Goal: Task Accomplishment & Management: Complete application form

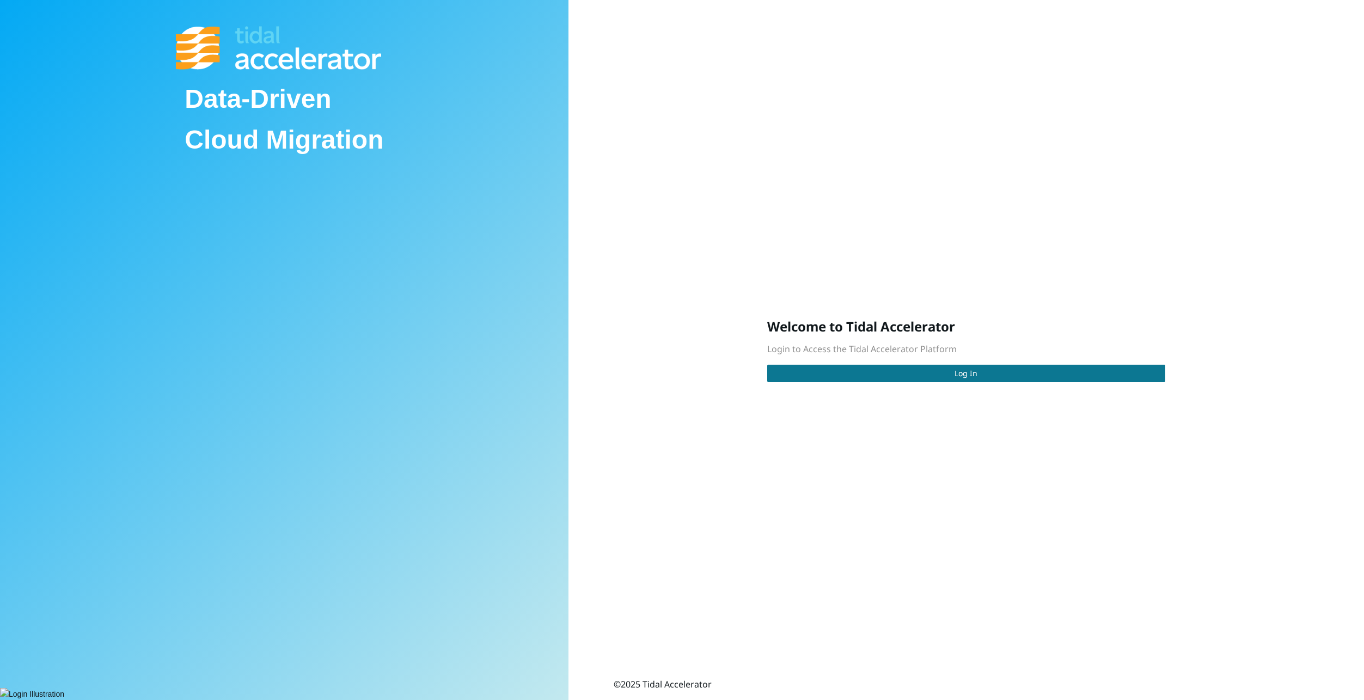
click at [914, 372] on button "Log In" at bounding box center [966, 373] width 398 height 17
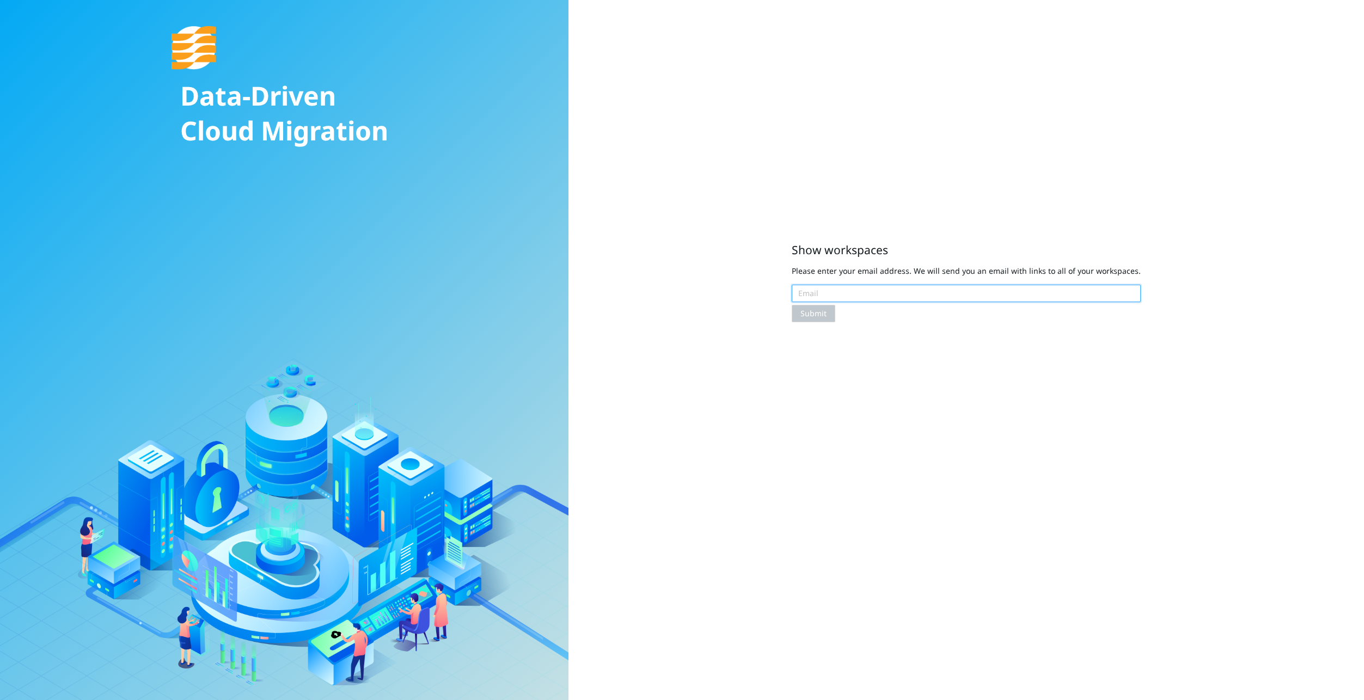
click at [950, 294] on input "text" at bounding box center [966, 293] width 349 height 17
type input "[EMAIL_ADDRESS][DOMAIN_NAME]"
click at [822, 316] on span "Submit" at bounding box center [814, 314] width 26 height 12
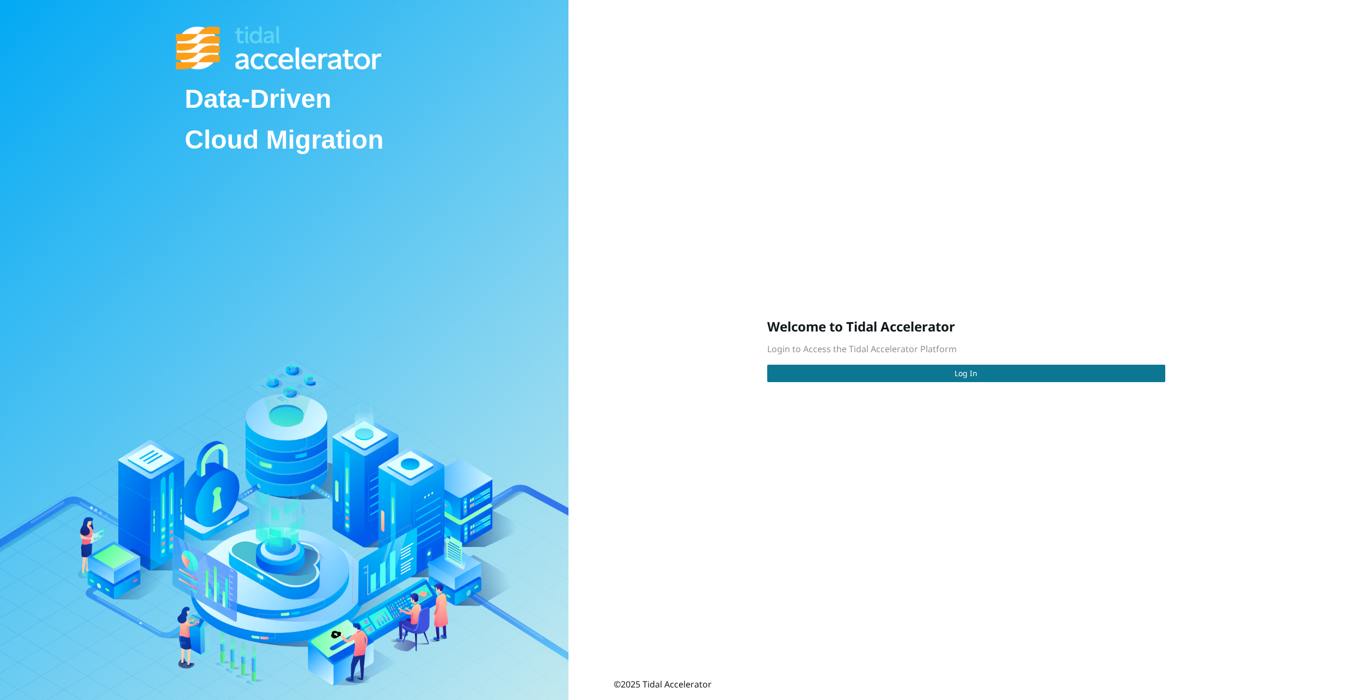
click at [920, 377] on button "Log In" at bounding box center [966, 373] width 398 height 17
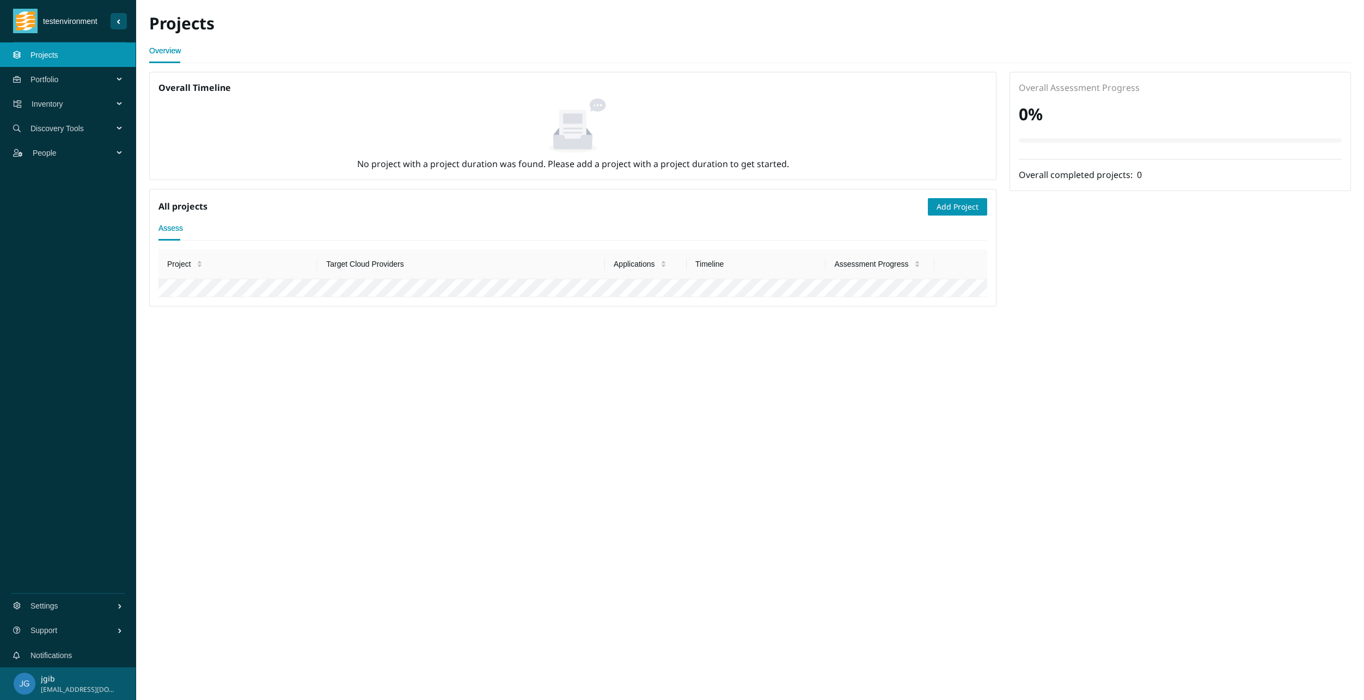
click at [33, 81] on span "Portfolio" at bounding box center [73, 79] width 87 height 33
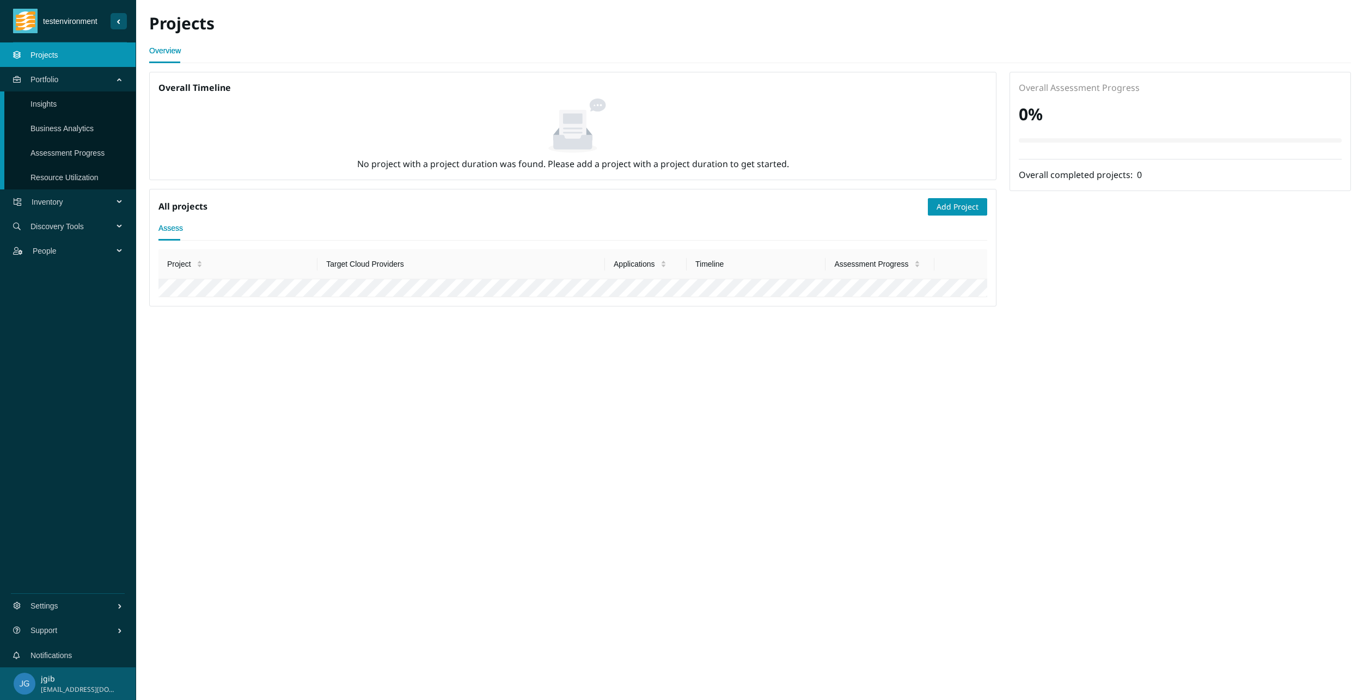
click at [56, 107] on link "Insights" at bounding box center [43, 104] width 26 height 9
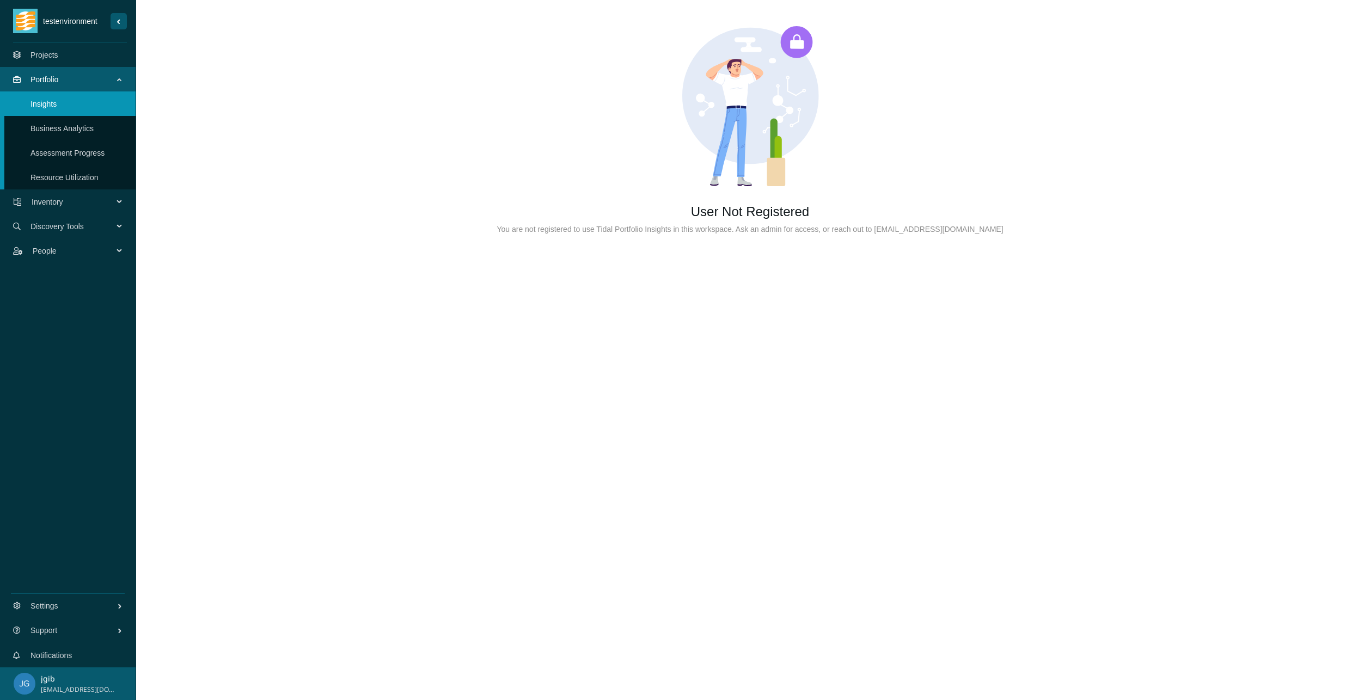
click at [55, 133] on link "Business Analytics" at bounding box center [61, 128] width 63 height 9
click at [55, 156] on link "Assessment Progress" at bounding box center [67, 153] width 74 height 9
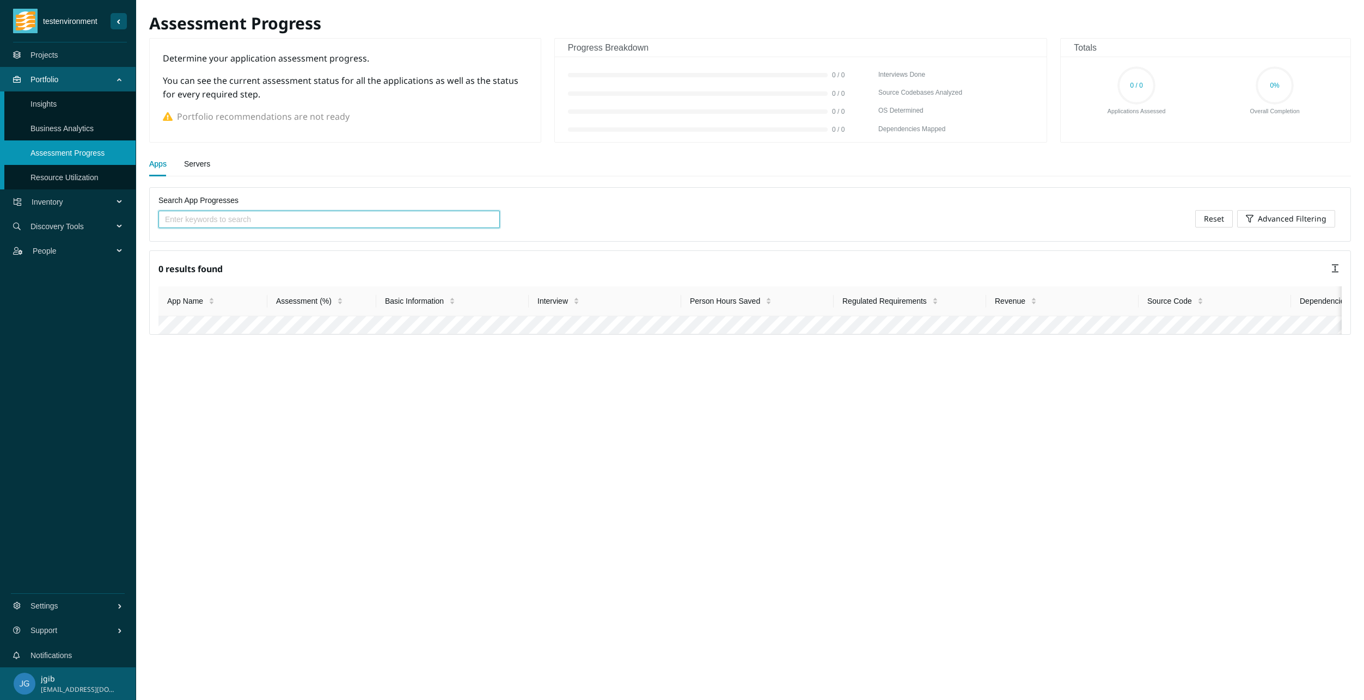
click at [56, 173] on link "Resource Utilization" at bounding box center [64, 177] width 68 height 9
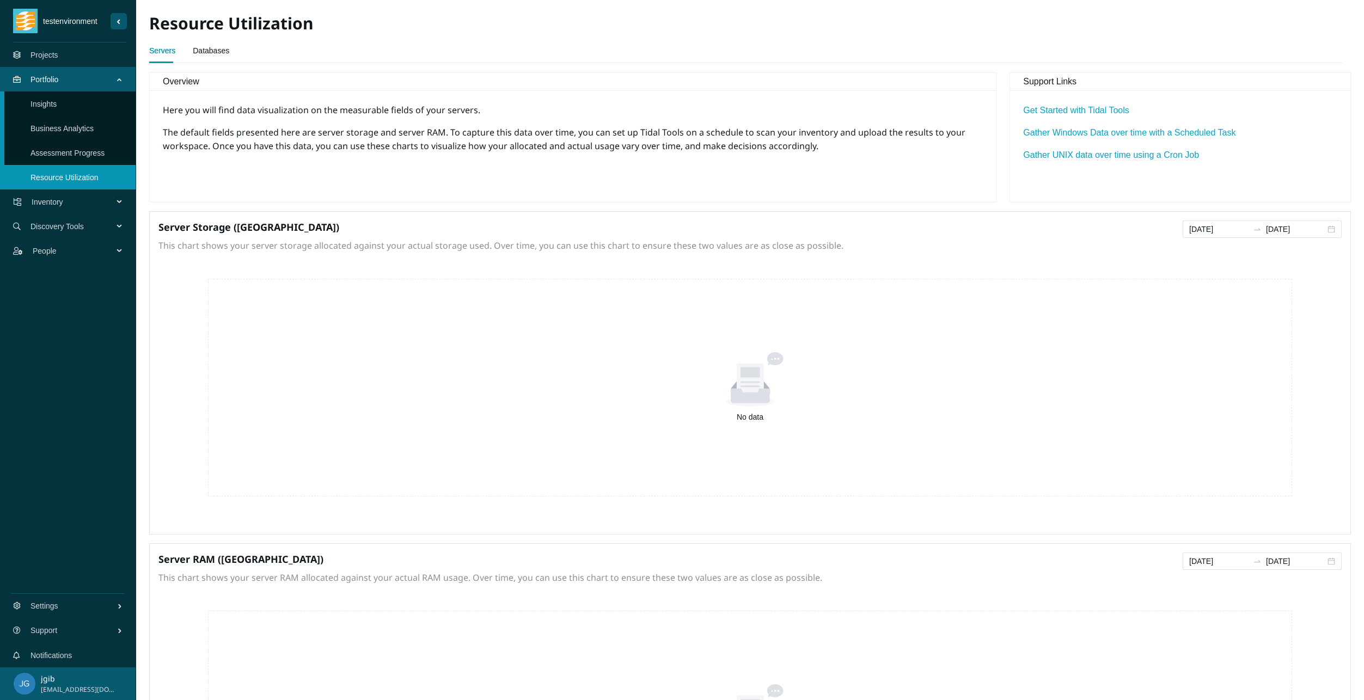
click at [60, 201] on span "Inventory" at bounding box center [75, 202] width 86 height 33
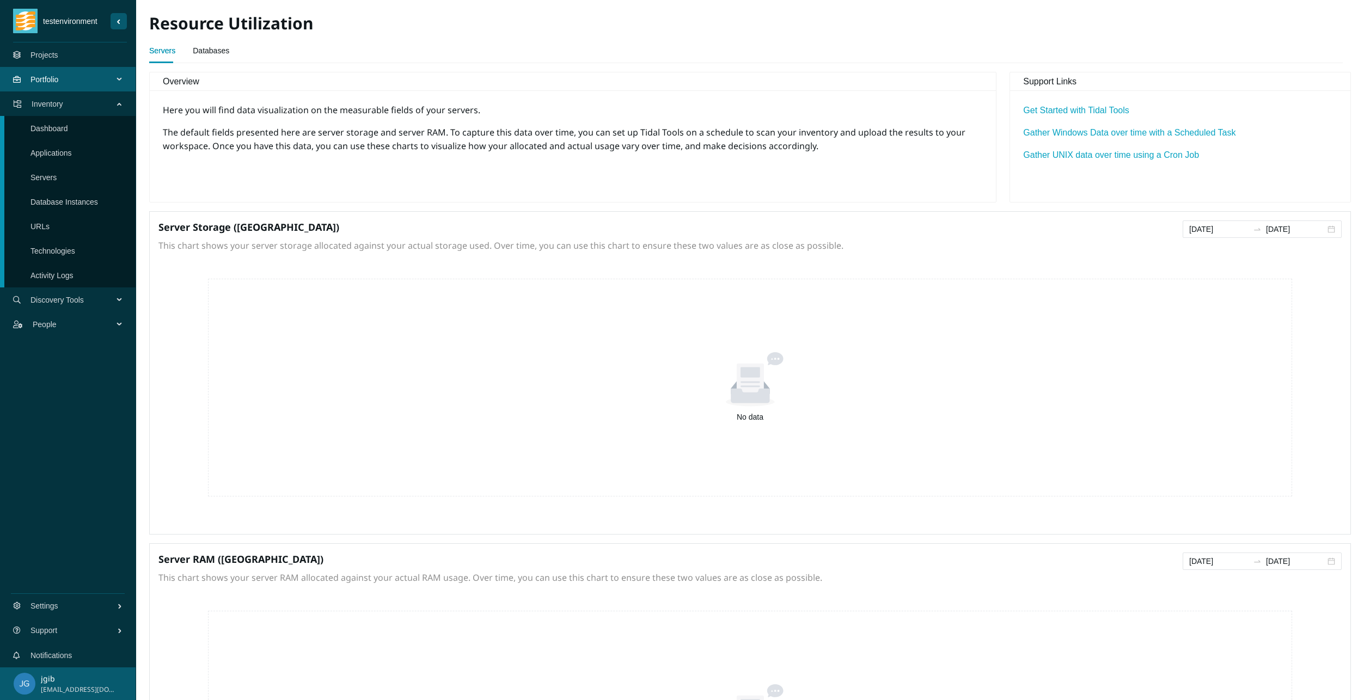
click at [60, 133] on link "Dashboard" at bounding box center [49, 128] width 38 height 9
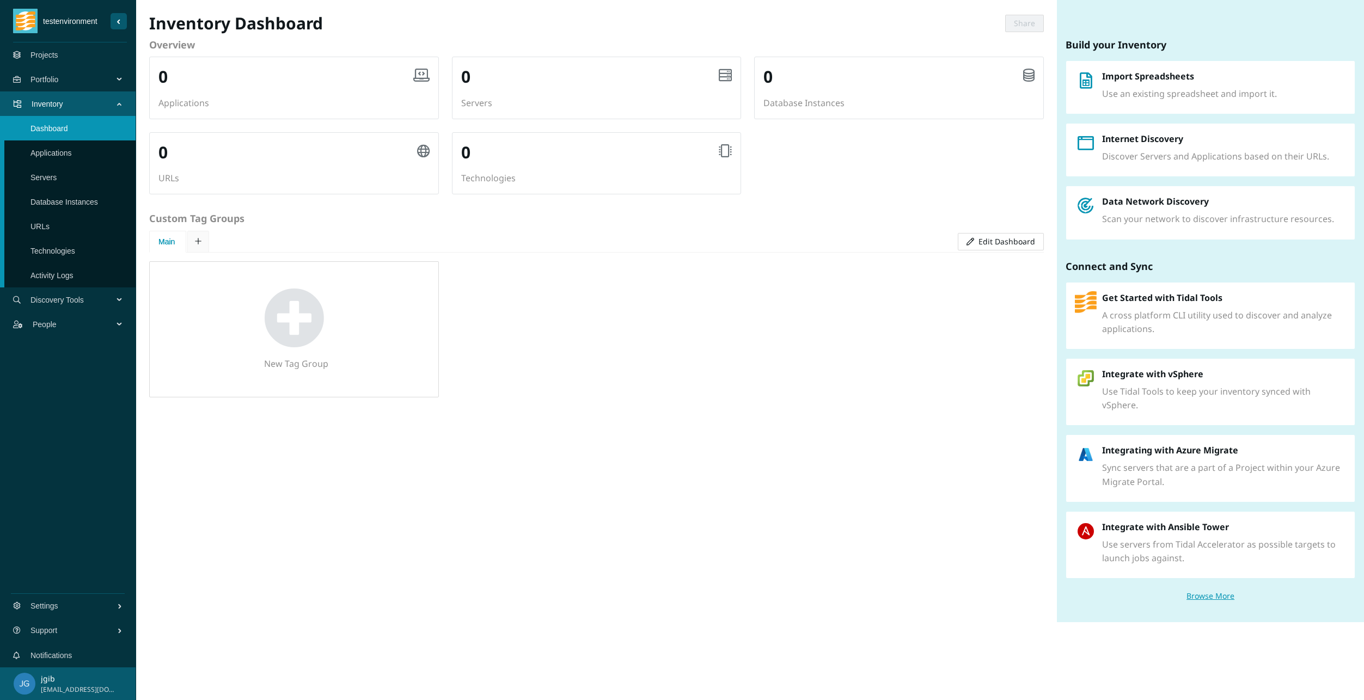
click at [57, 155] on link "Applications" at bounding box center [50, 153] width 41 height 9
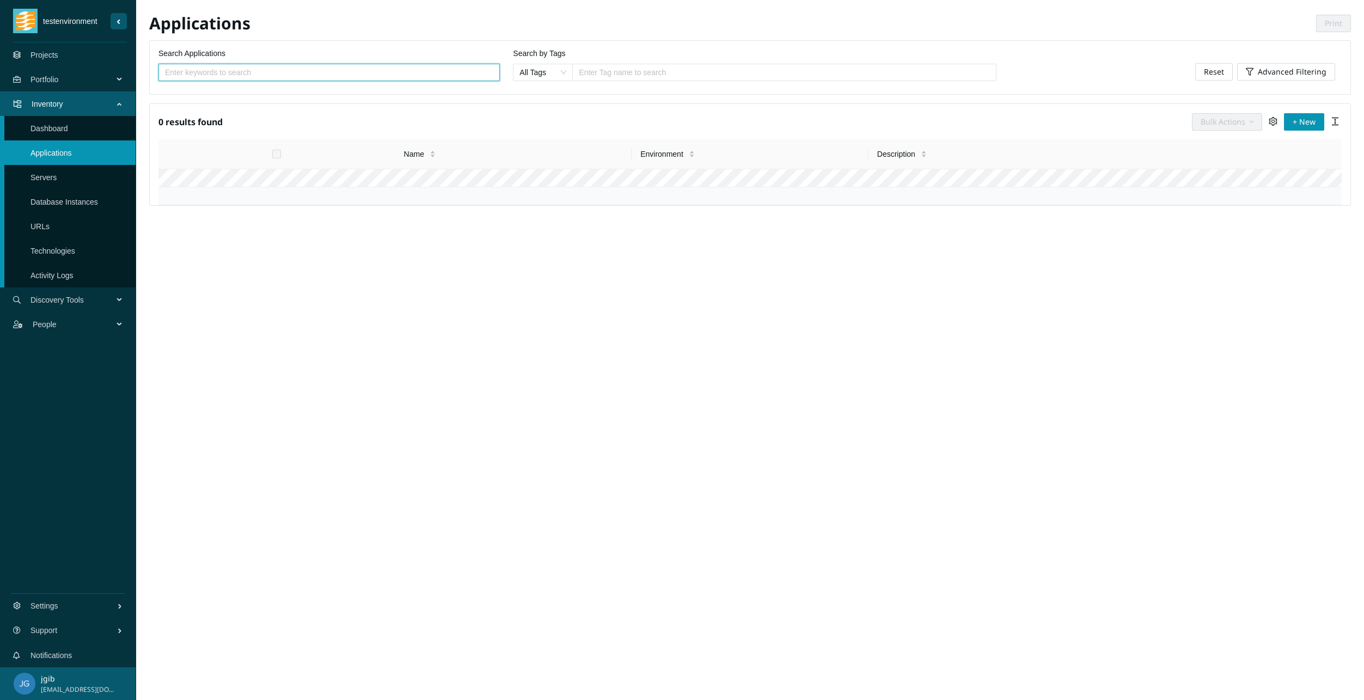
click at [53, 173] on link "Servers" at bounding box center [43, 177] width 26 height 9
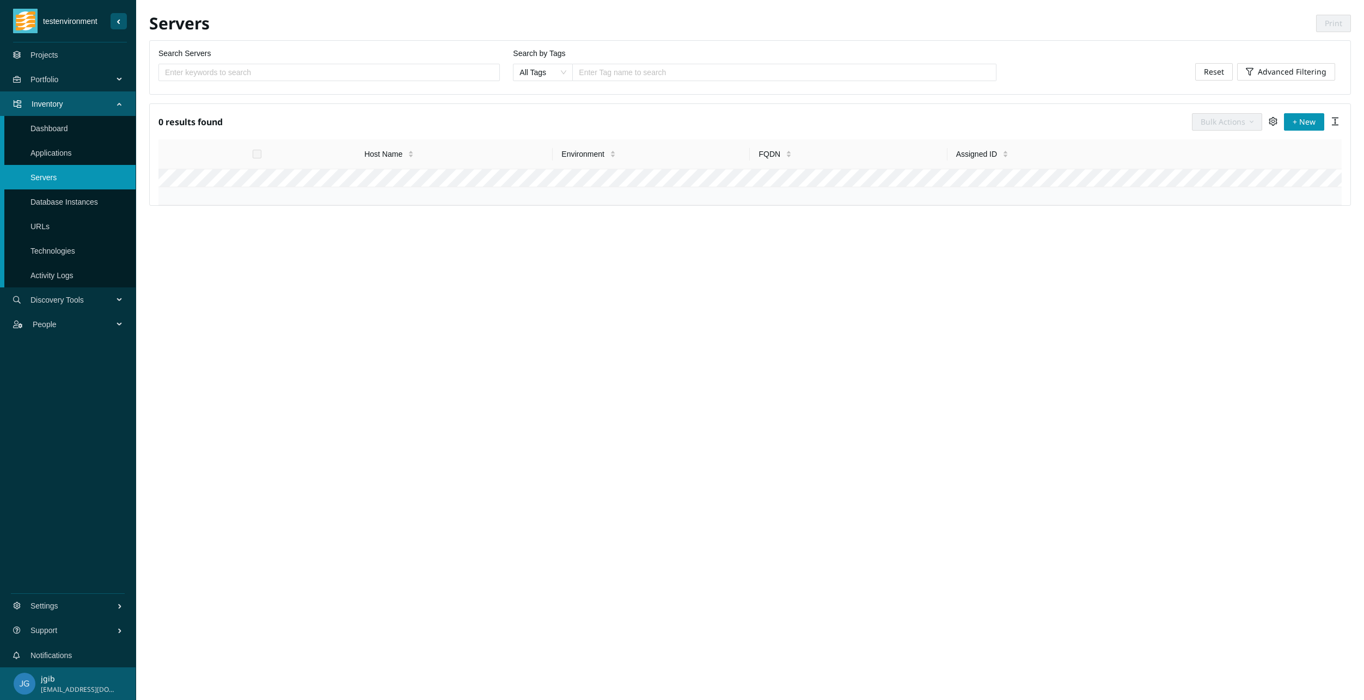
click at [46, 206] on link "Database Instances" at bounding box center [64, 202] width 68 height 9
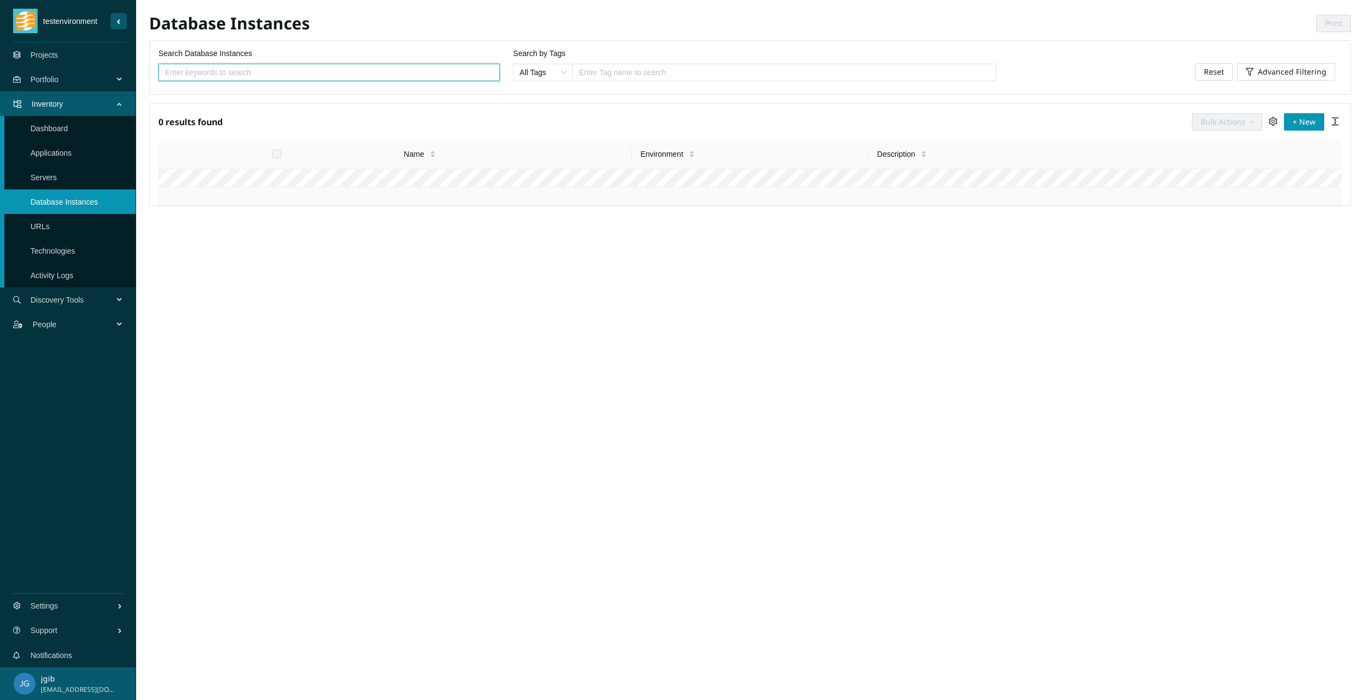
click at [44, 229] on link "URLs" at bounding box center [39, 226] width 19 height 9
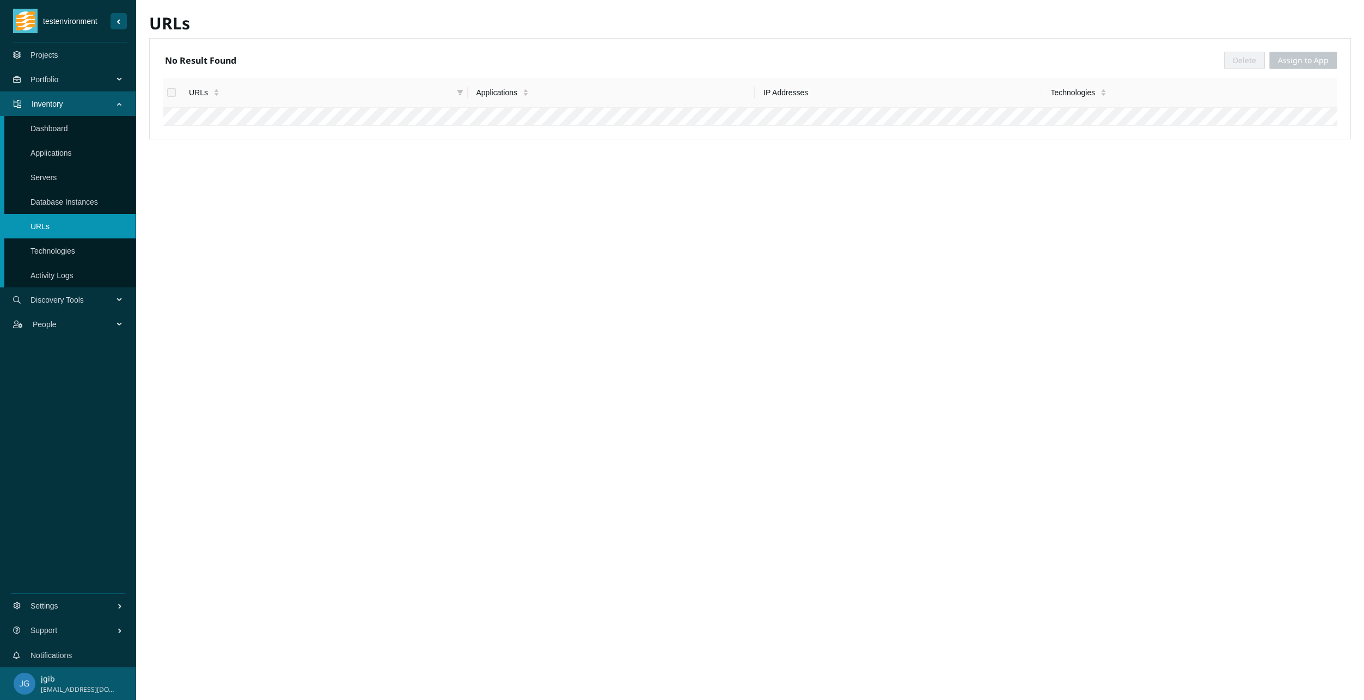
click at [44, 254] on link "Technologies" at bounding box center [52, 251] width 45 height 9
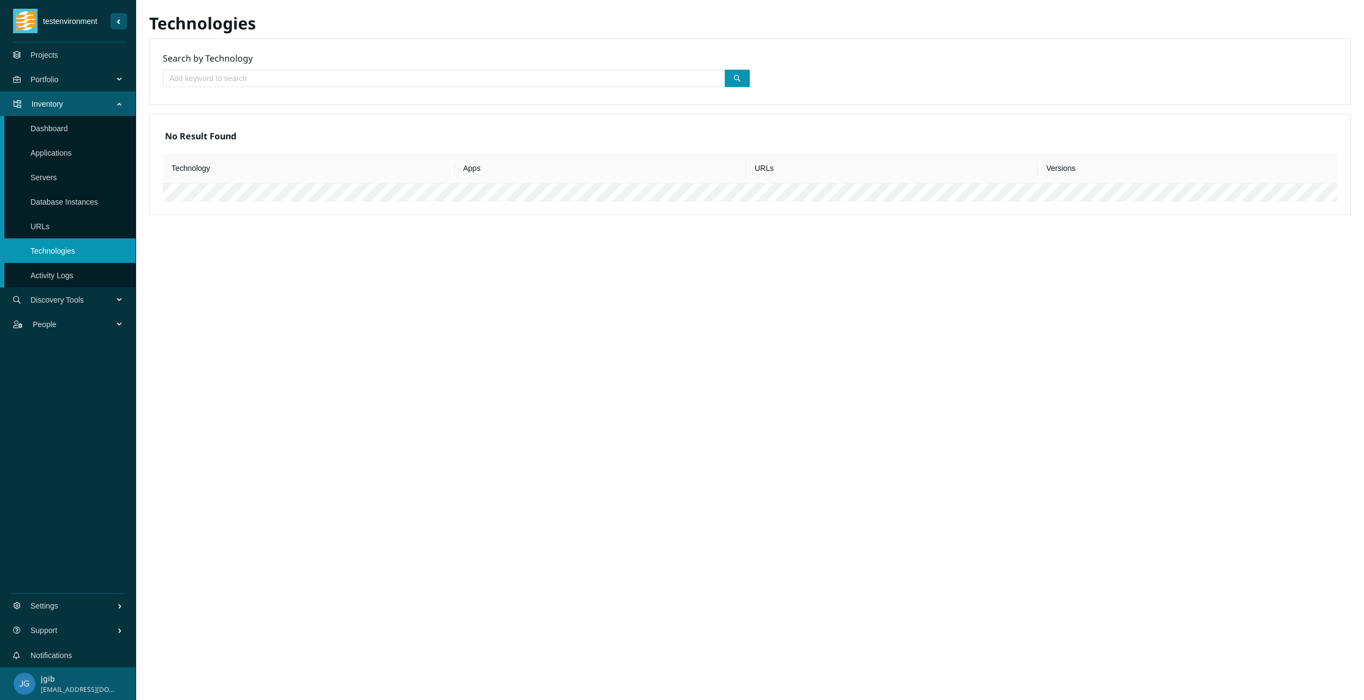
click at [49, 279] on link "Activity Logs" at bounding box center [51, 275] width 43 height 9
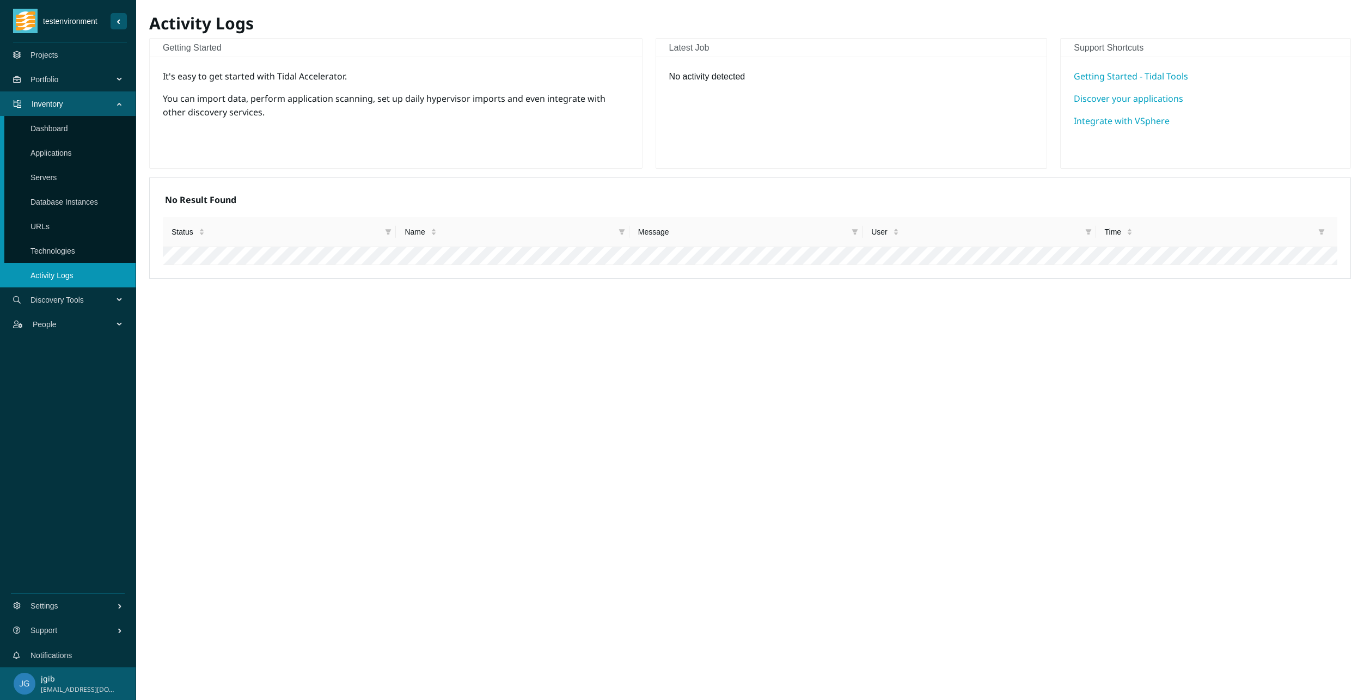
click at [44, 307] on span "Discovery Tools" at bounding box center [73, 300] width 87 height 33
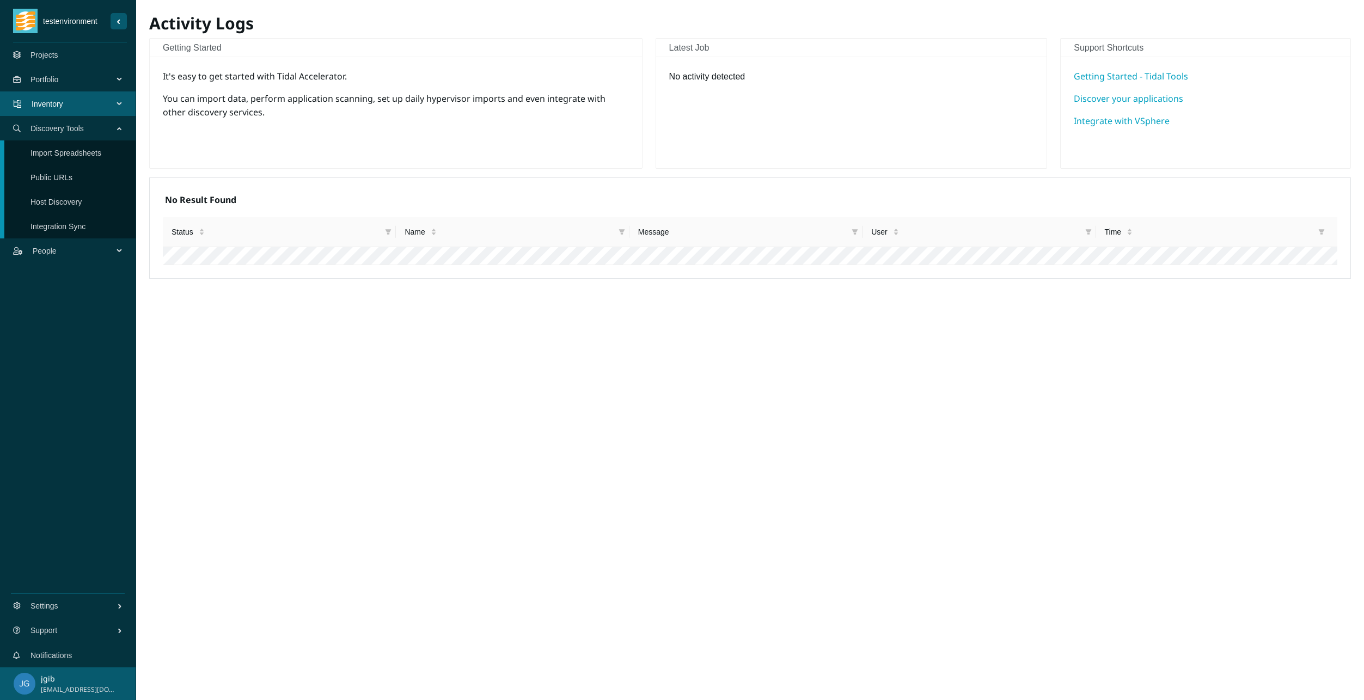
click at [44, 247] on span "People" at bounding box center [75, 251] width 85 height 33
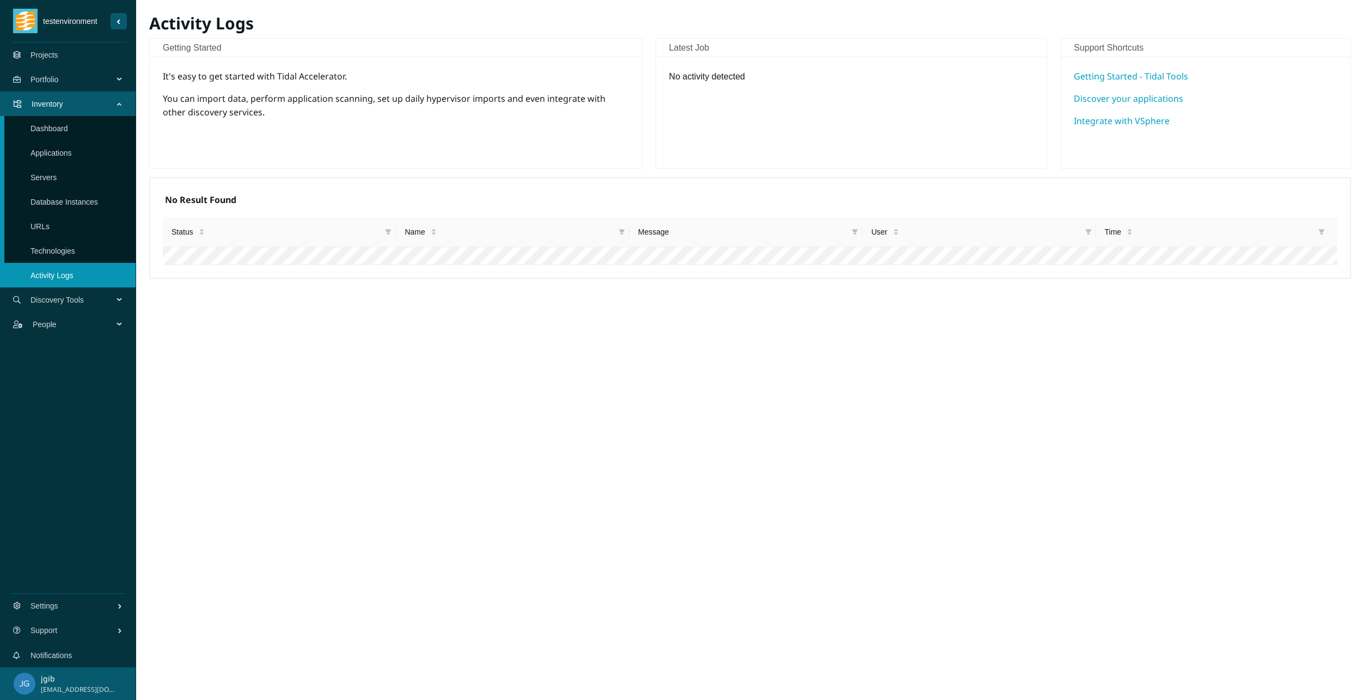
click at [64, 103] on span "Inventory" at bounding box center [75, 104] width 86 height 33
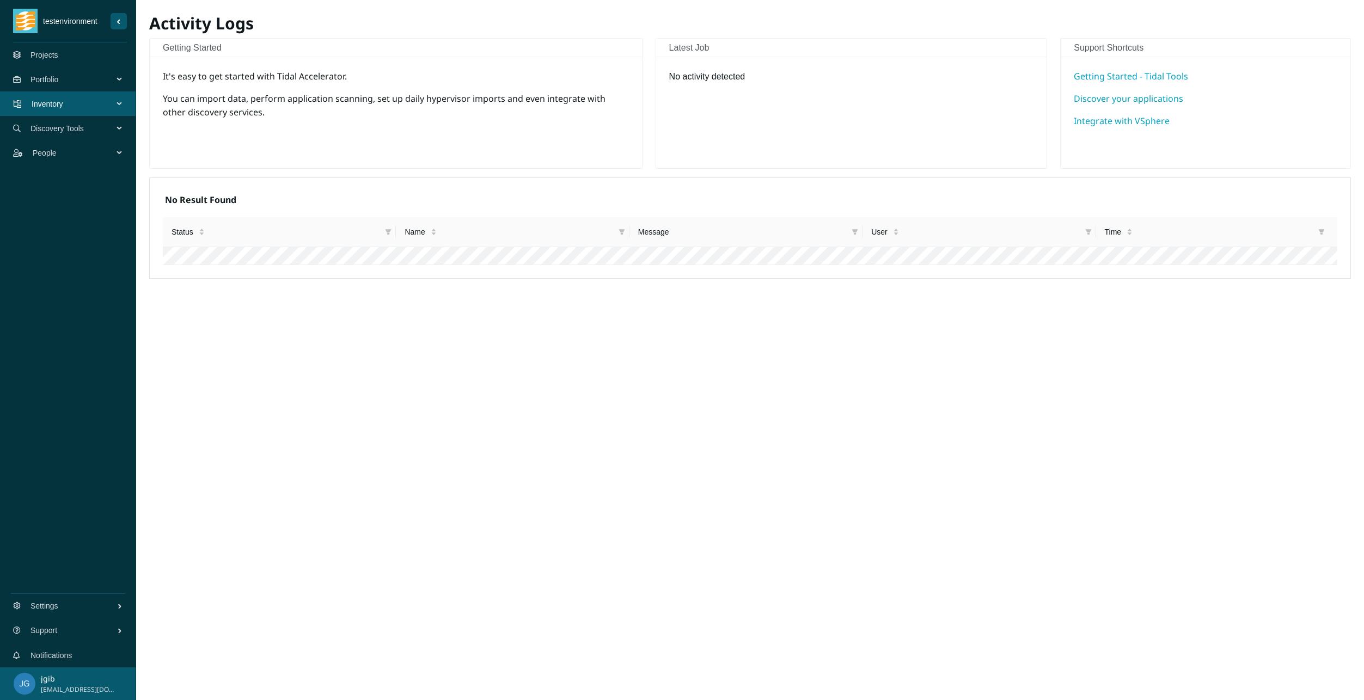
click at [61, 82] on span "Portfolio" at bounding box center [73, 79] width 87 height 33
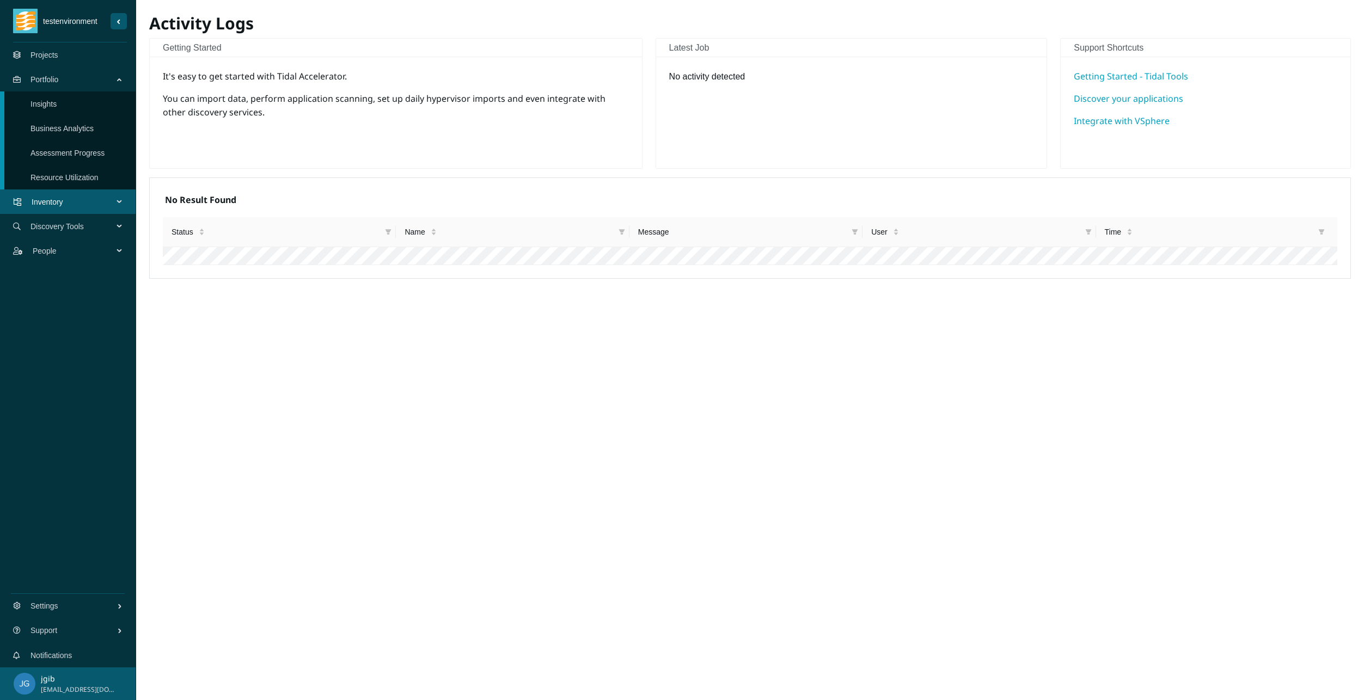
click at [59, 200] on span "Inventory" at bounding box center [75, 202] width 86 height 33
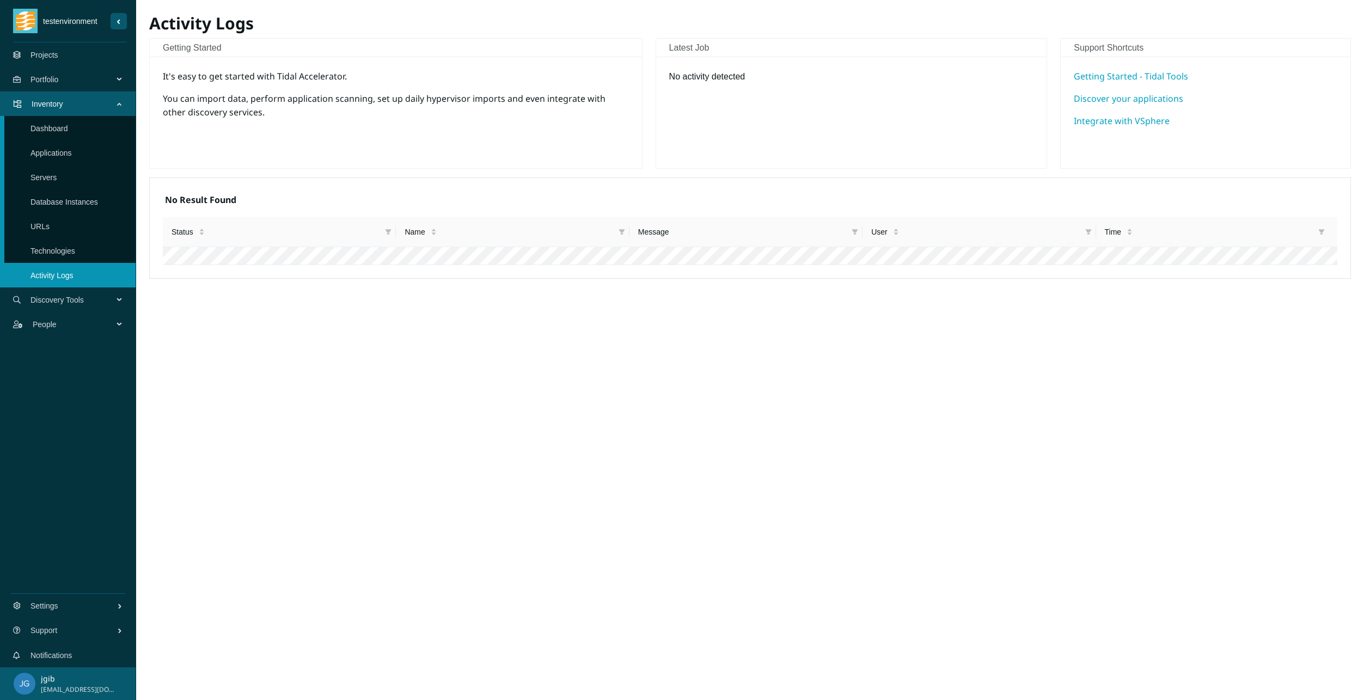
click at [119, 21] on icon "Sider Navigation Menu" at bounding box center [119, 21] width 0 height 0
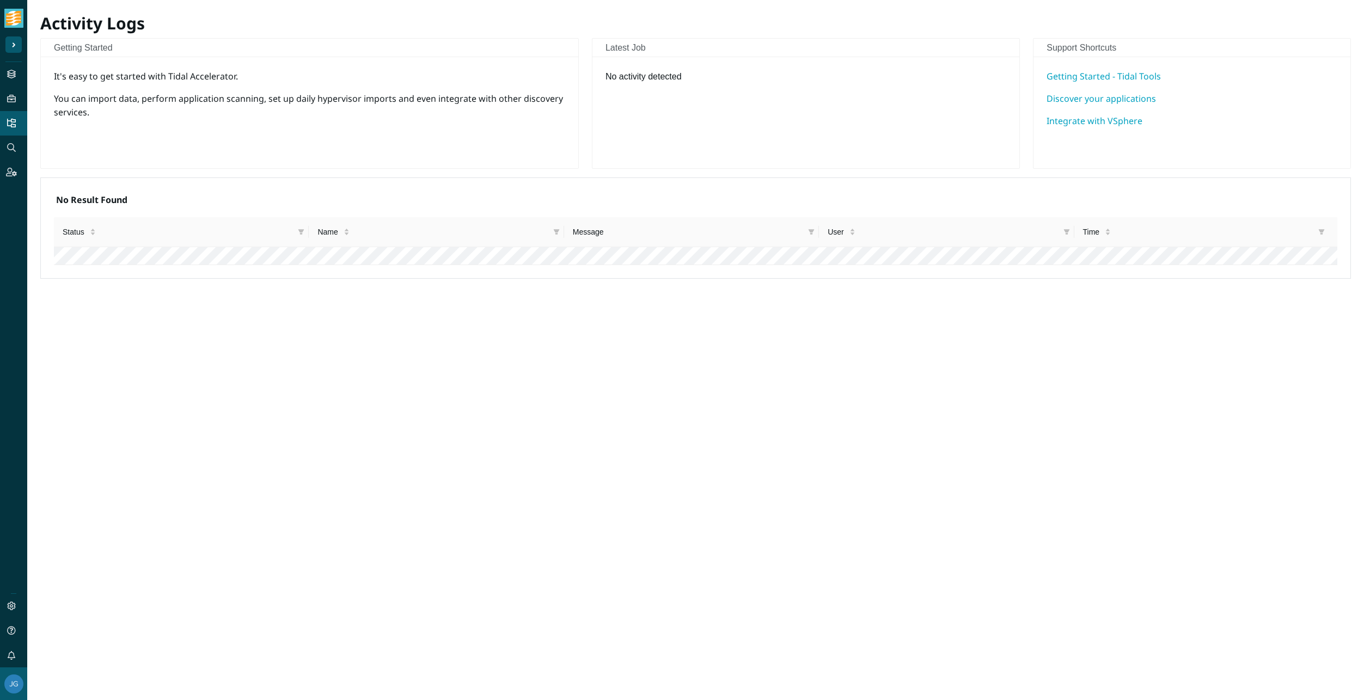
click at [10, 19] on img "Sider Navigation Menu" at bounding box center [13, 18] width 15 height 19
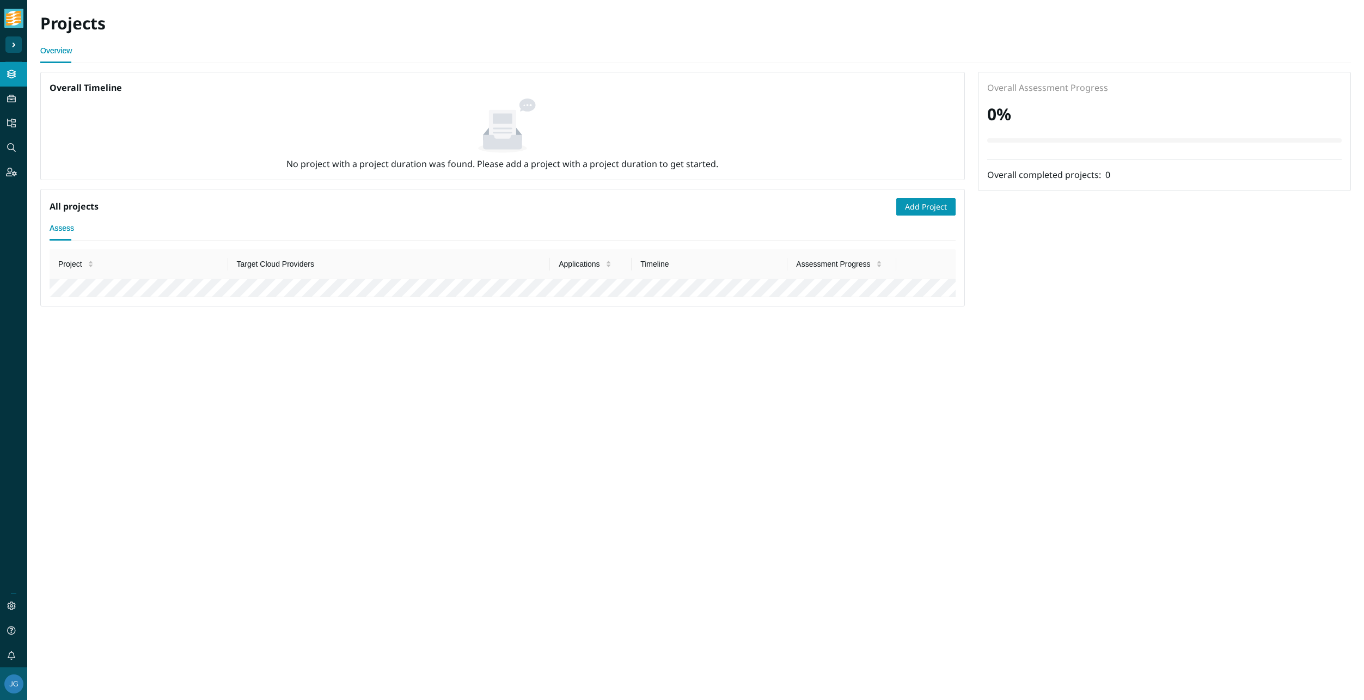
click at [10, 52] on button "Sider Navigation Menu" at bounding box center [13, 44] width 16 height 16
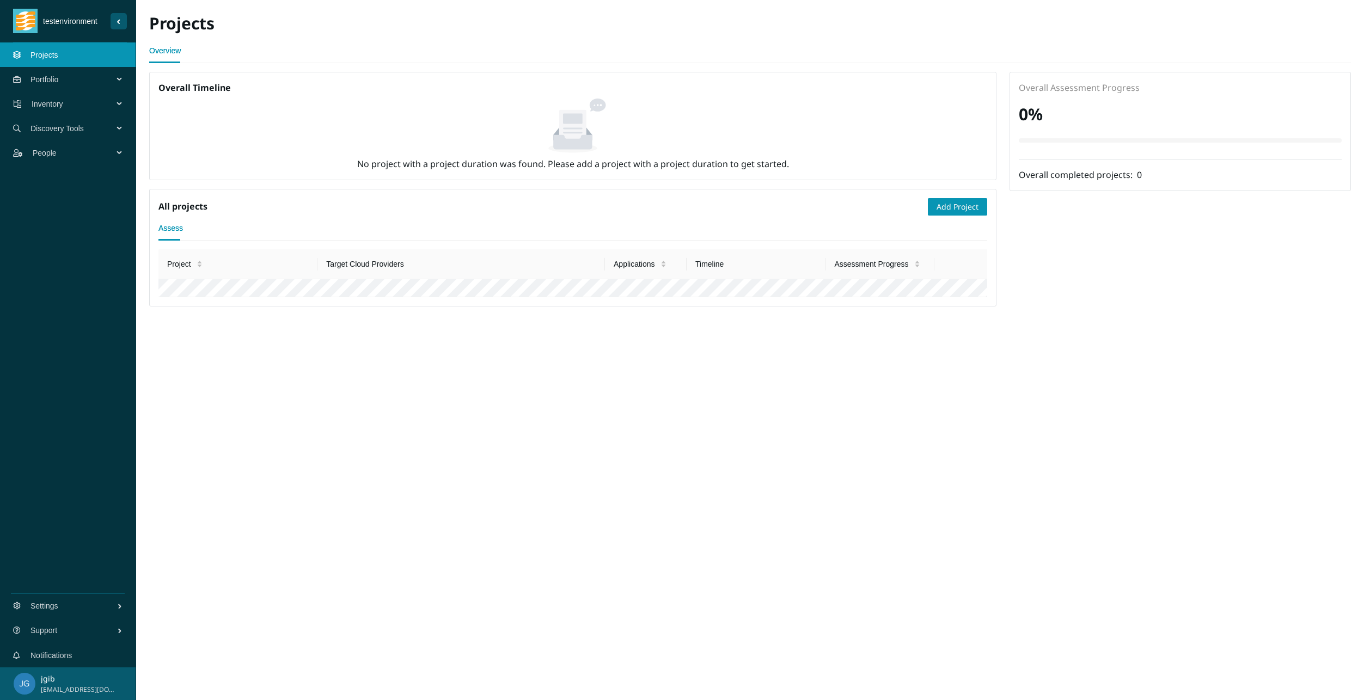
click at [44, 127] on span "Discovery Tools" at bounding box center [73, 128] width 87 height 33
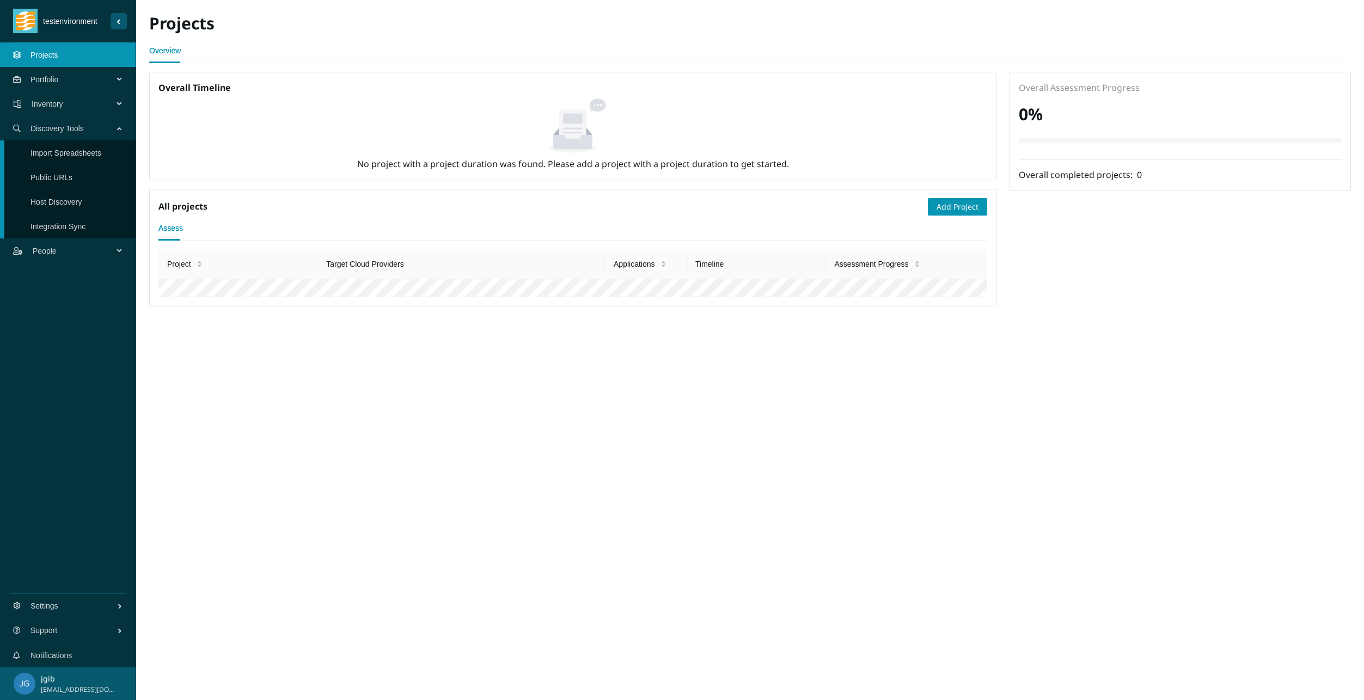
click at [44, 149] on link "Import Spreadsheets" at bounding box center [65, 153] width 71 height 9
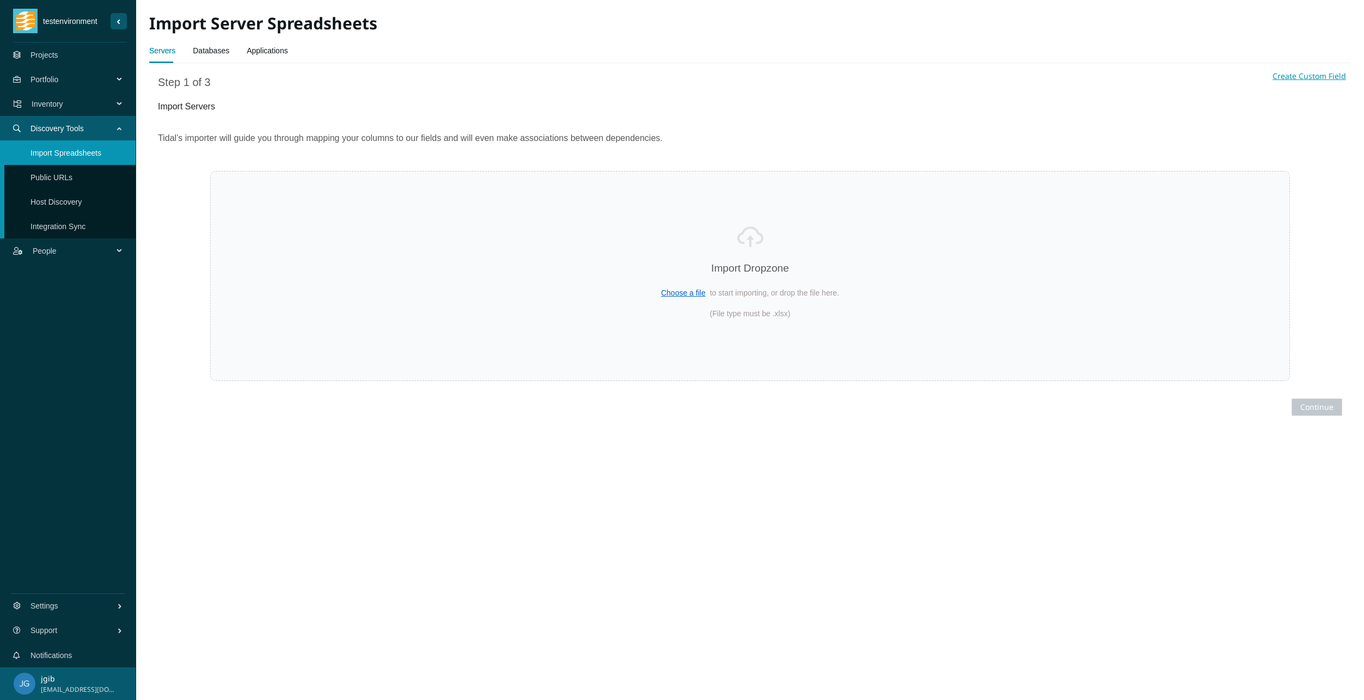
click at [161, 53] on link "Servers" at bounding box center [162, 51] width 26 height 22
click at [689, 294] on span "Choose a file" at bounding box center [683, 293] width 45 height 9
select select "Host Name"
select select "Description"
select select "FQDN"
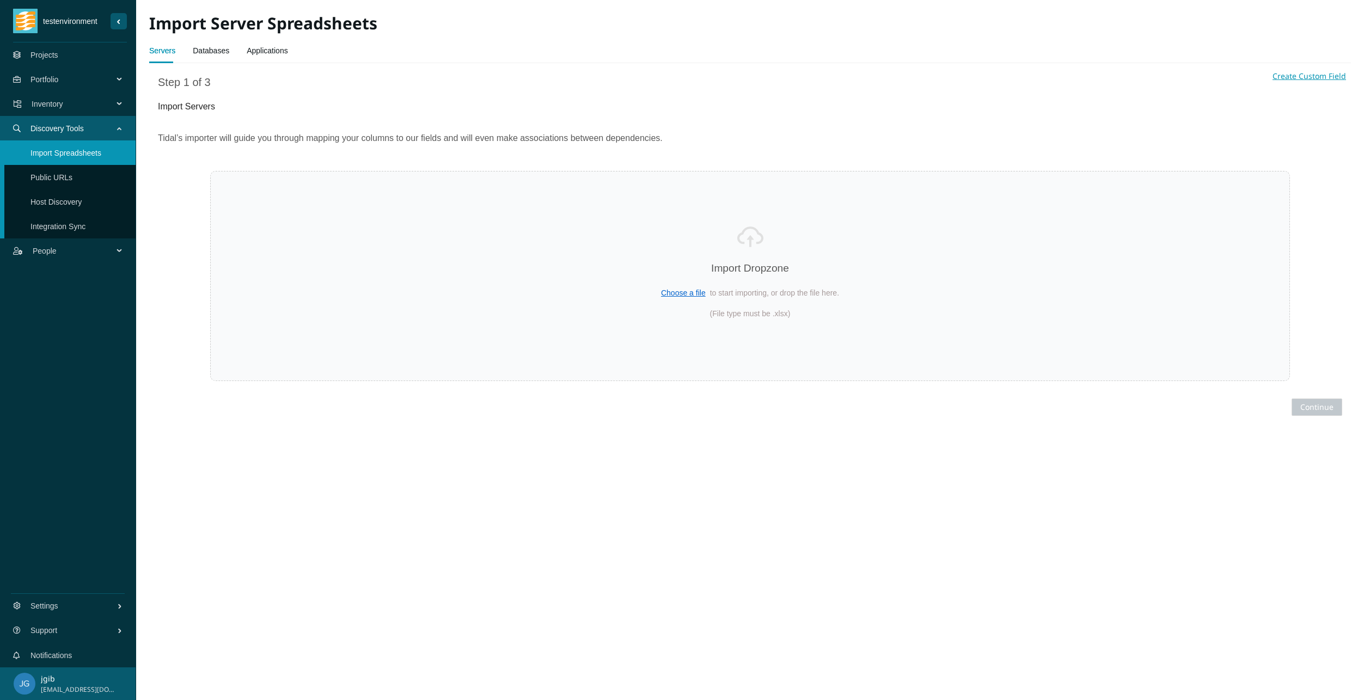
select select "Environment name"
select select "Assigned ID"
select select "RAM Allocated ([GEOGRAPHIC_DATA])"
select select "Storage Allocated (GB)"
select select "Storage Used ([GEOGRAPHIC_DATA])"
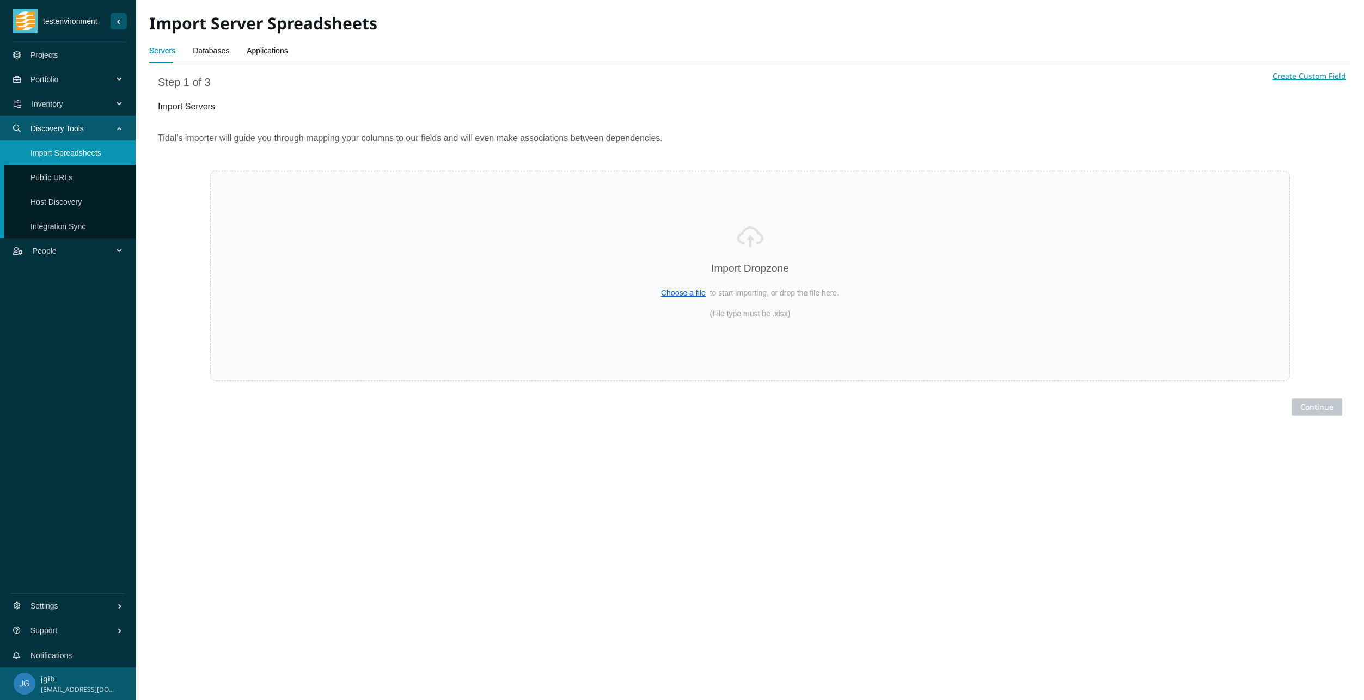
select select "Role"
select select "Logical CPU Count"
select select "RAM Used ([GEOGRAPHIC_DATA])"
select select "CPU Name"
select select "Operating System"
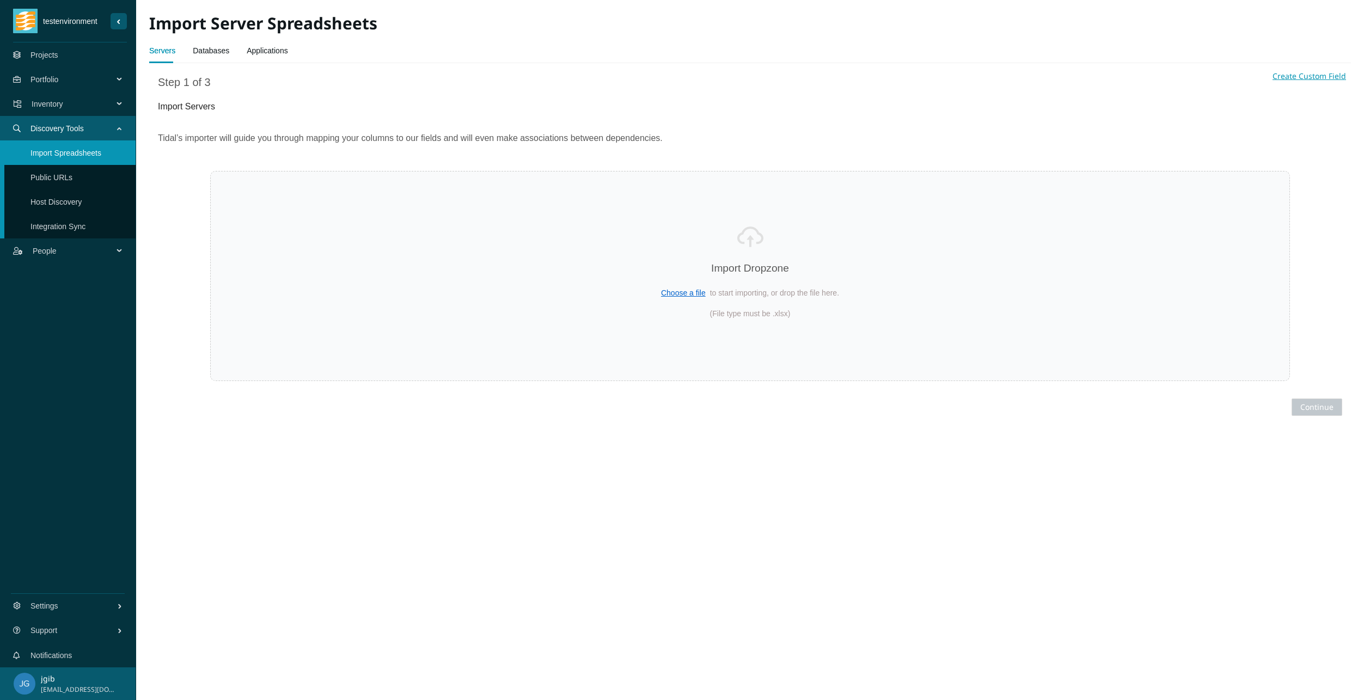
select select "Operating System Version"
select select "IP Addresses address"
select select "Migrated"
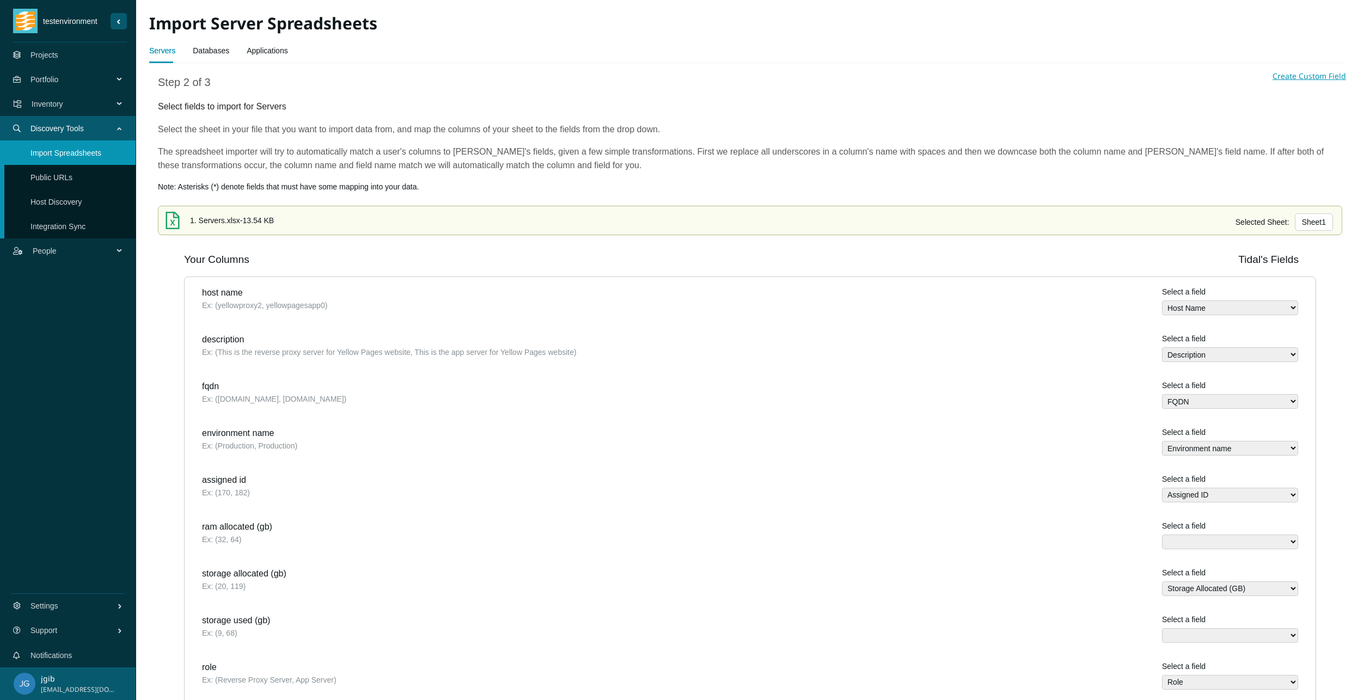
click at [207, 48] on link "Databases" at bounding box center [211, 51] width 36 height 22
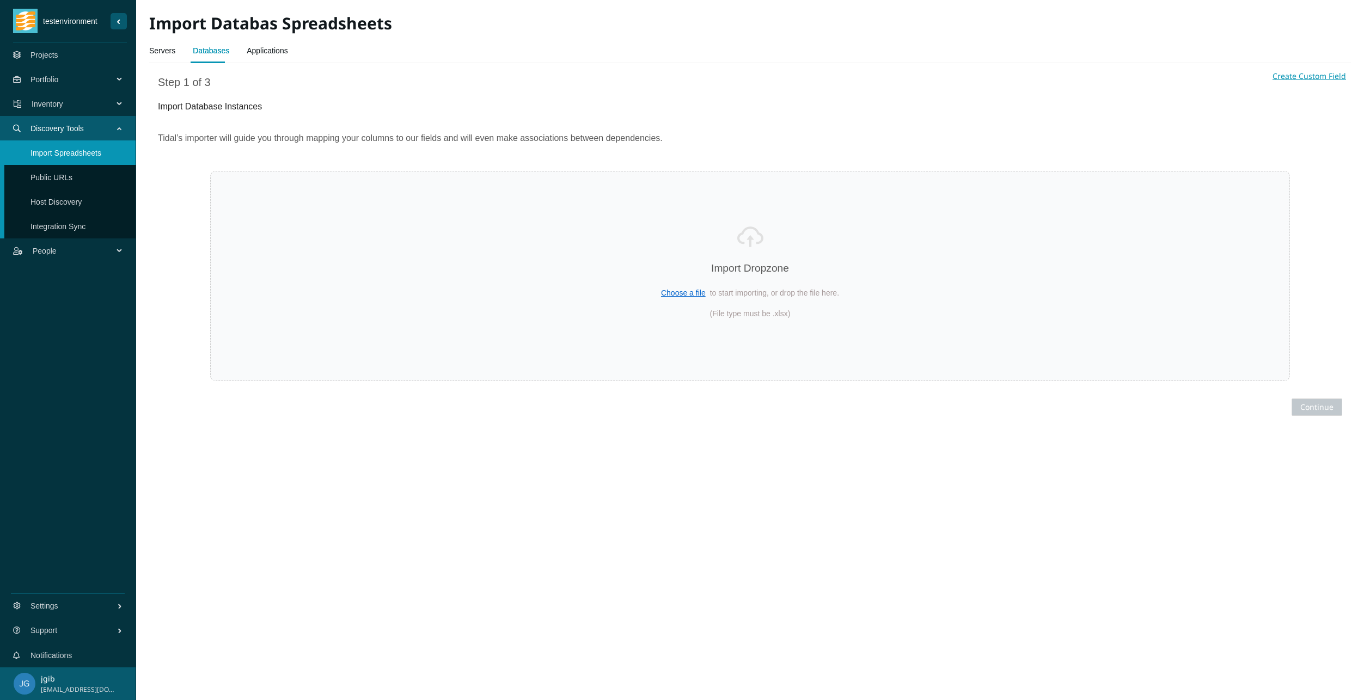
select select "Name"
select select "Description"
select select "Environment name"
select select "Database Path"
select select "Database Size (MB)"
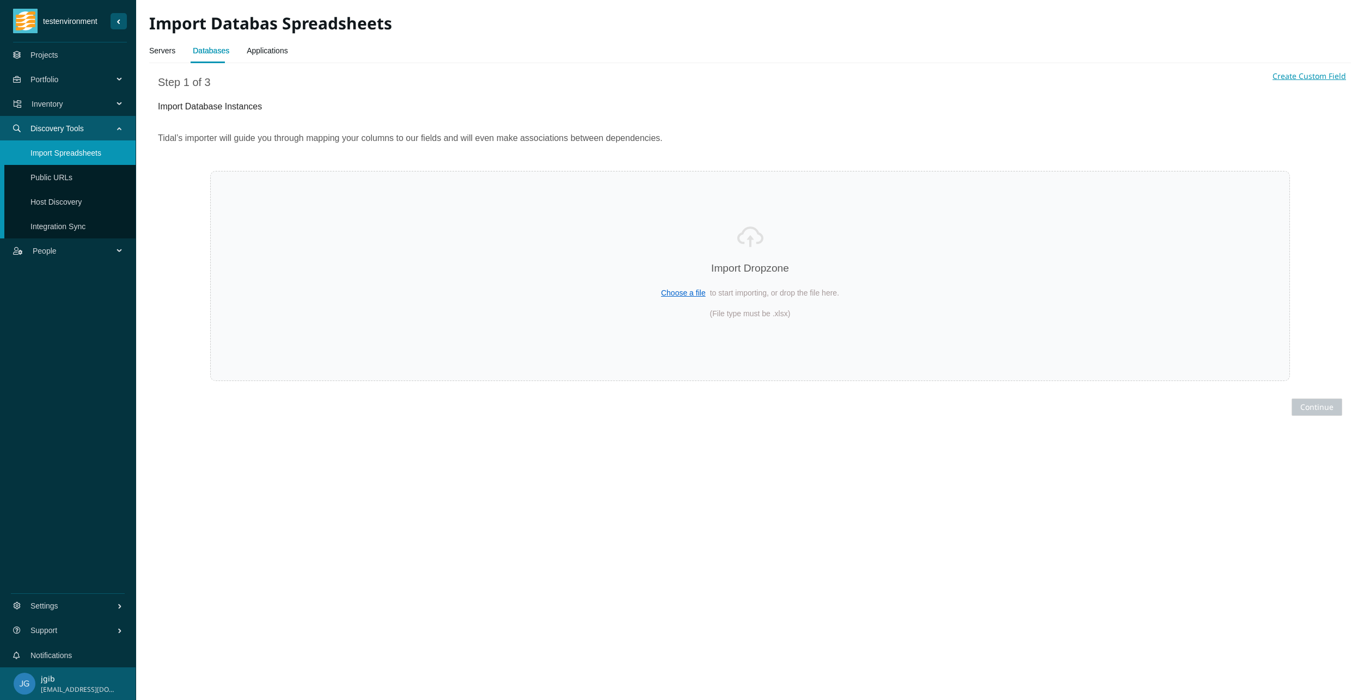
select select "Server host name"
select select "Migrated"
select select "Database Engine name"
select select "Database Version"
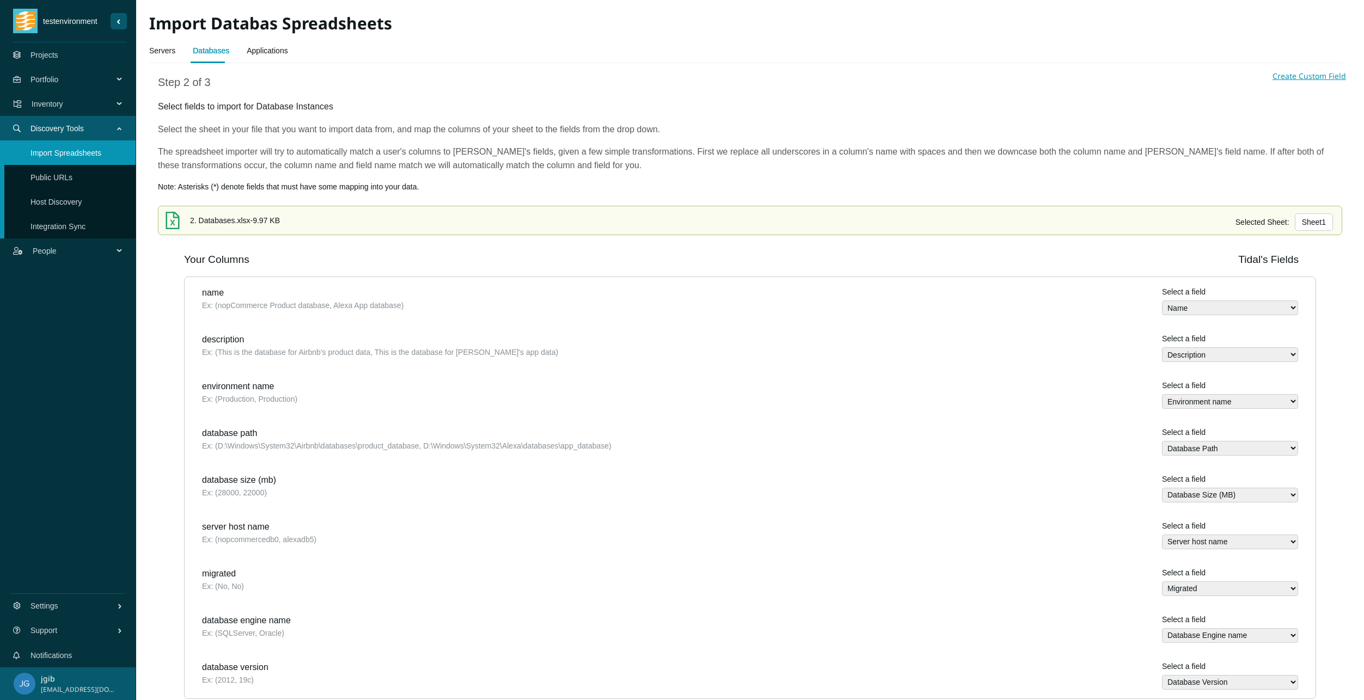
click at [252, 47] on link "Applications" at bounding box center [267, 51] width 41 height 22
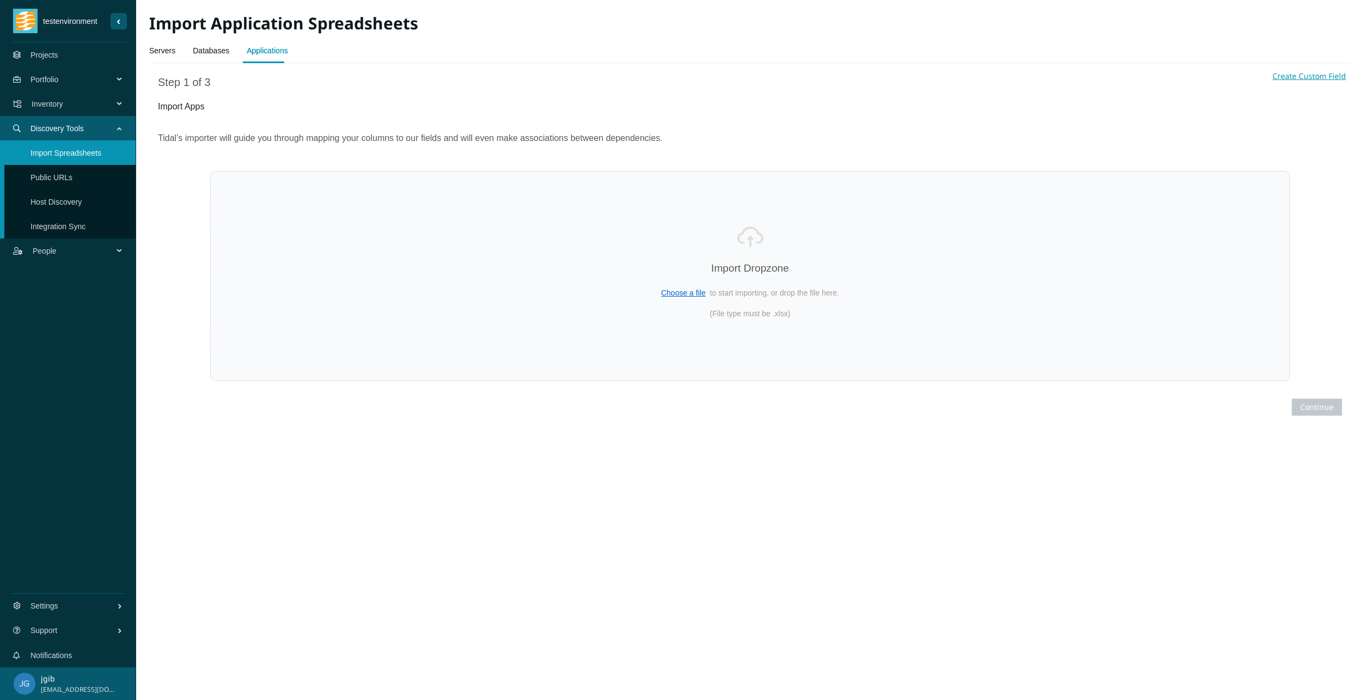
select select "Name"
select select "Description"
select select "URLs"
select select "Business Owner name"
select select "Regulated Requirements"
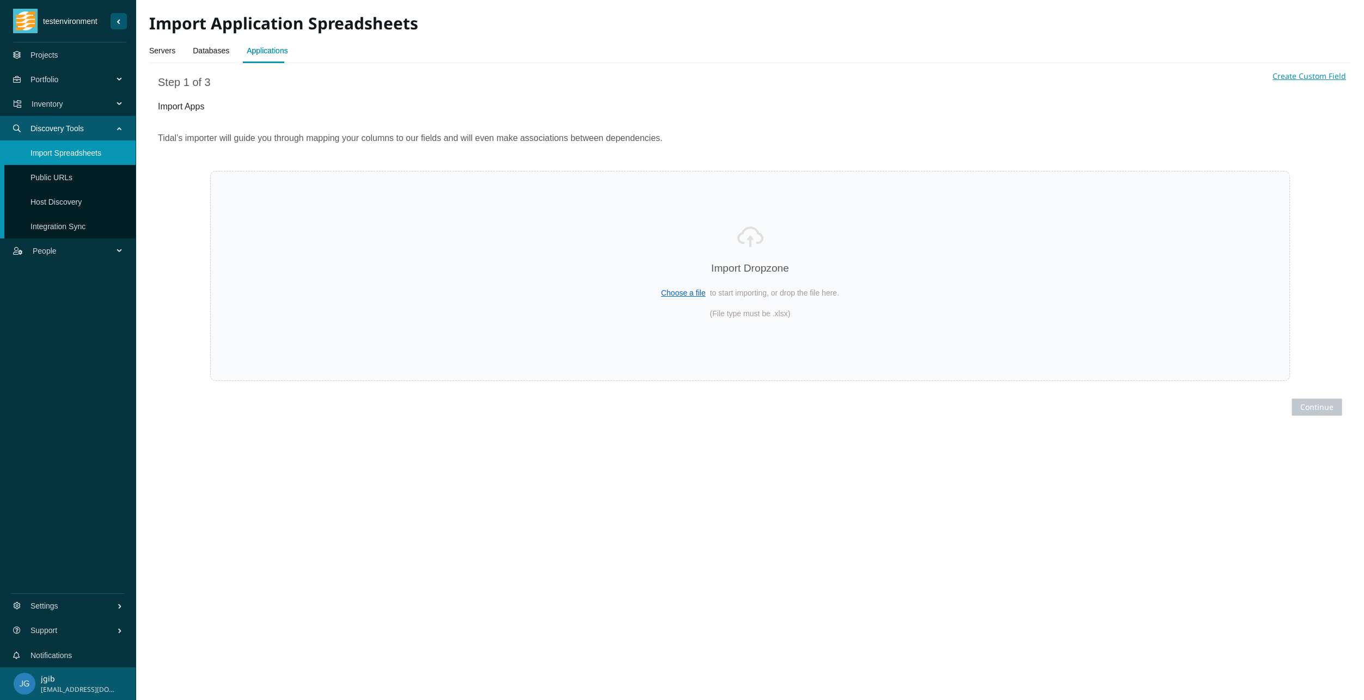
select select "Person Hours Saved"
select select "Technical Lead name"
select select "Annual Hosting Costs"
select select "Total Users"
select select "Annual Staff Costs"
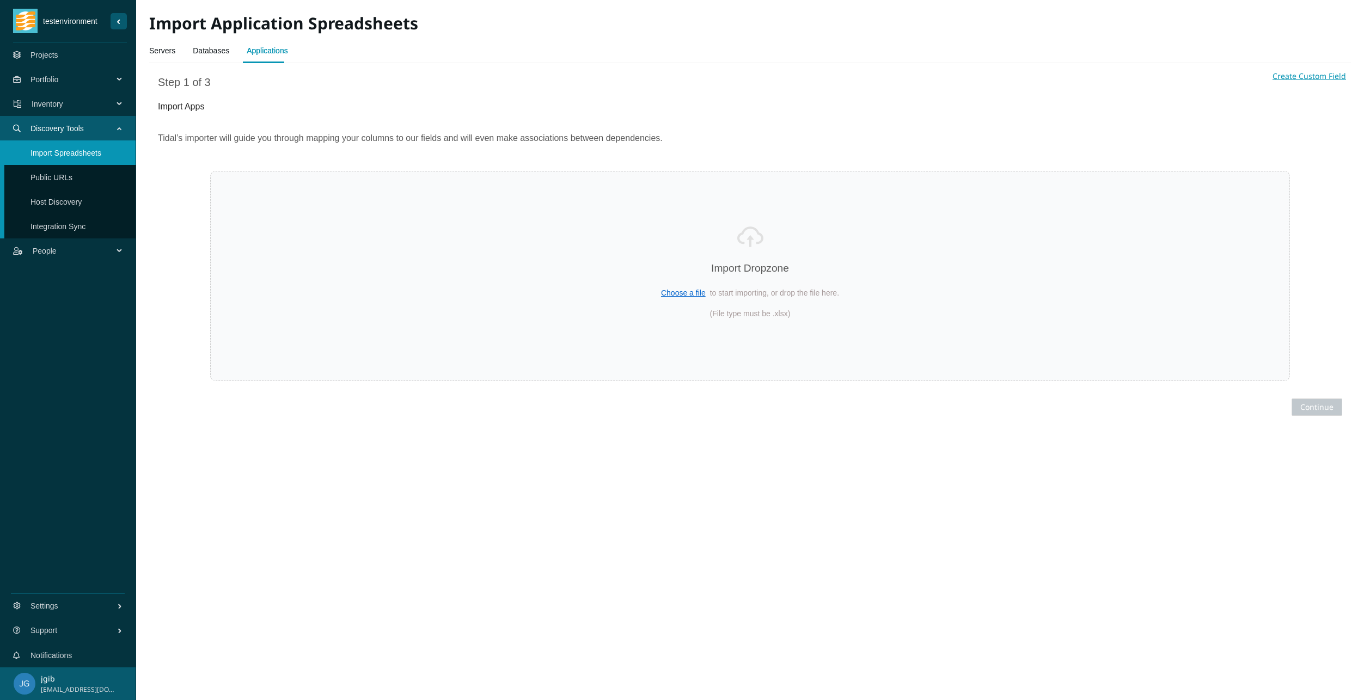
select select "Revenue"
select select "Transition Type"
select select "Environment name"
select select "Frequency Of Deployments"
select select "Uptime Requirements"
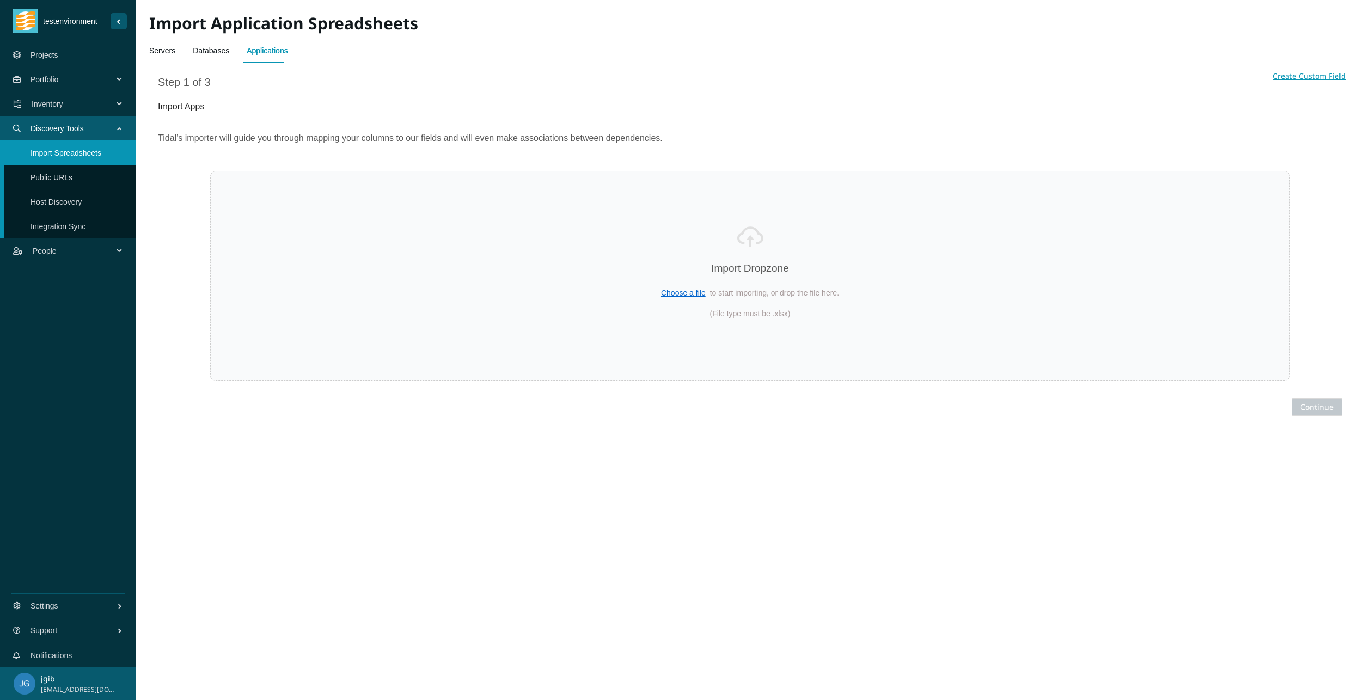
select select "Data Sensitivity"
select select "Source Code Controlled"
select select "Continuous Delivery"
select select "Can Run On Linux"
select select "PII"
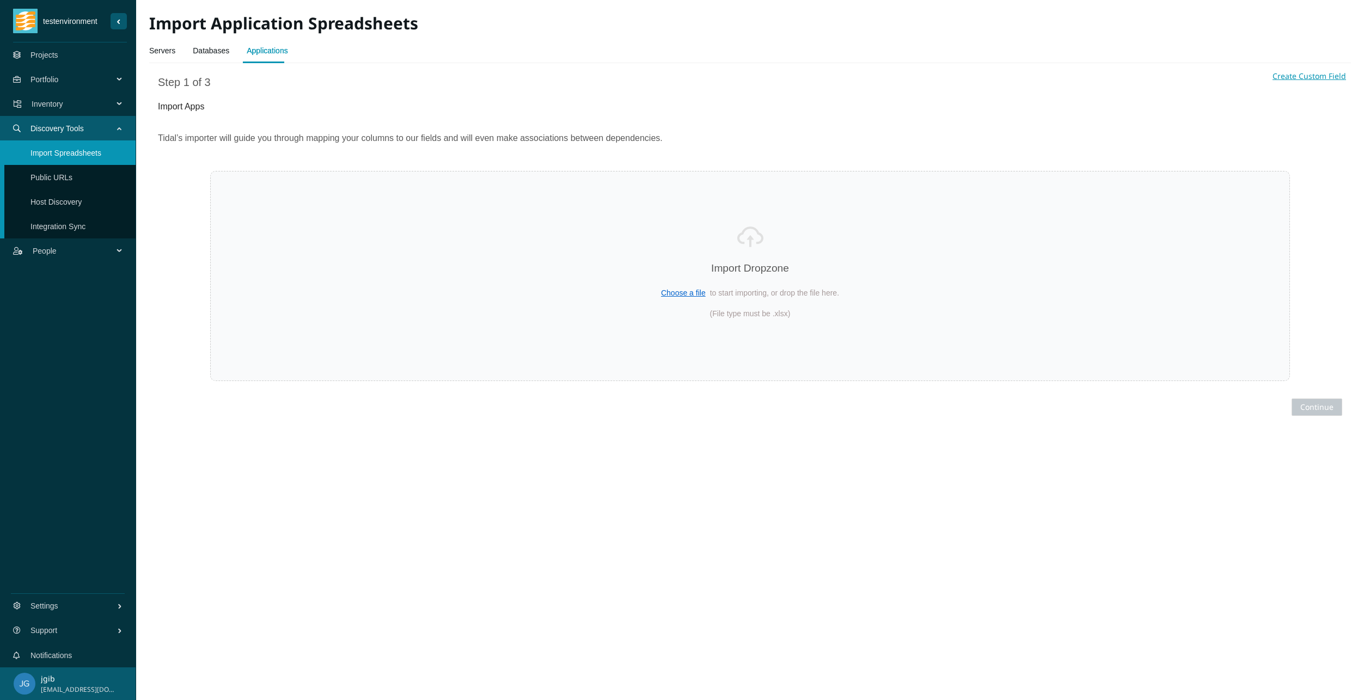
select select "Legal Holds"
select select "COTS"
select select "Business Continuity Plan"
select select "End Of Support Date"
select select "Dependencies"
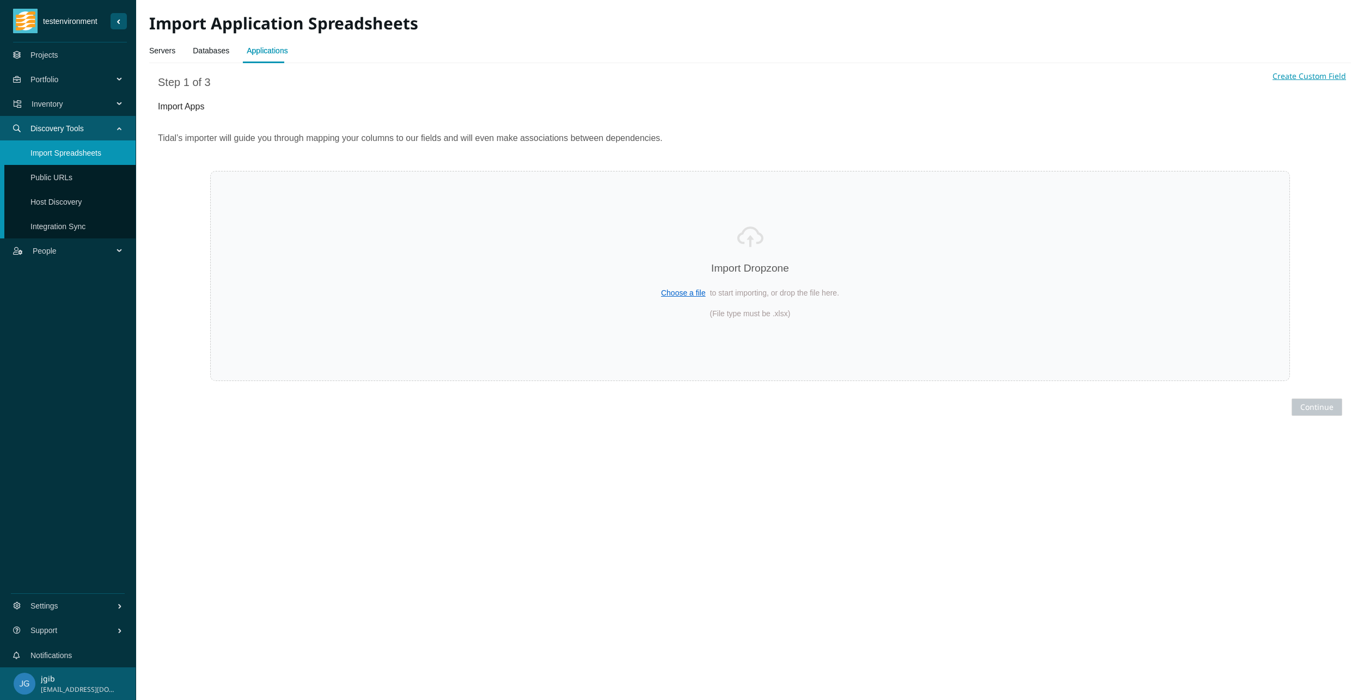
select select "Server host names"
select select "Database Instance names"
select select "Estimated Migration Cost"
select select "Forecasted Cost (Annually)"
select select "Replatform Cost (Annually)"
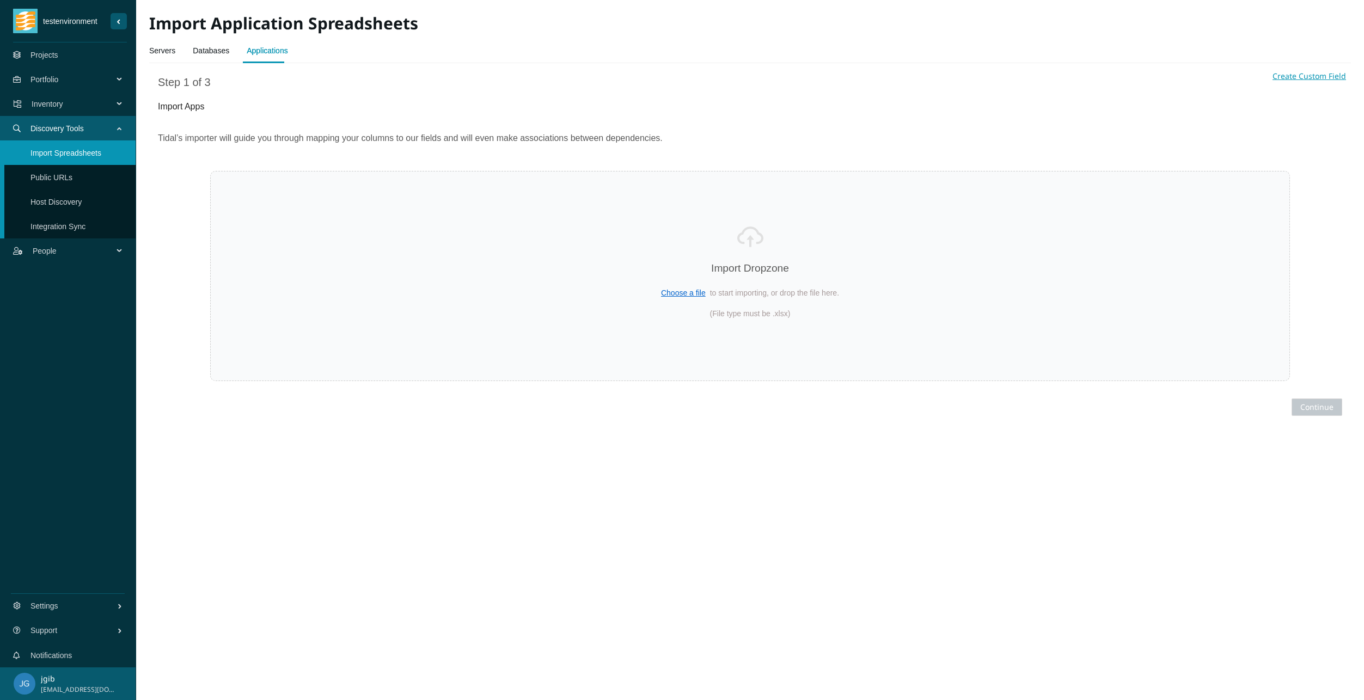
select select "Rehost Cost (Annually)"
select select "Repurchase Cost (Annually)"
select select "Migrated"
select select "Cloud names"
select select "Source Code Location"
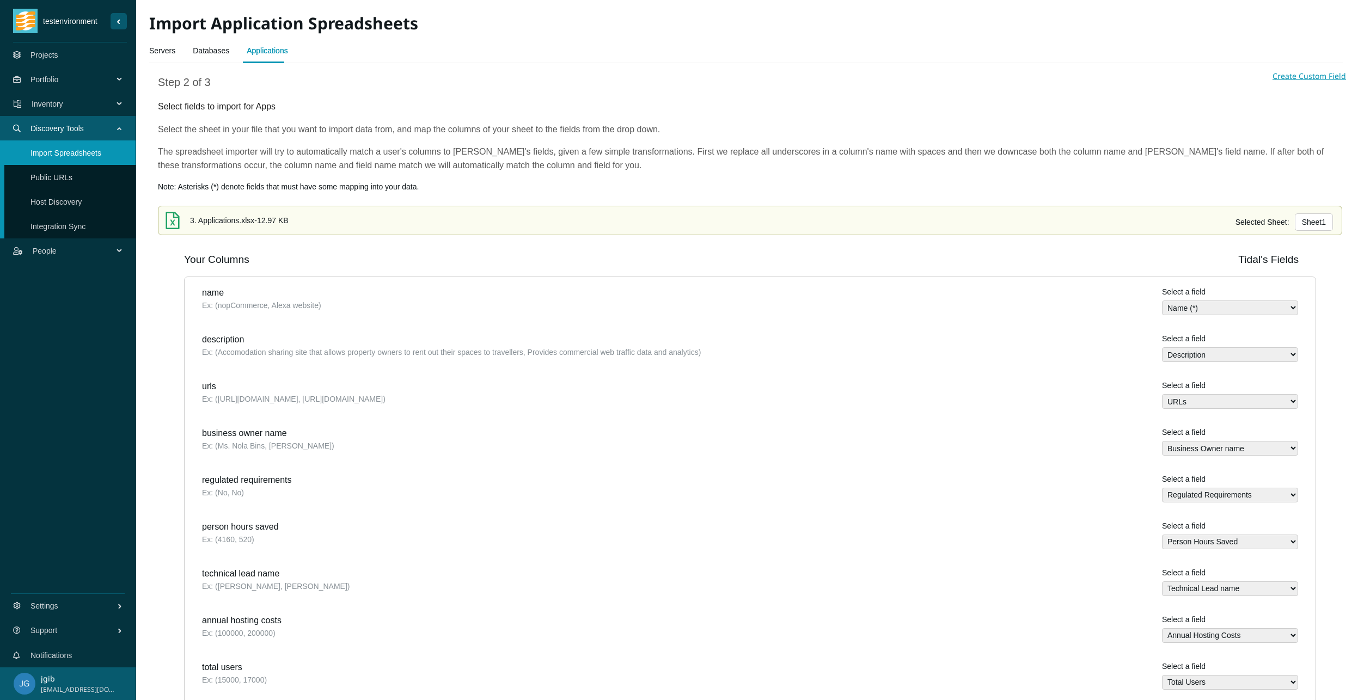
click at [164, 48] on link "Servers" at bounding box center [162, 51] width 26 height 22
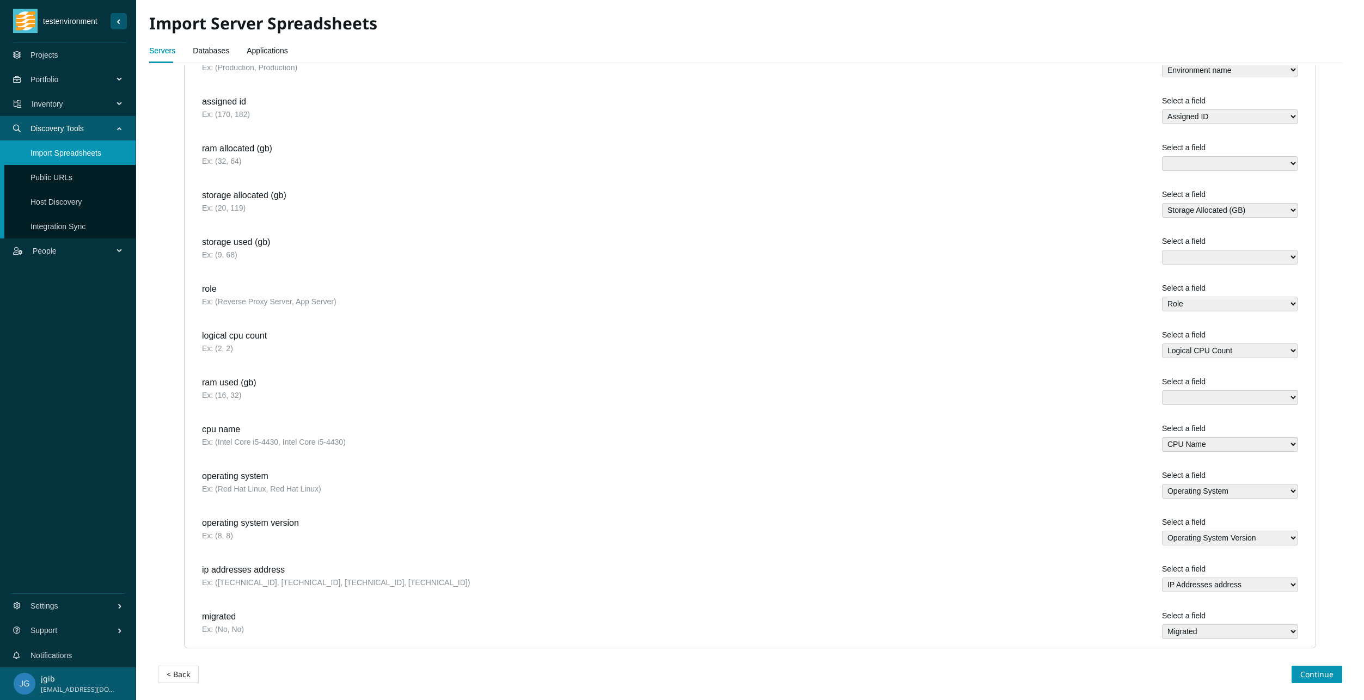
scroll to position [379, 0]
click at [1308, 671] on span "Continue" at bounding box center [1316, 674] width 33 height 12
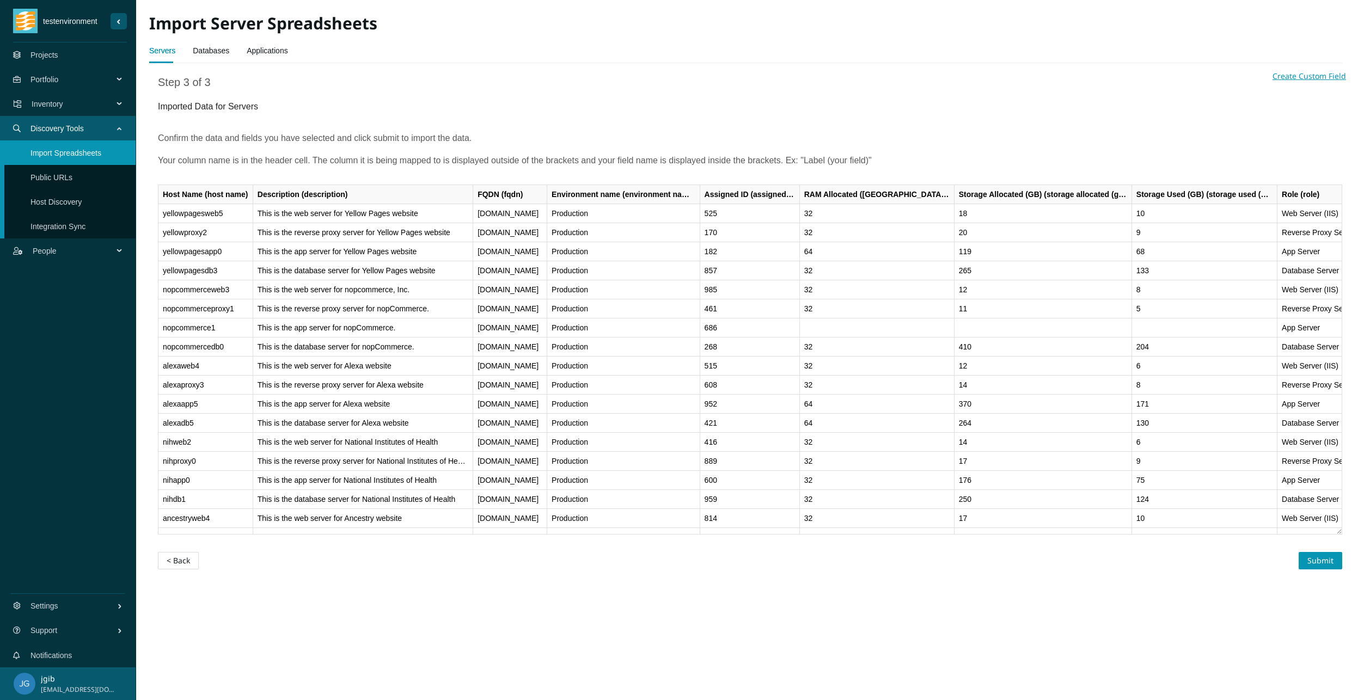
scroll to position [0, 0]
click at [1323, 565] on span "Submit" at bounding box center [1321, 561] width 26 height 12
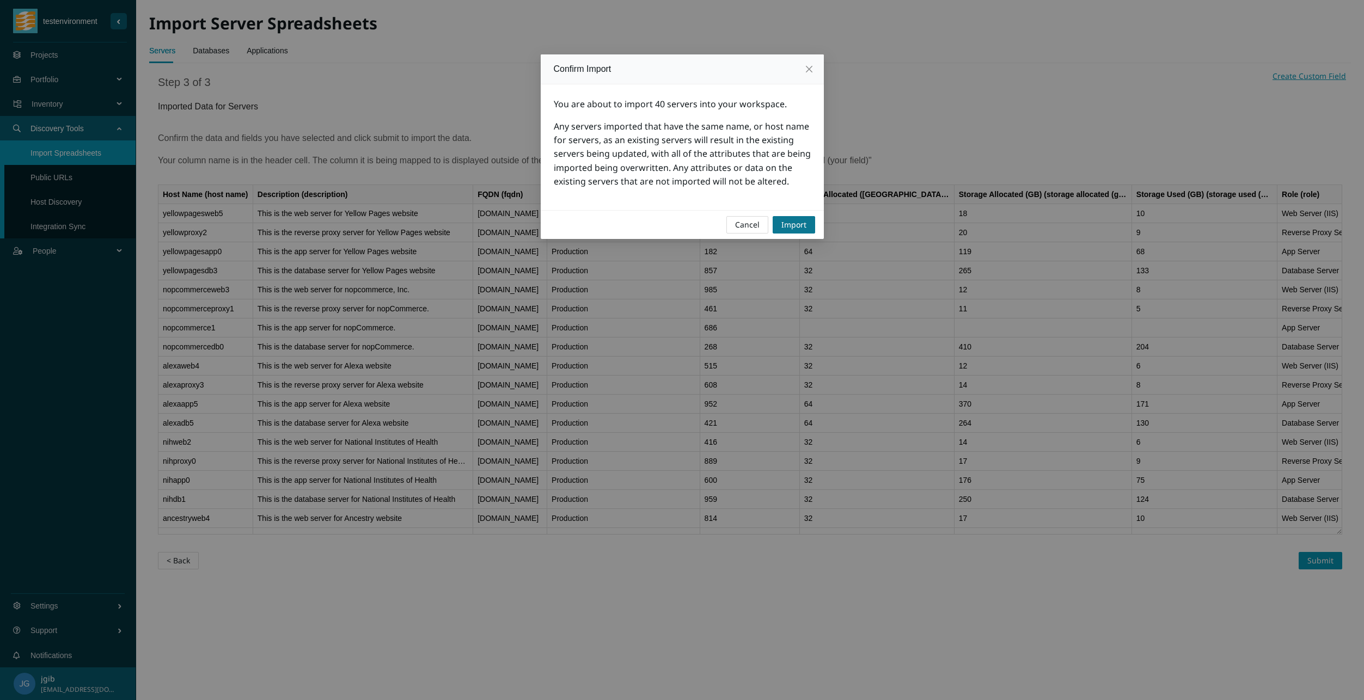
click at [807, 222] on button "Import" at bounding box center [794, 224] width 42 height 17
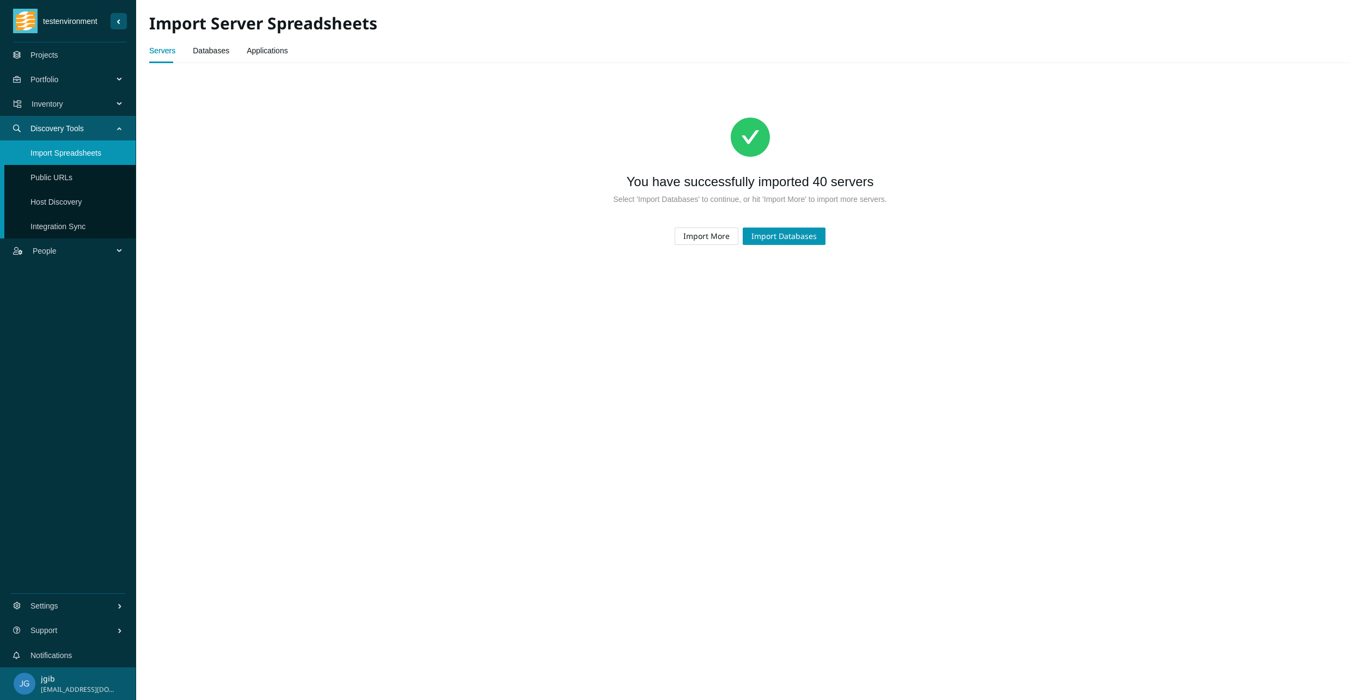
click at [214, 46] on link "Databases" at bounding box center [211, 51] width 36 height 22
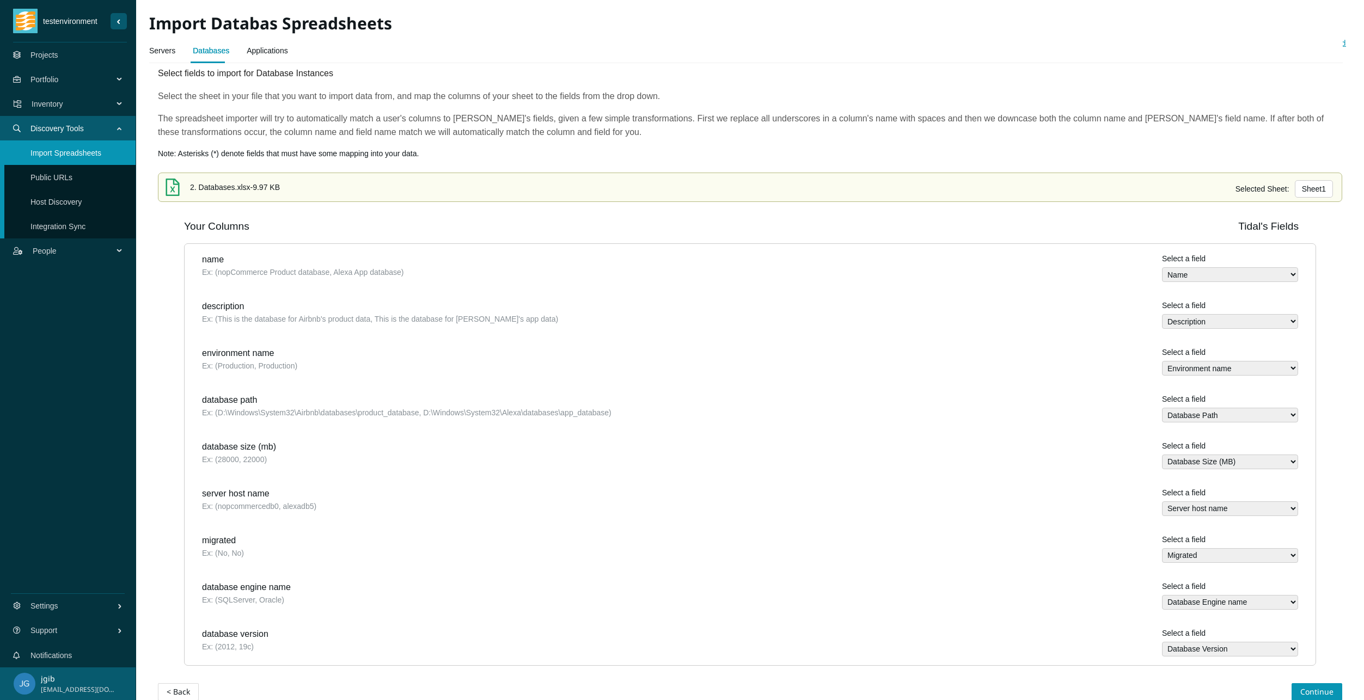
scroll to position [51, 0]
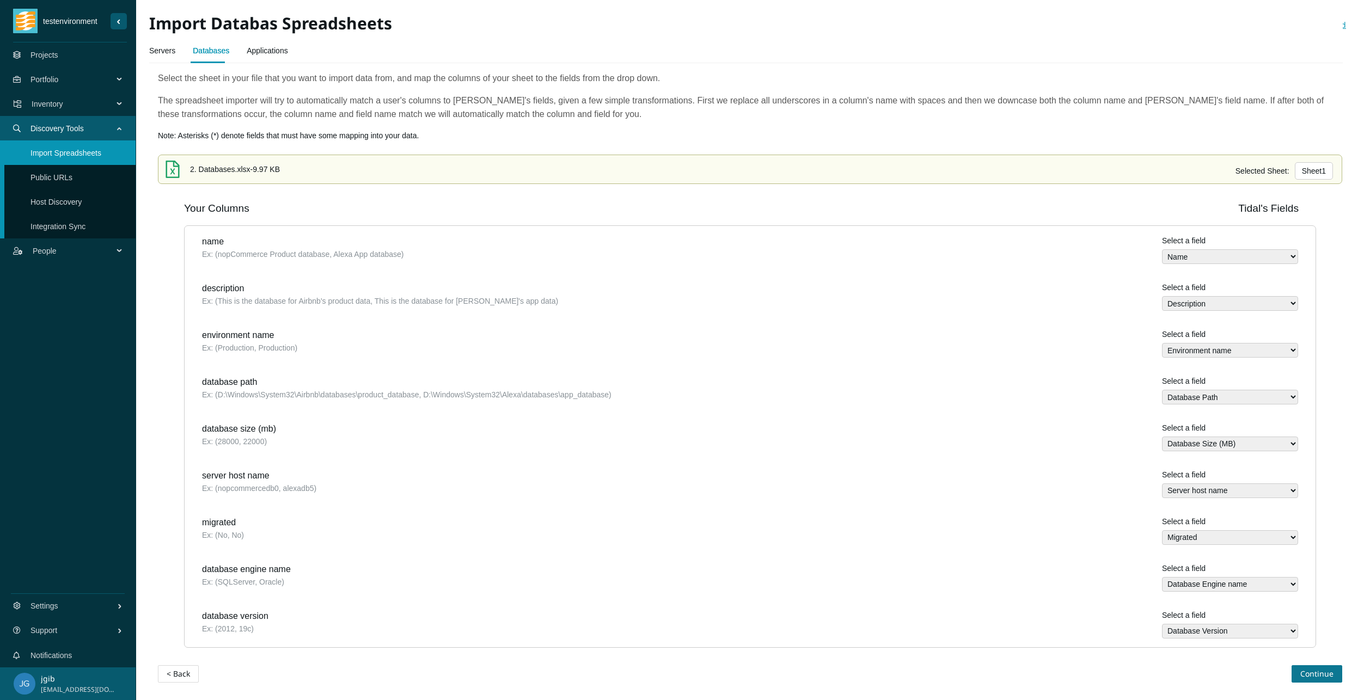
click at [1303, 677] on span "Continue" at bounding box center [1316, 674] width 33 height 12
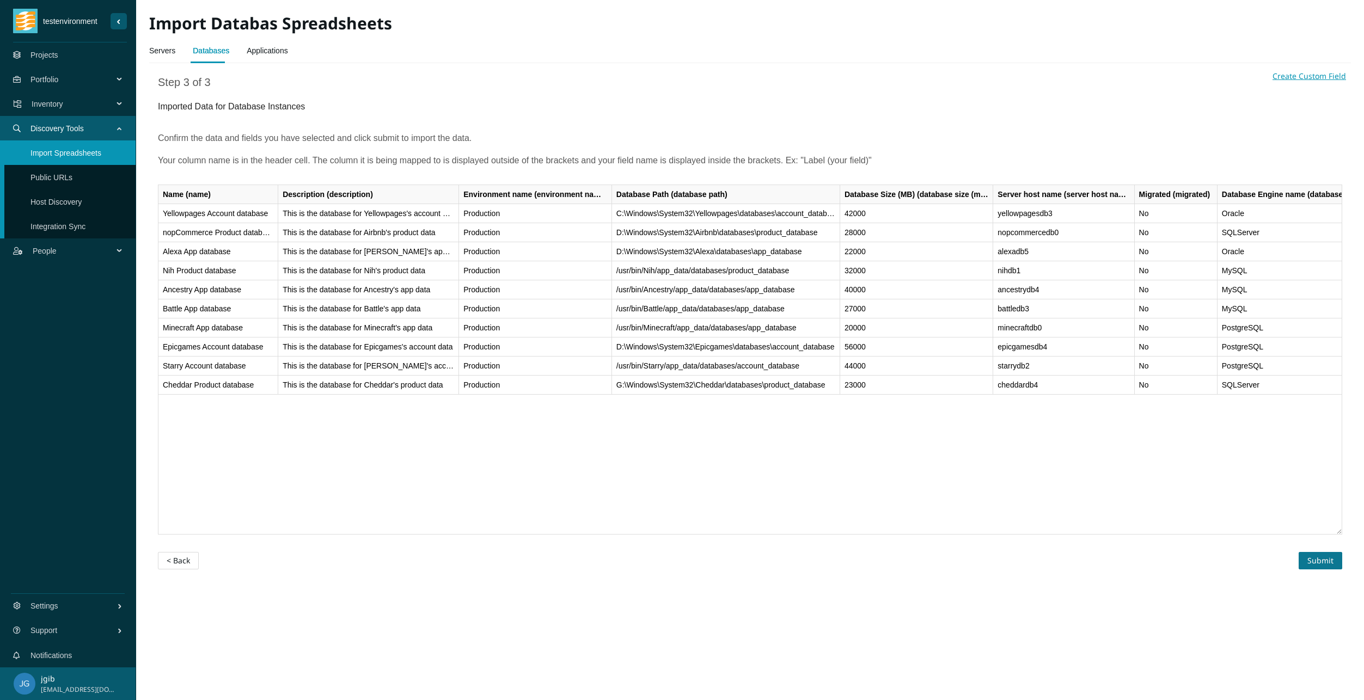
drag, startPoint x: 1323, startPoint y: 561, endPoint x: 793, endPoint y: 607, distance: 532.3
click at [793, 607] on main "Import Databas Spreadsheets Servers Databases Applications You have successfull…" at bounding box center [750, 350] width 1228 height 700
click at [1322, 561] on span "Submit" at bounding box center [1321, 561] width 26 height 12
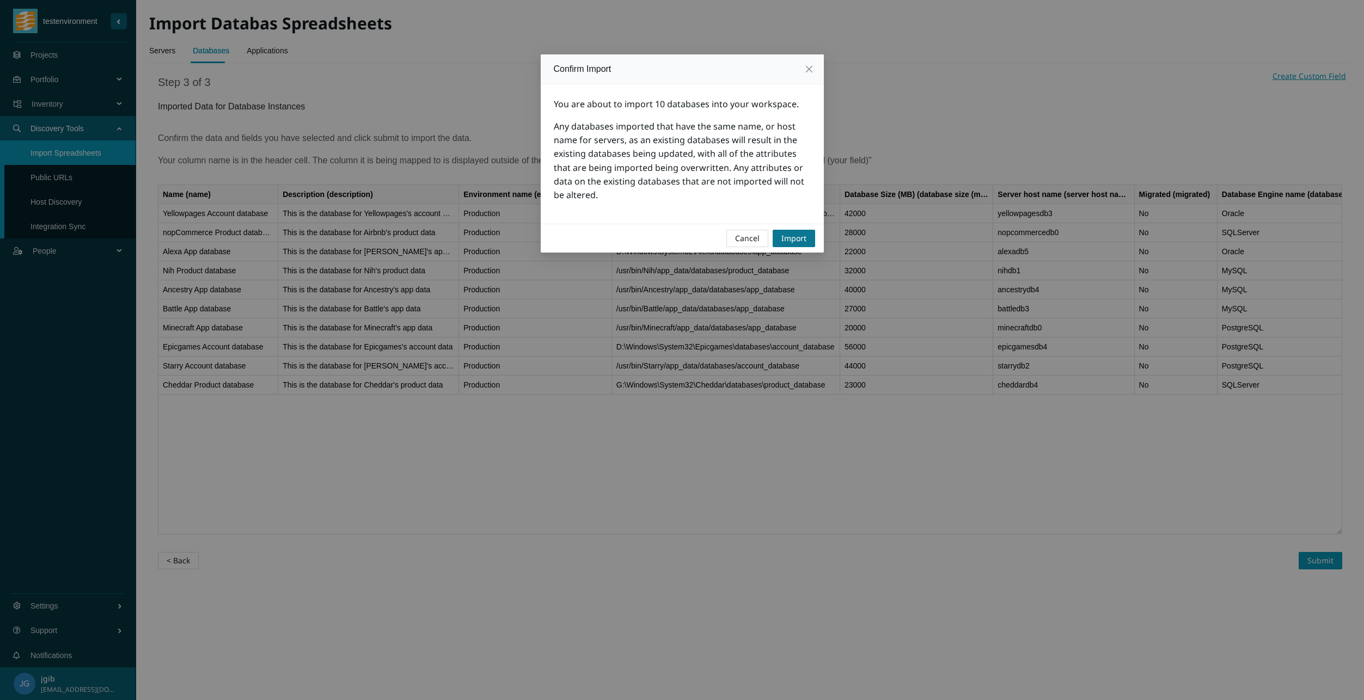
click at [789, 240] on span "Import" at bounding box center [793, 239] width 25 height 12
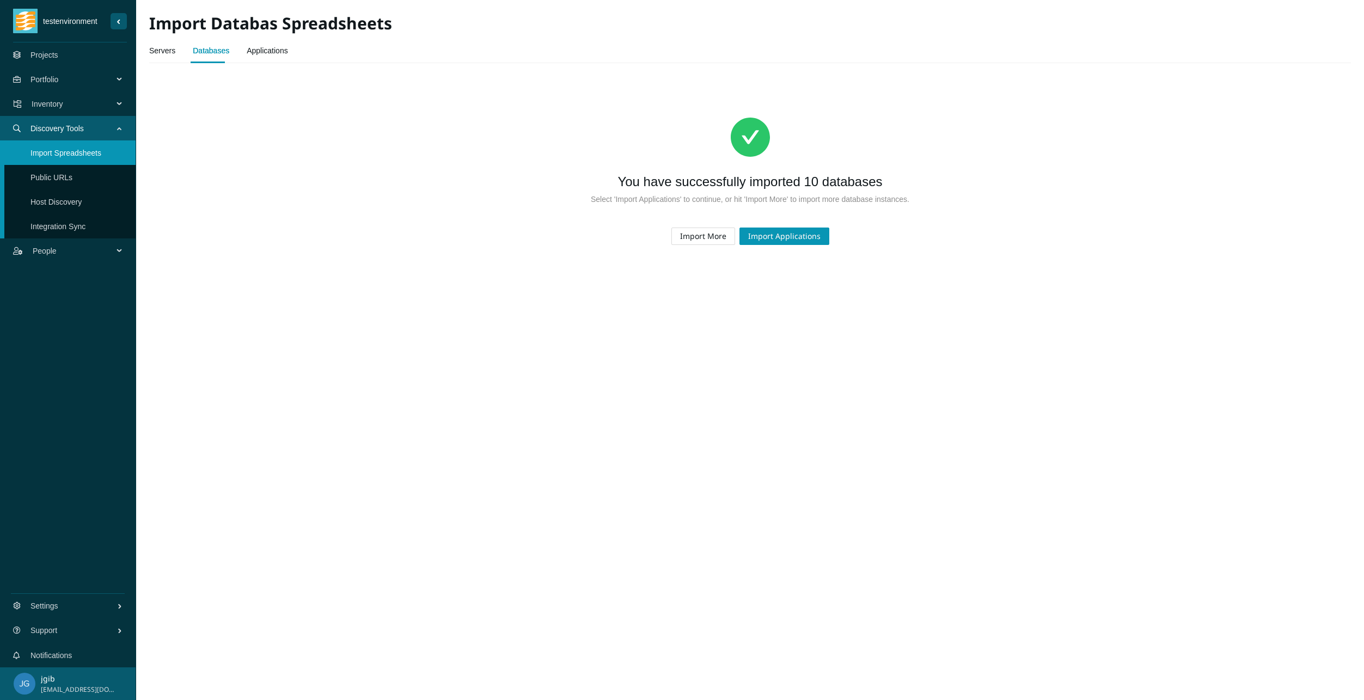
click at [256, 53] on link "Applications" at bounding box center [267, 51] width 41 height 22
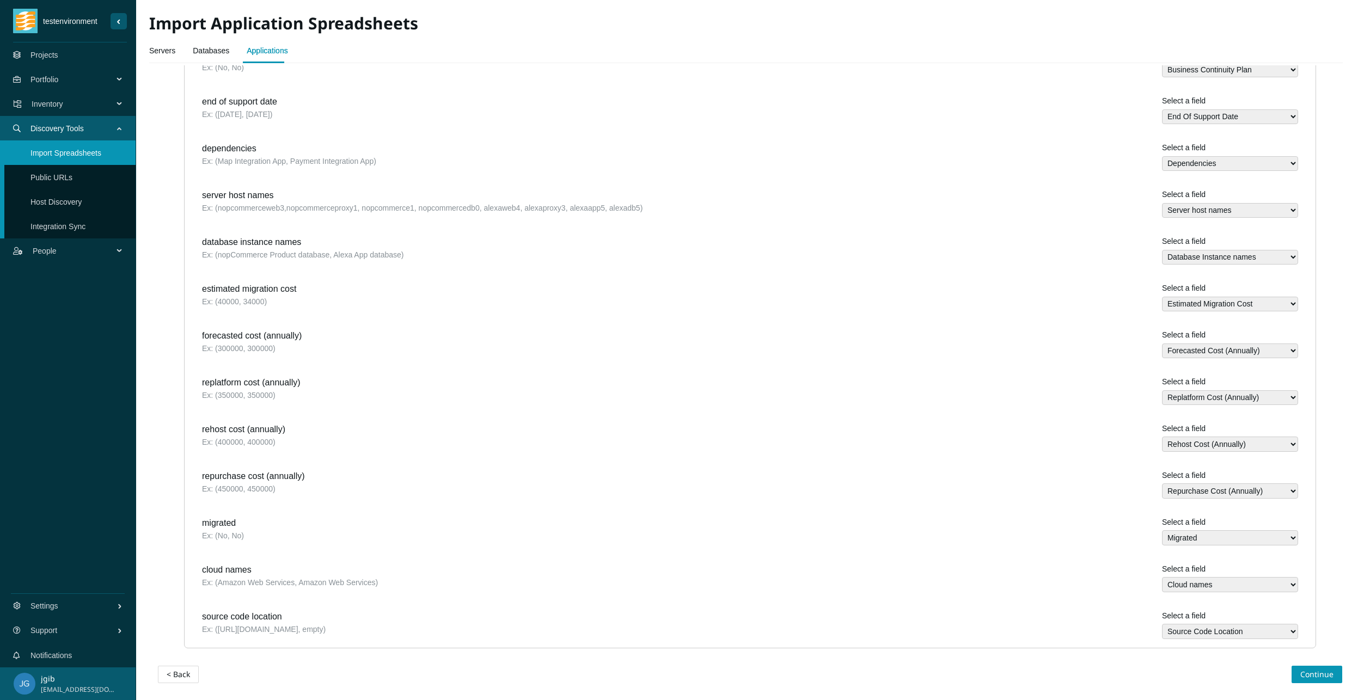
scroll to position [1269, 0]
click at [1309, 672] on span "Continue" at bounding box center [1316, 674] width 33 height 12
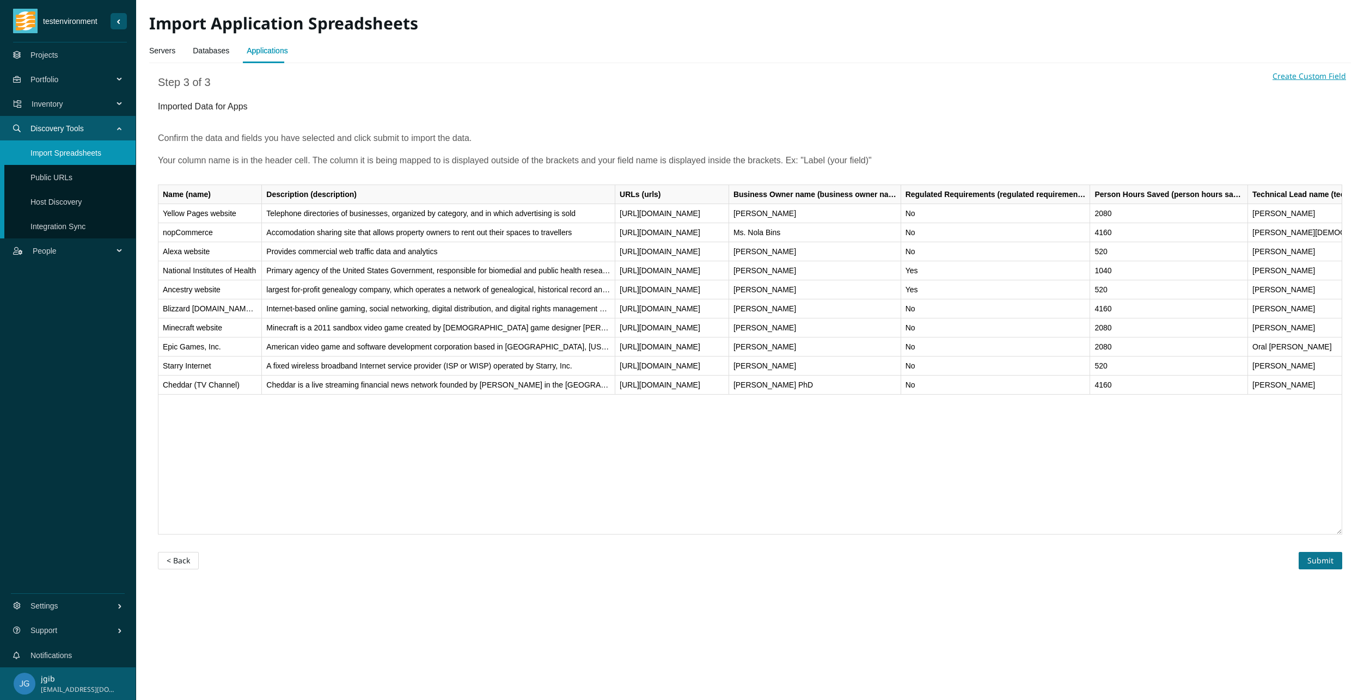
click at [1306, 563] on button "Submit" at bounding box center [1321, 560] width 44 height 17
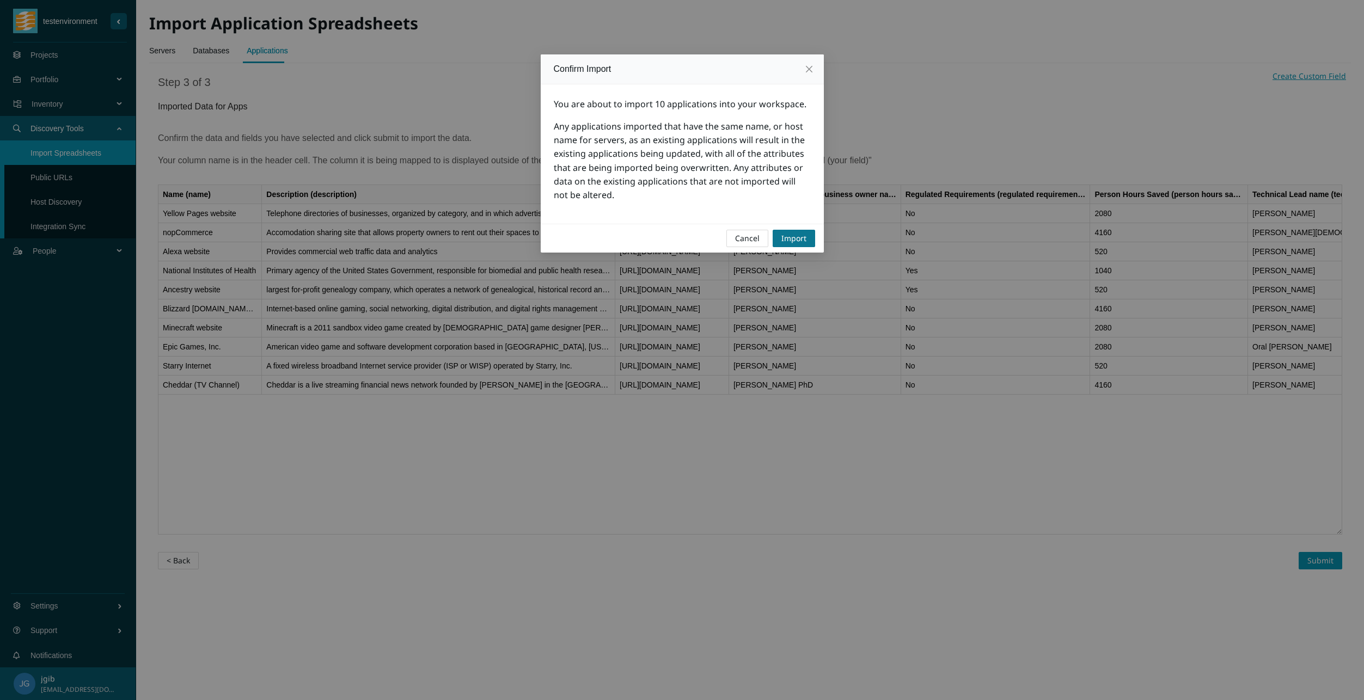
click at [796, 241] on span "Import" at bounding box center [793, 239] width 25 height 12
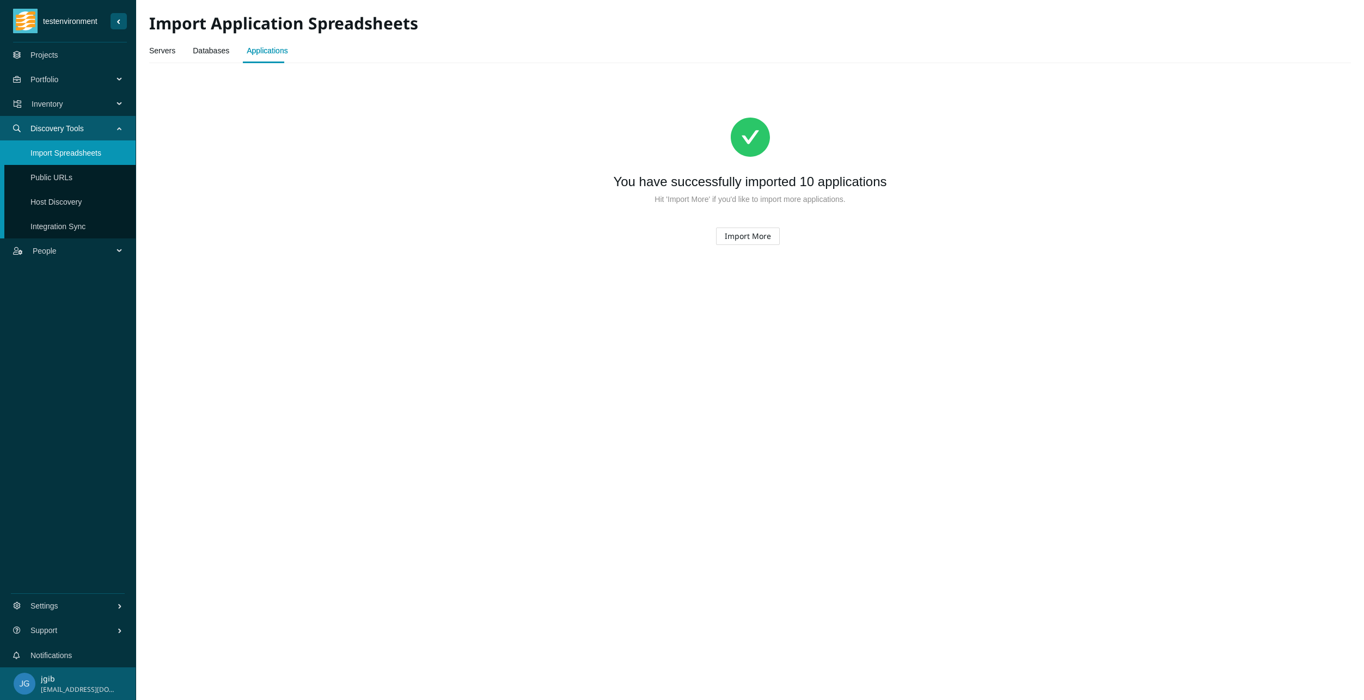
click at [76, 149] on link "Import Spreadsheets" at bounding box center [65, 153] width 71 height 9
click at [70, 106] on span "Inventory" at bounding box center [75, 104] width 86 height 33
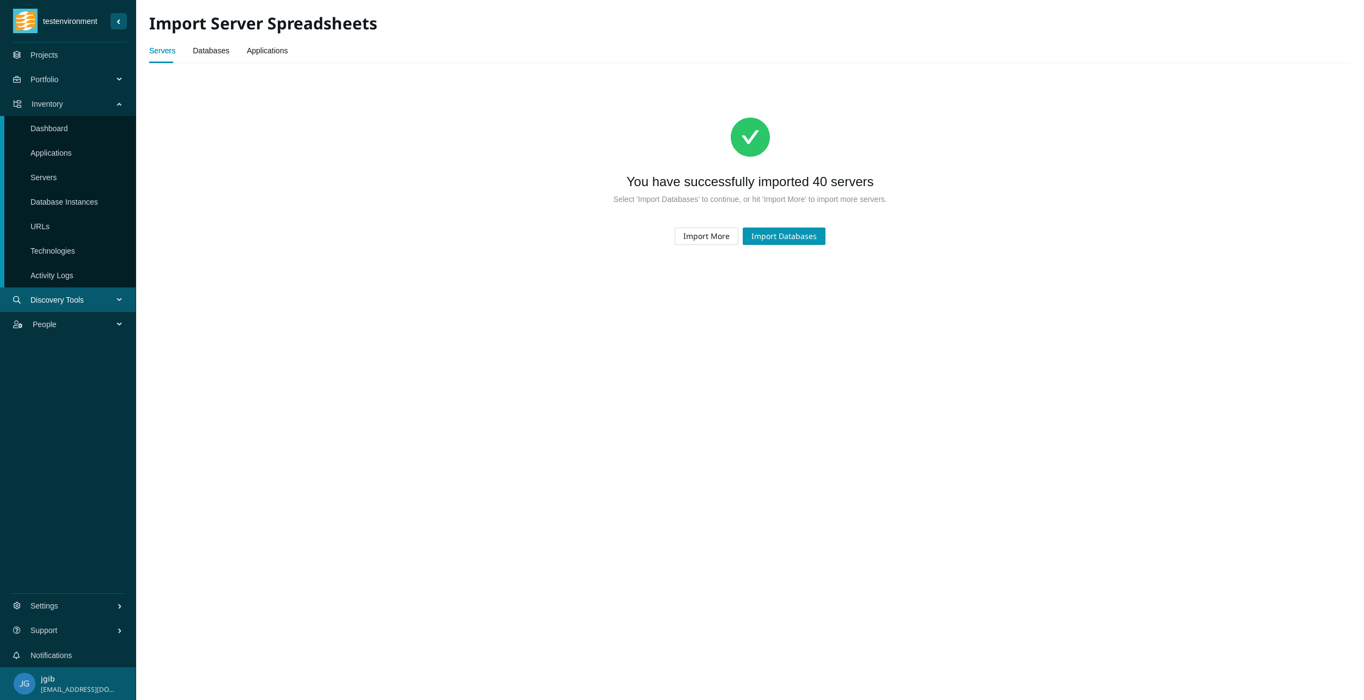
click at [60, 151] on link "Applications" at bounding box center [50, 153] width 41 height 9
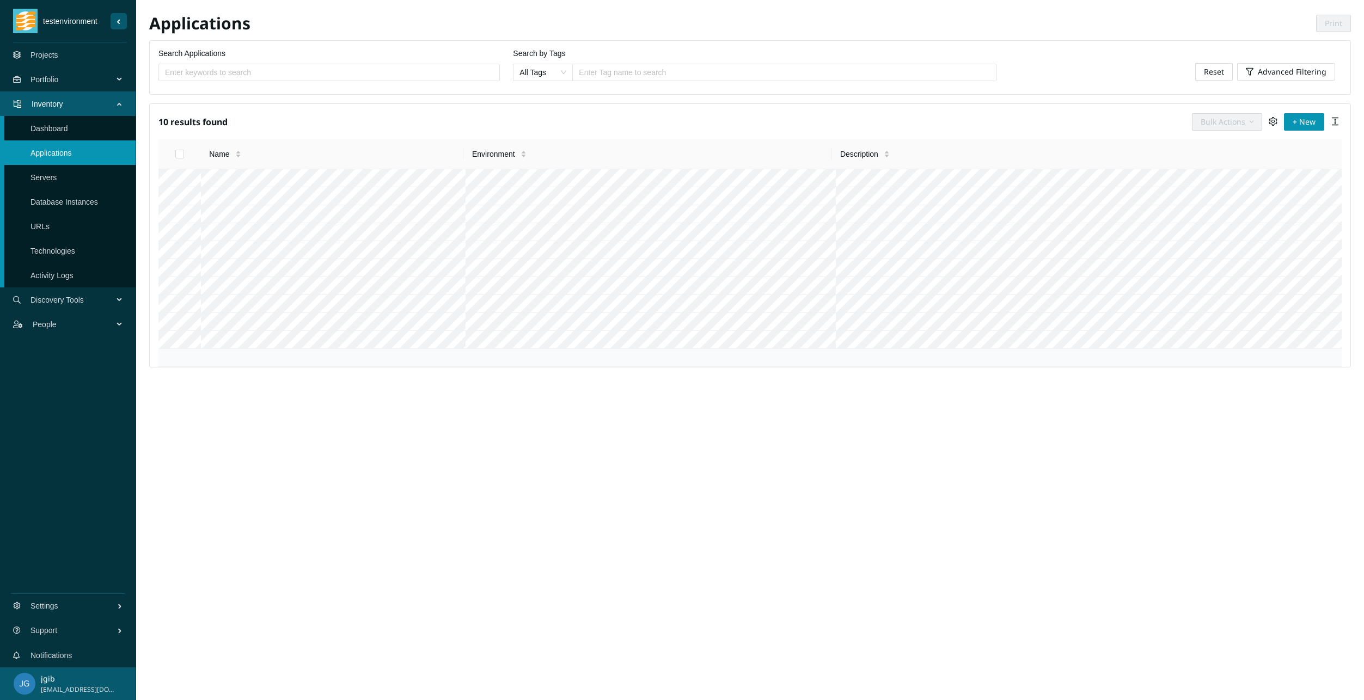
click at [57, 176] on link "Servers" at bounding box center [43, 177] width 26 height 9
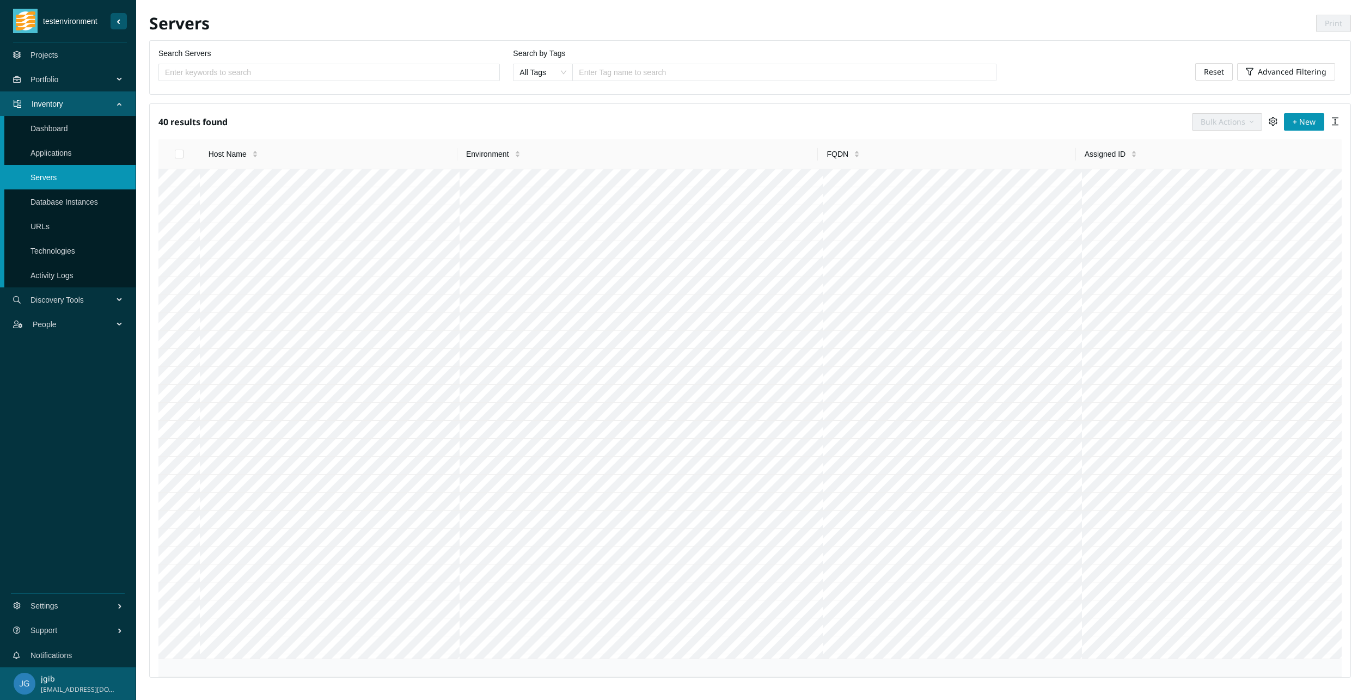
click at [56, 199] on link "Database Instances" at bounding box center [64, 202] width 68 height 9
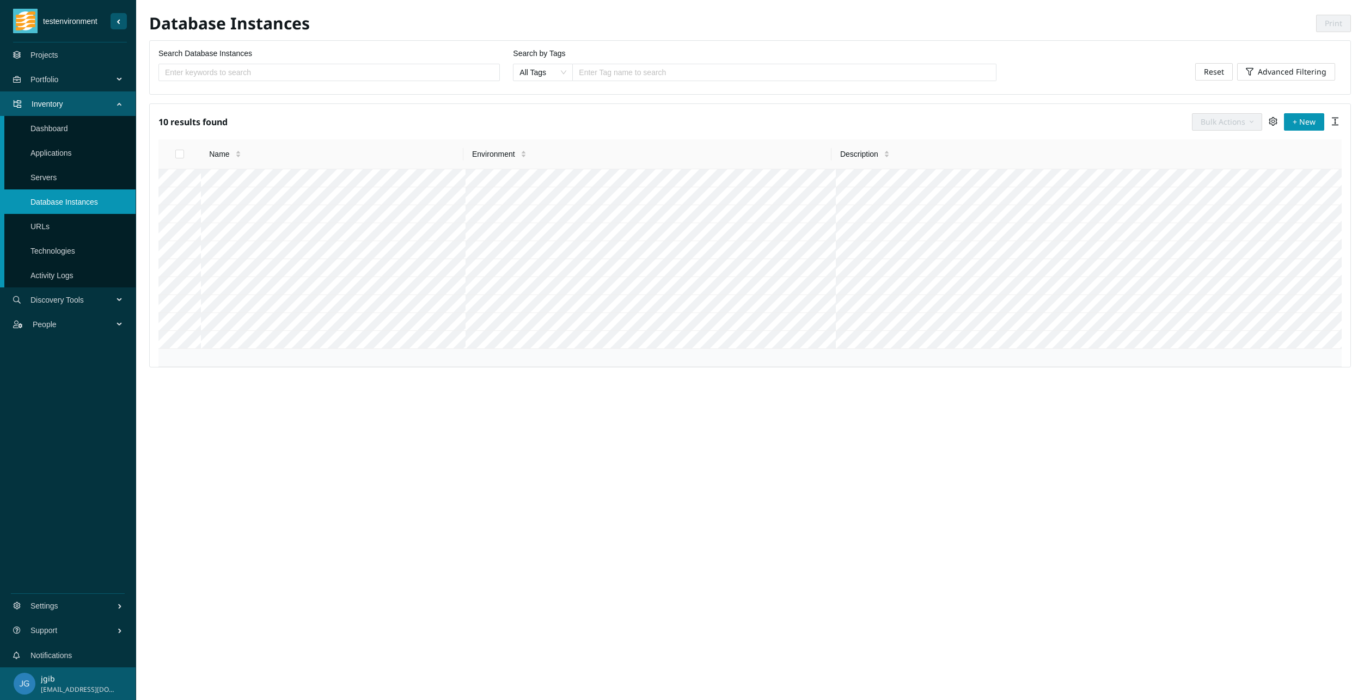
click at [60, 152] on link "Applications" at bounding box center [50, 153] width 41 height 9
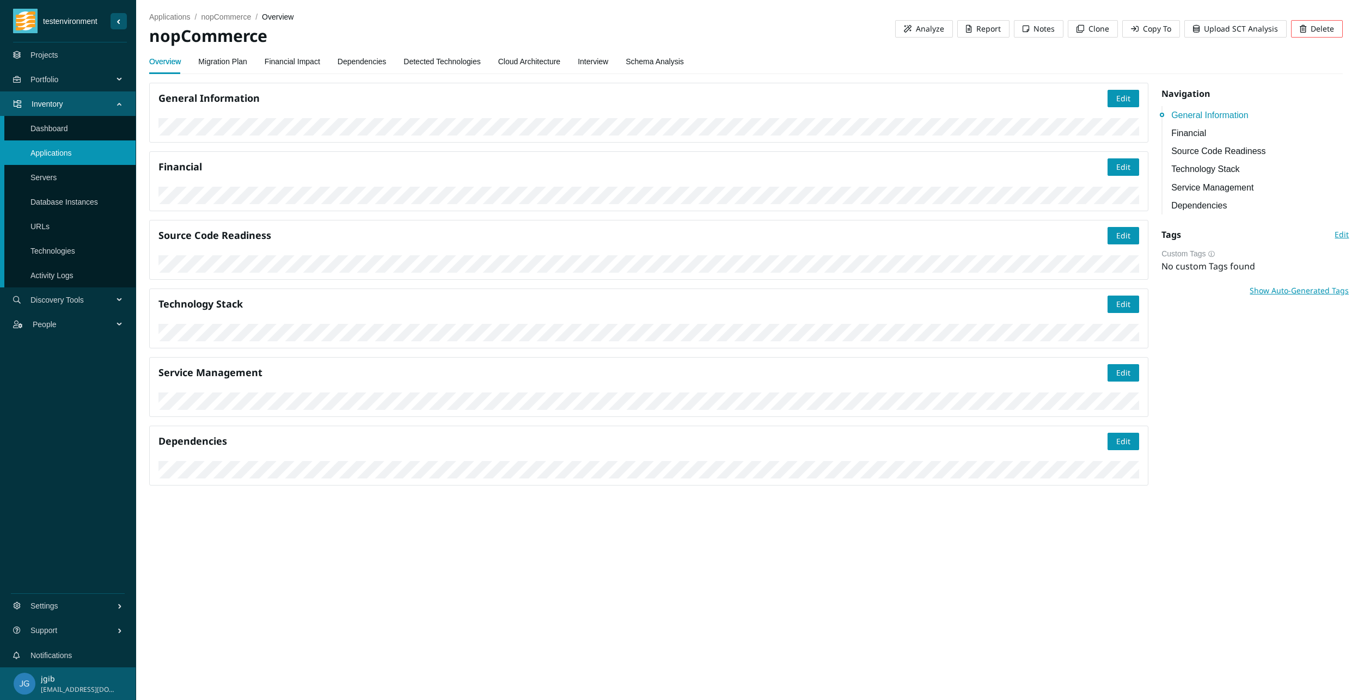
click at [596, 63] on link "Interview" at bounding box center [593, 62] width 30 height 22
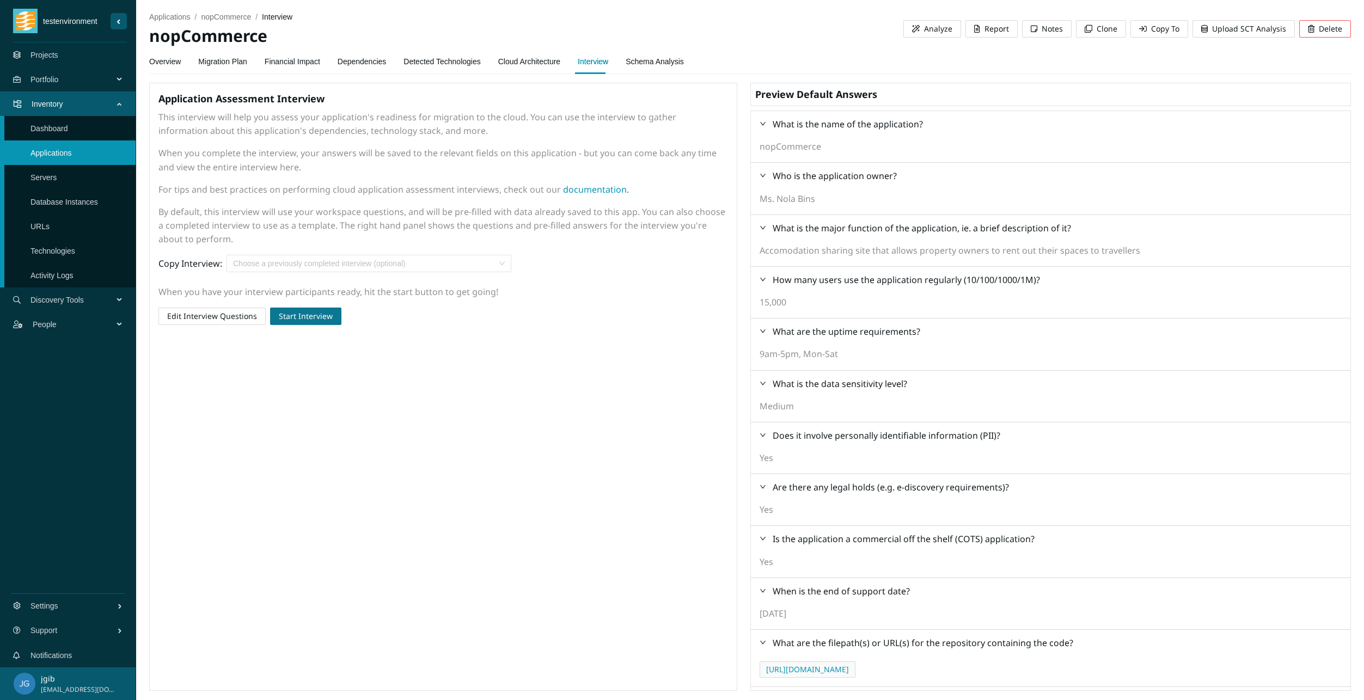
click at [312, 314] on span "Start Interview" at bounding box center [306, 316] width 54 height 12
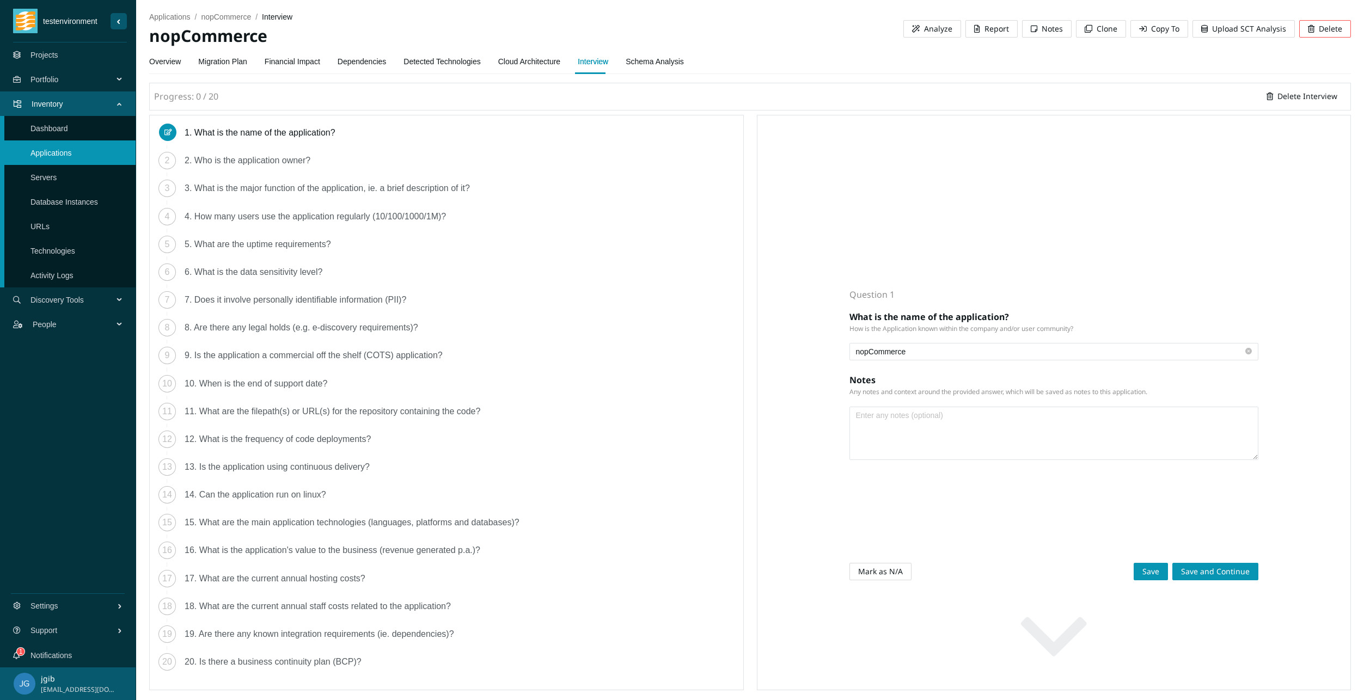
click at [884, 419] on textarea at bounding box center [1054, 433] width 408 height 52
click at [889, 427] on textarea at bounding box center [1054, 433] width 408 height 52
type textarea "note about stuff and things"
click at [1150, 576] on span "Save" at bounding box center [1151, 572] width 17 height 12
click at [1217, 573] on span "Save and Continue" at bounding box center [1215, 572] width 69 height 12
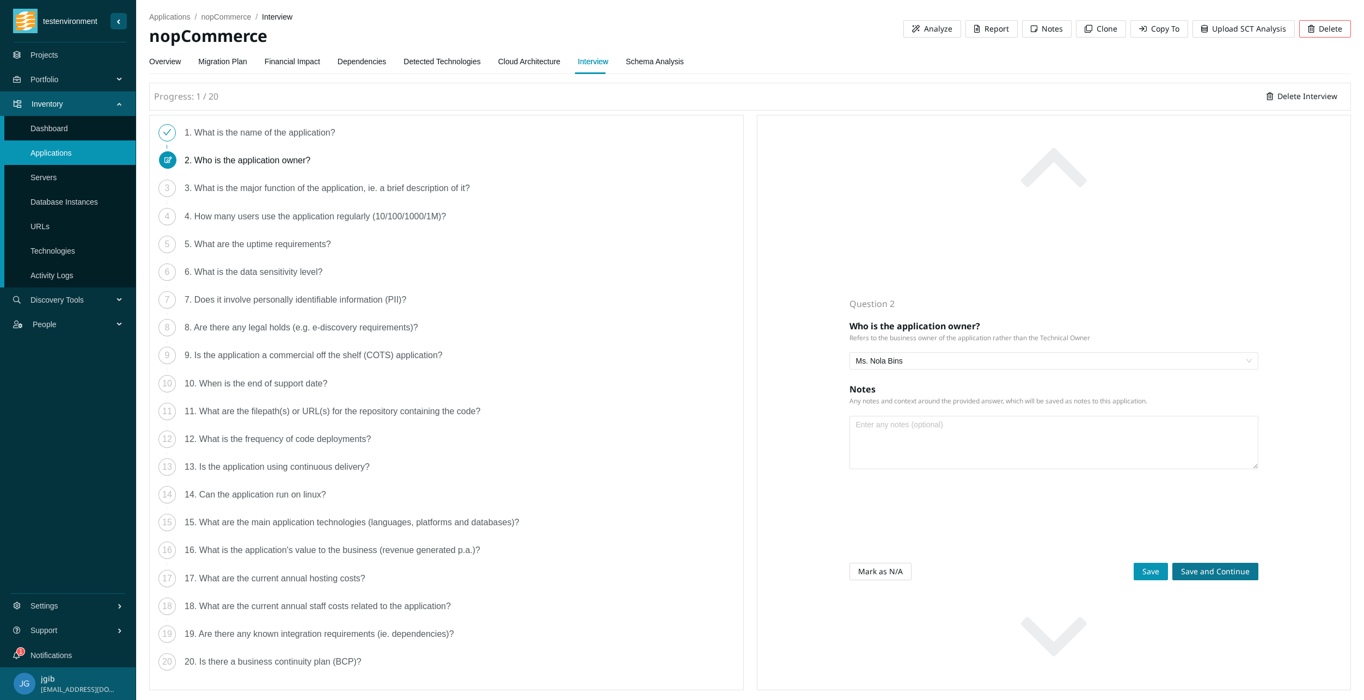
click at [1198, 572] on span "Save and Continue" at bounding box center [1215, 572] width 69 height 12
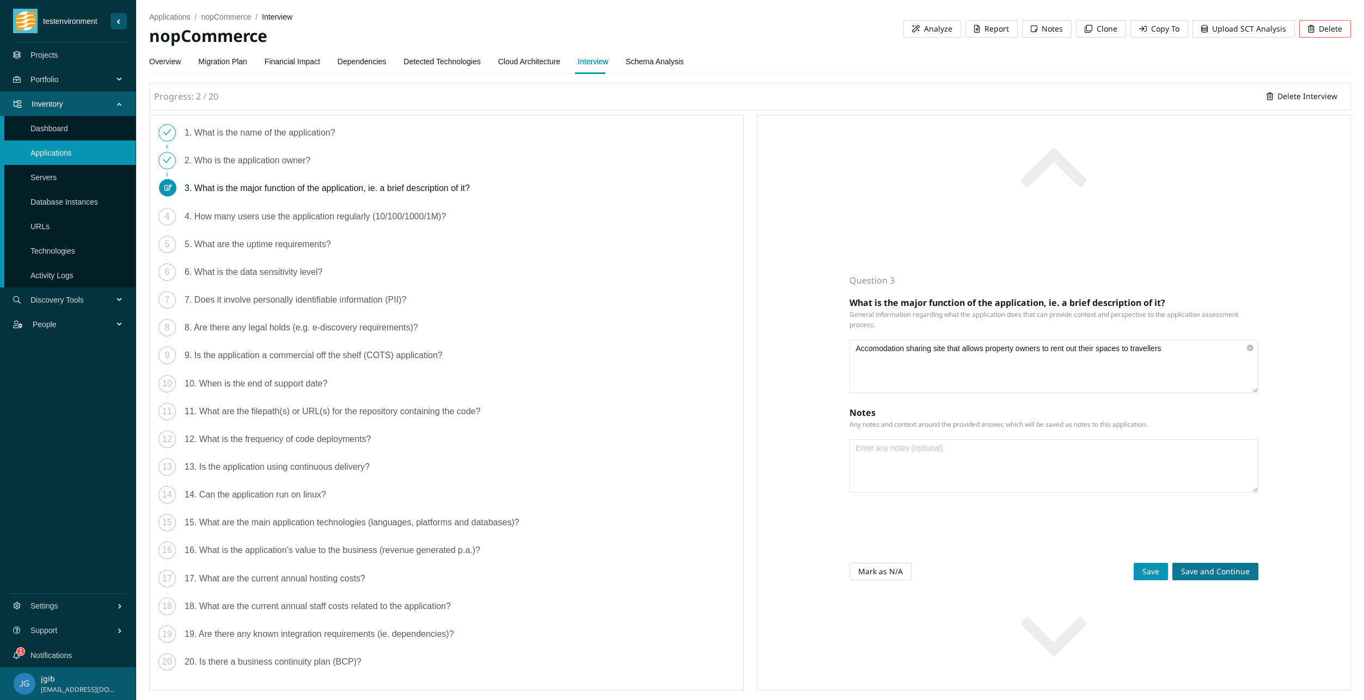
click at [1198, 572] on span "Save and Continue" at bounding box center [1215, 572] width 69 height 12
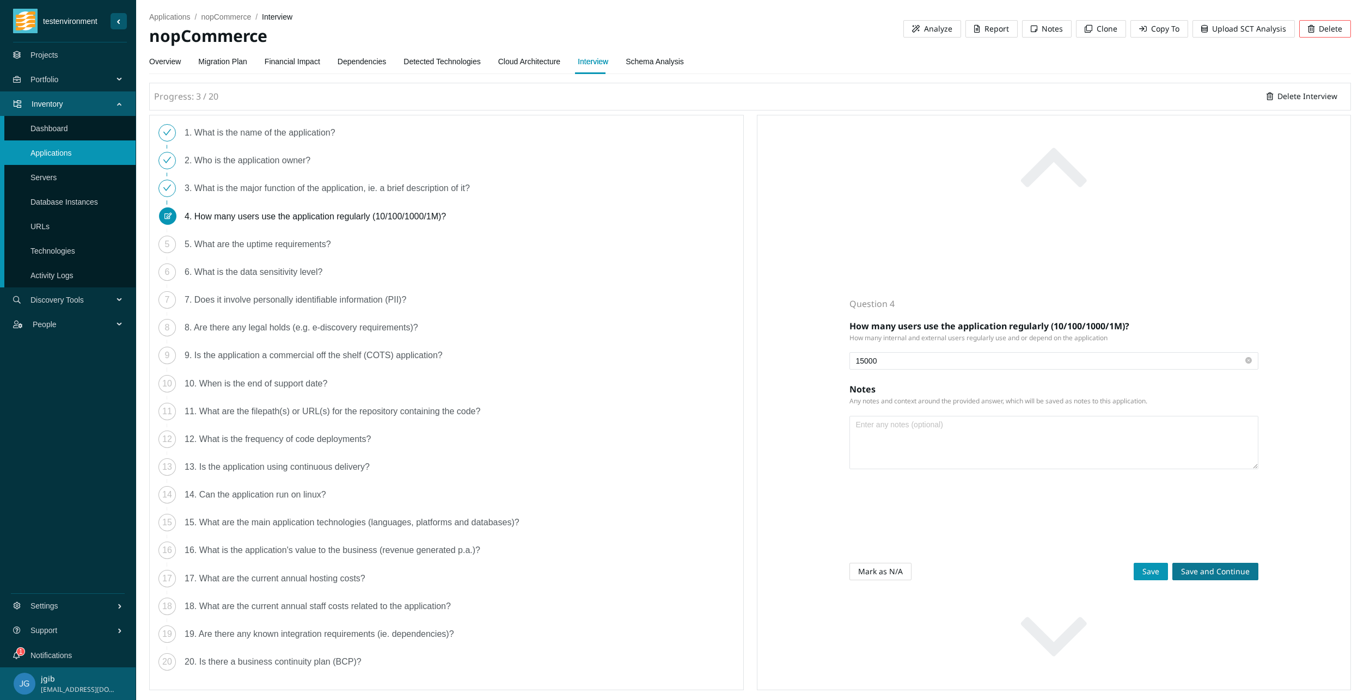
click at [1216, 577] on span "Save and Continue" at bounding box center [1215, 572] width 69 height 12
click at [1220, 571] on span "Save and Continue" at bounding box center [1215, 572] width 69 height 12
click at [1223, 568] on span "Save and Continue" at bounding box center [1215, 572] width 69 height 12
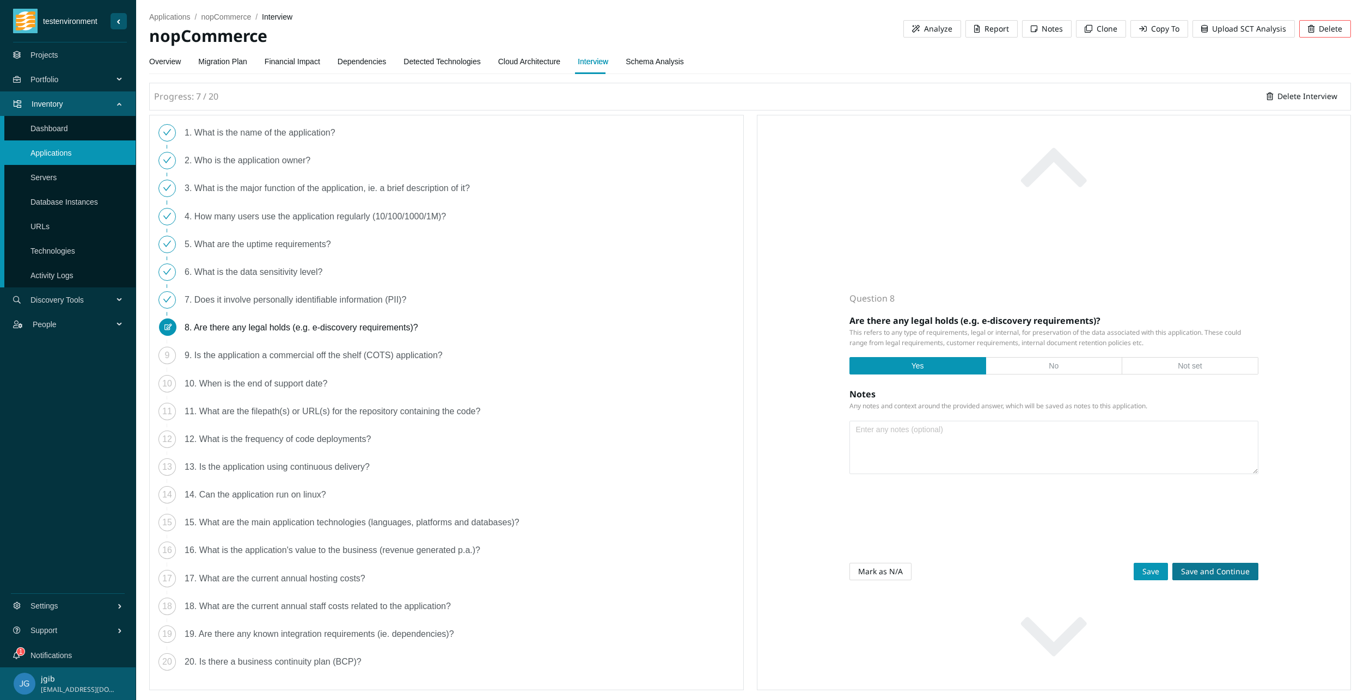
click at [1223, 568] on span "Save and Continue" at bounding box center [1215, 572] width 69 height 12
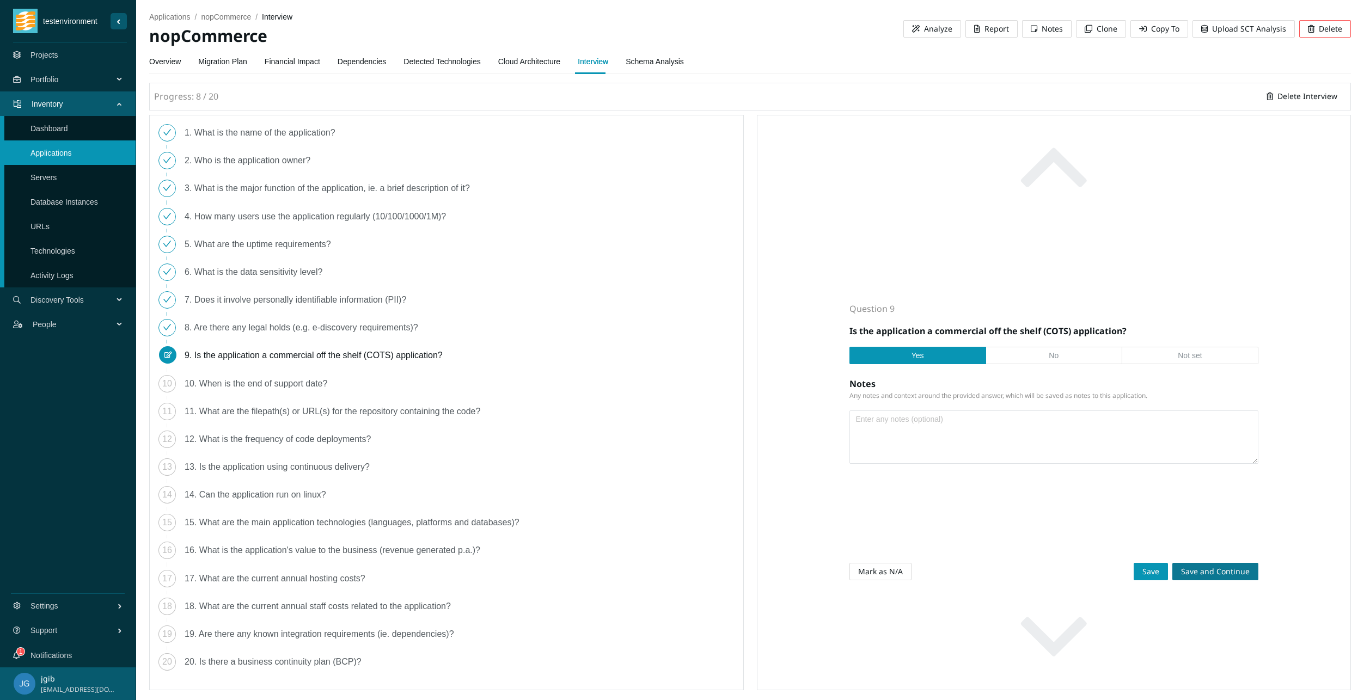
click at [1223, 568] on span "Save and Continue" at bounding box center [1215, 572] width 69 height 12
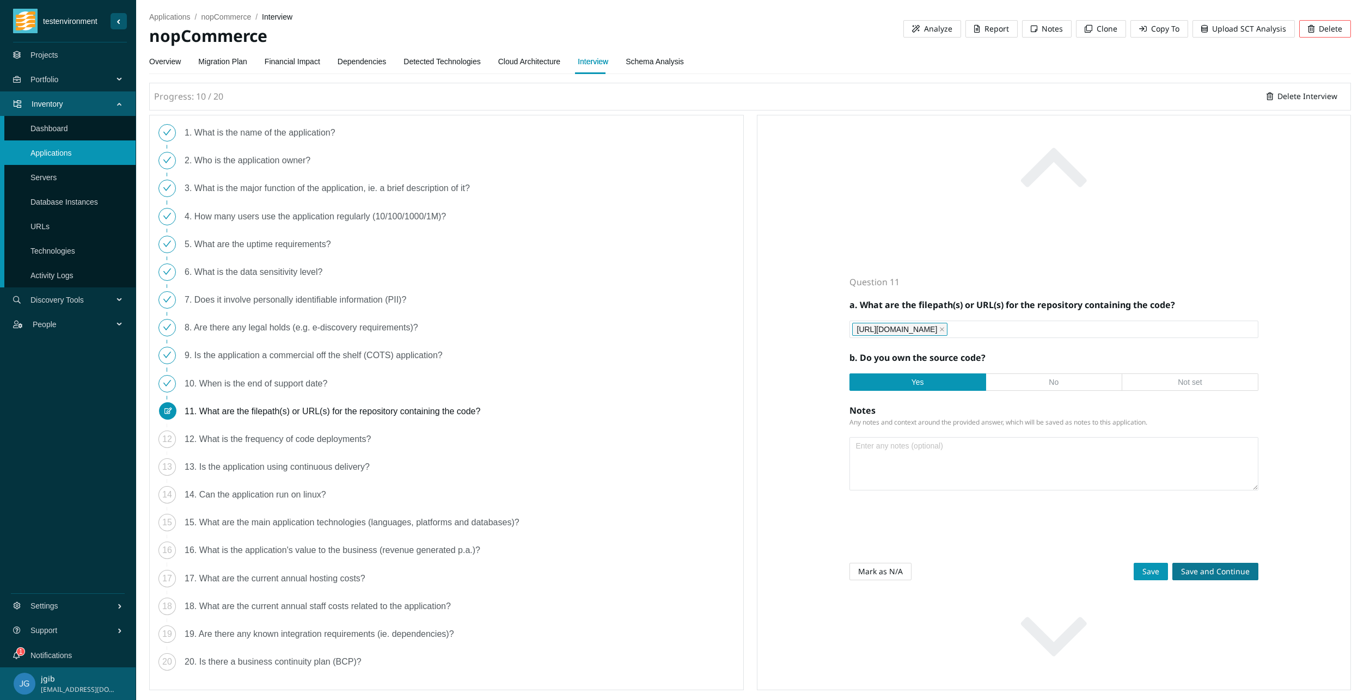
click at [1223, 568] on span "Save and Continue" at bounding box center [1215, 572] width 69 height 12
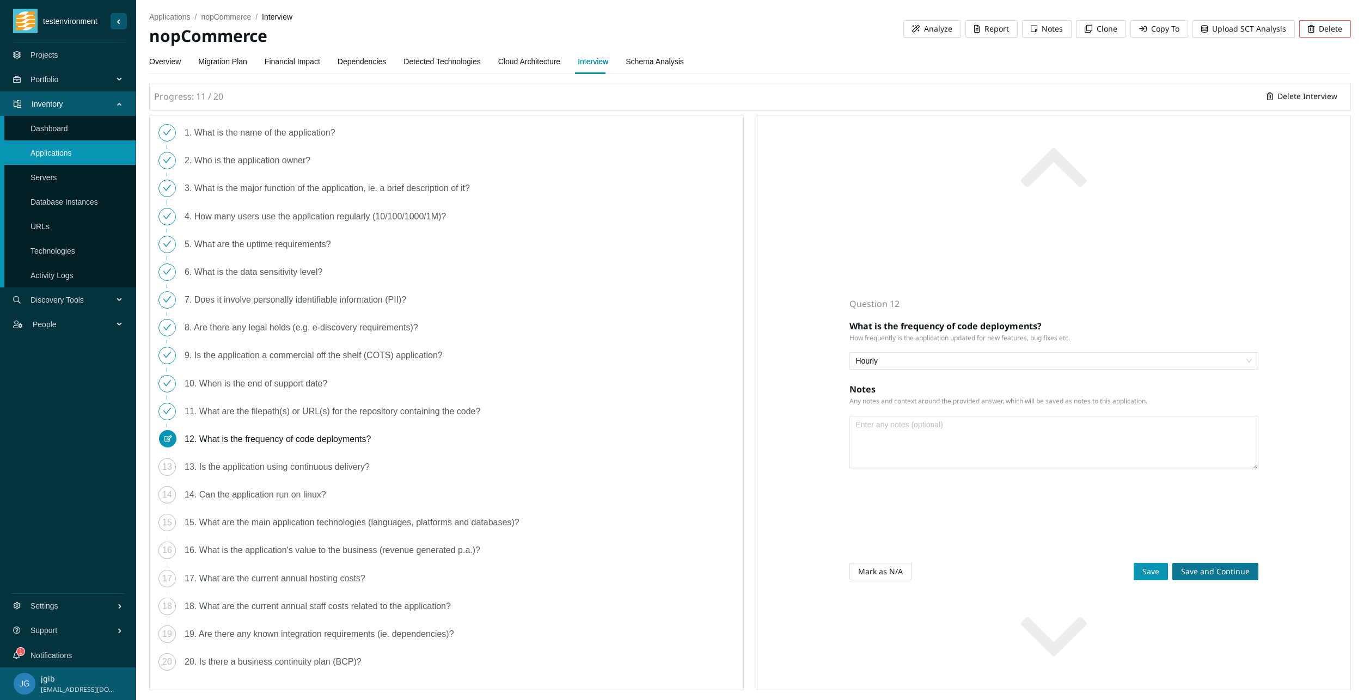
click at [1223, 568] on span "Save and Continue" at bounding box center [1215, 572] width 69 height 12
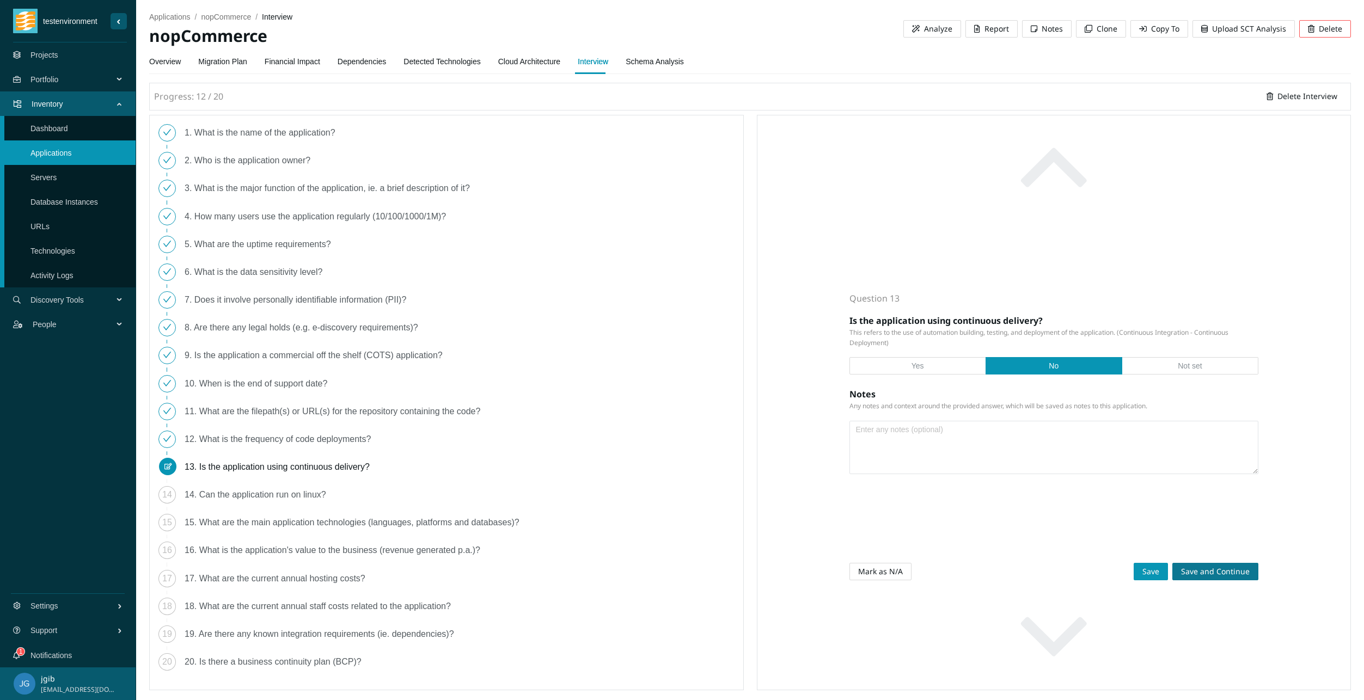
click at [1223, 568] on span "Save and Continue" at bounding box center [1215, 572] width 69 height 12
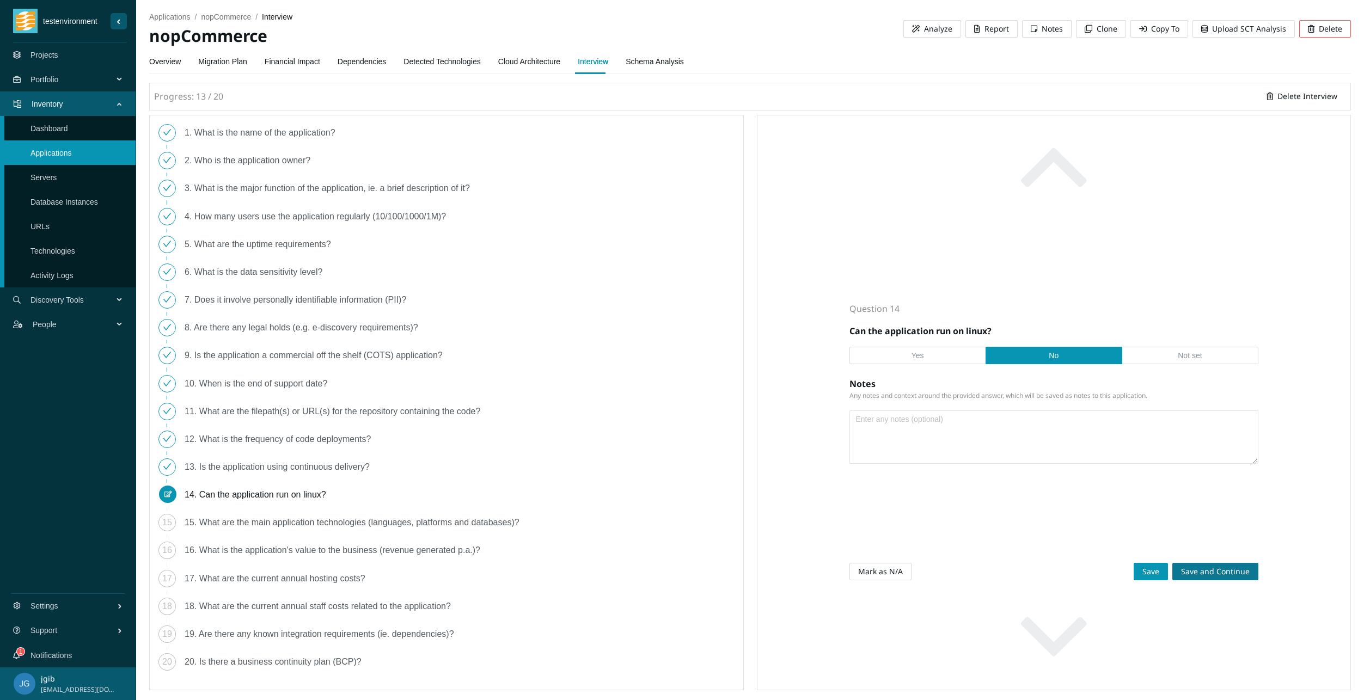
click at [1223, 568] on span "Save and Continue" at bounding box center [1215, 572] width 69 height 12
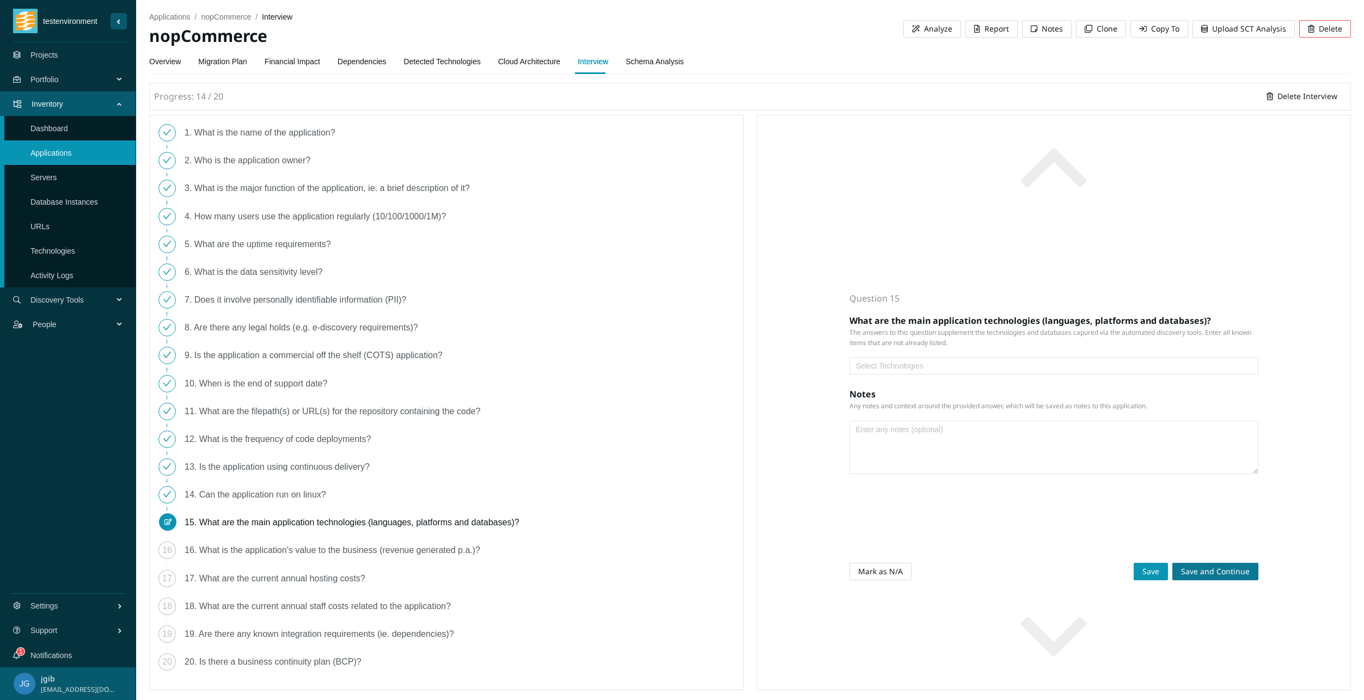
click at [1218, 571] on span "Save and Continue" at bounding box center [1215, 572] width 69 height 12
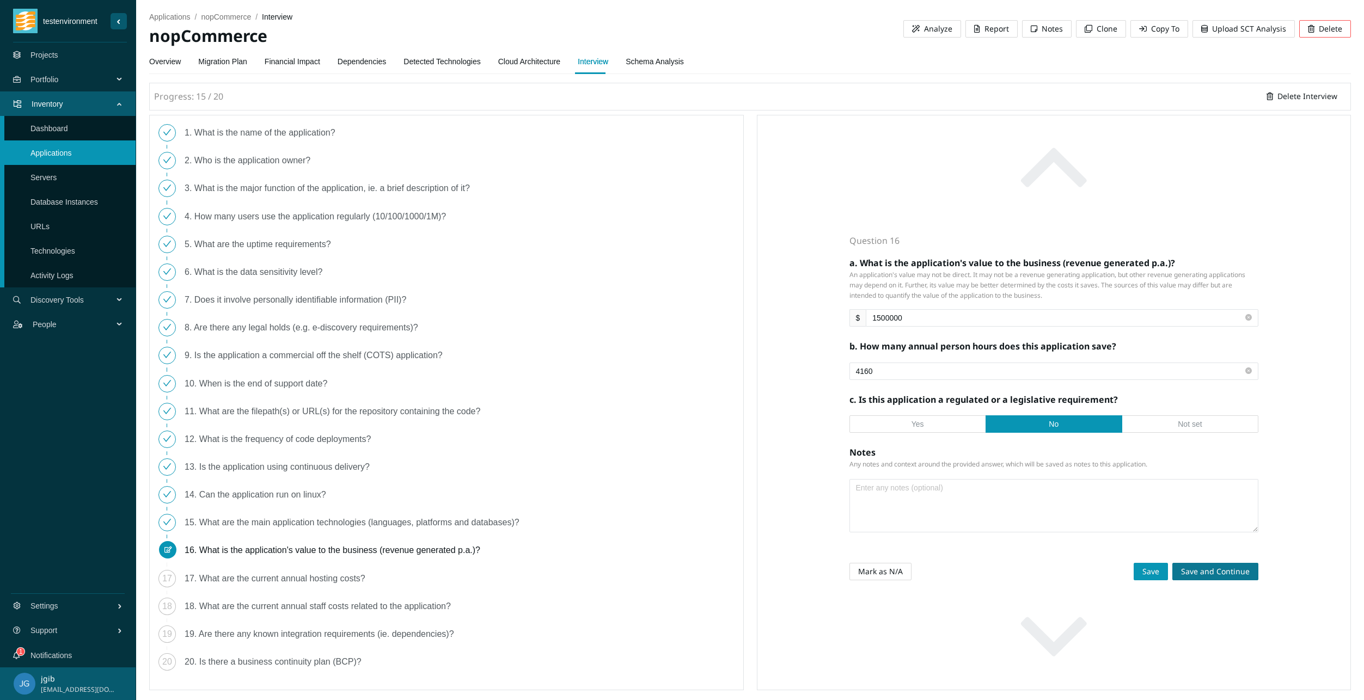
click at [1218, 571] on span "Save and Continue" at bounding box center [1215, 572] width 69 height 12
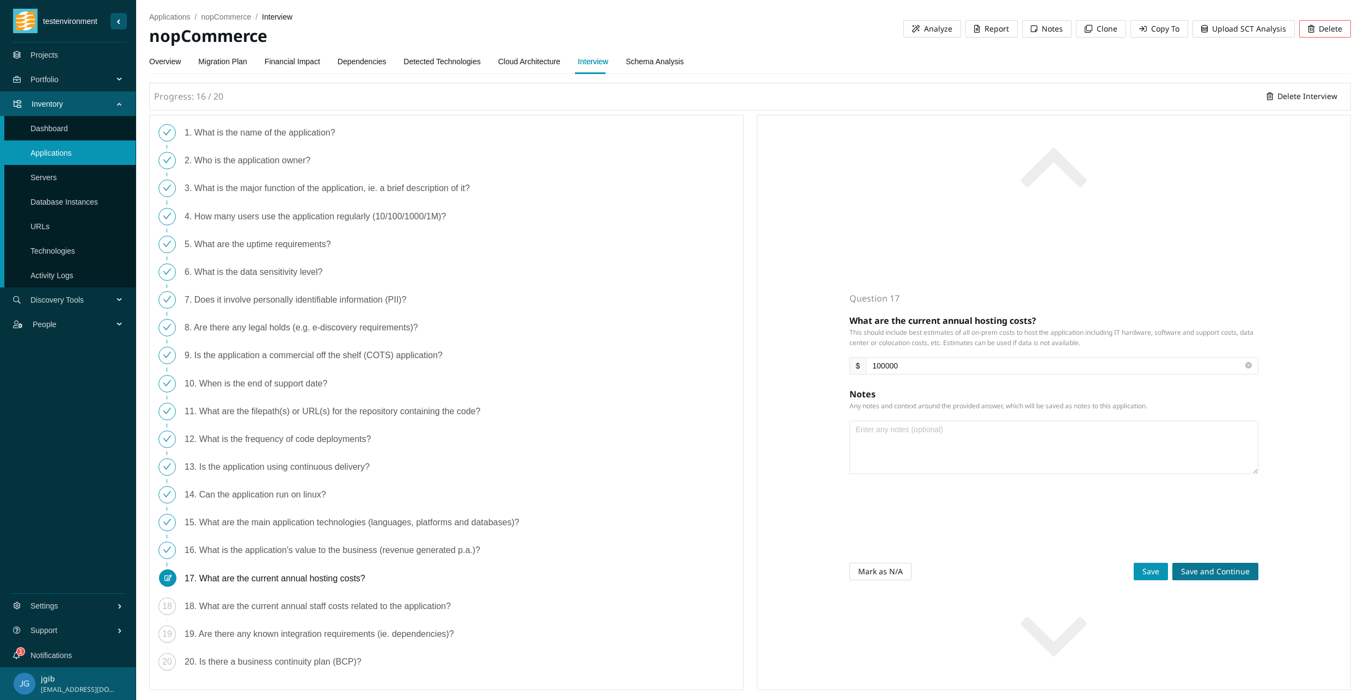
click at [1218, 571] on span "Save and Continue" at bounding box center [1215, 572] width 69 height 12
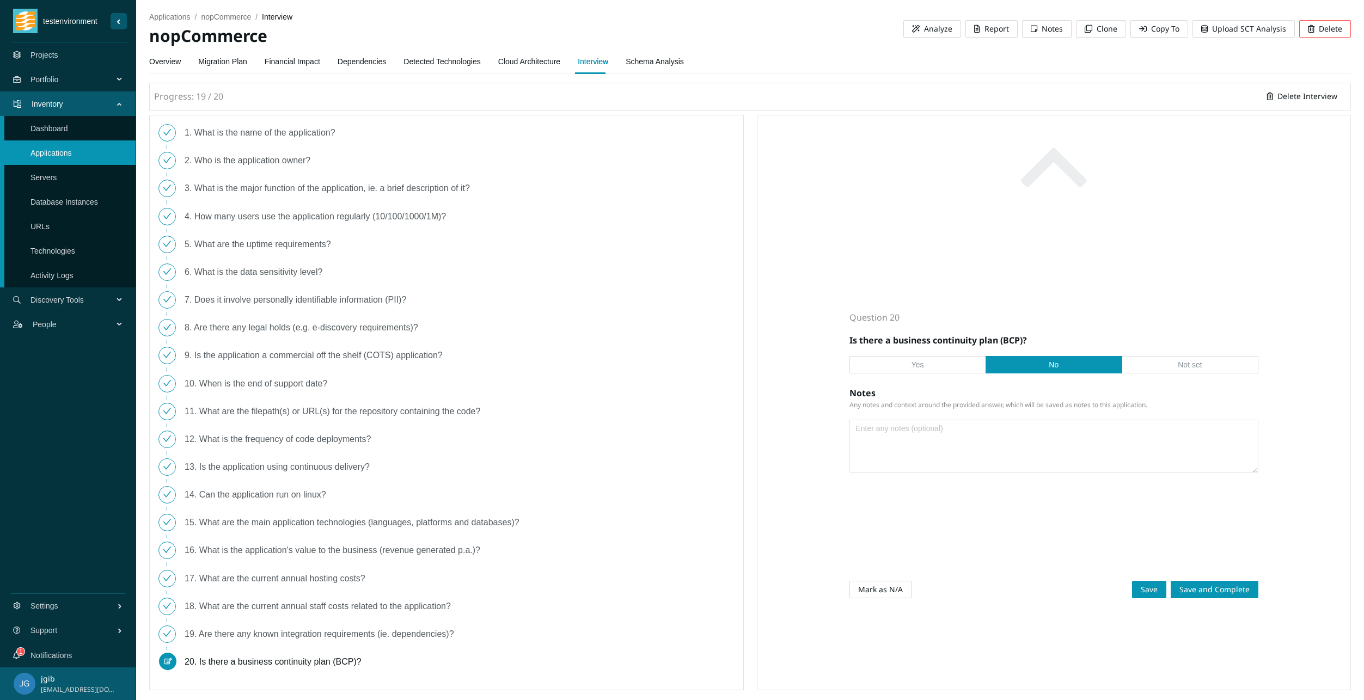
click at [1218, 571] on div "Mark as N/A Save Save and Complete" at bounding box center [1055, 583] width 410 height 39
click at [1221, 586] on span "Save and Complete" at bounding box center [1215, 590] width 70 height 12
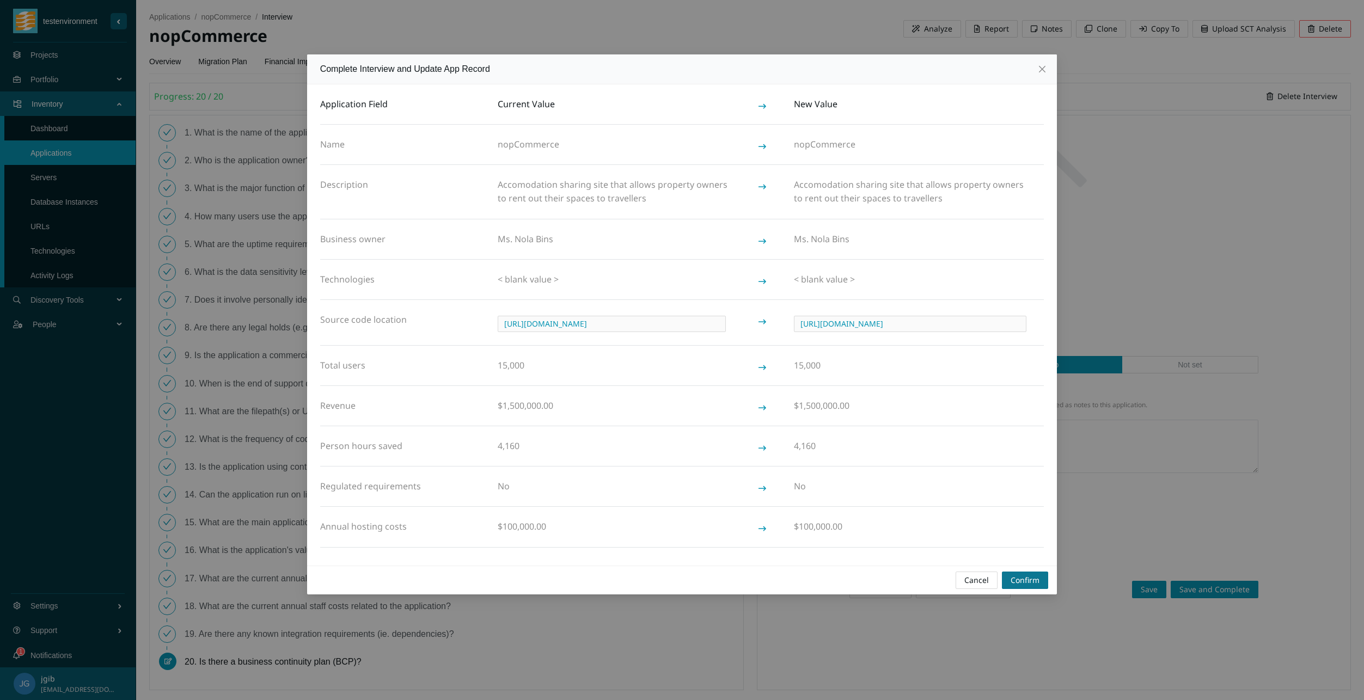
click at [1019, 576] on span "Confirm" at bounding box center [1025, 581] width 29 height 12
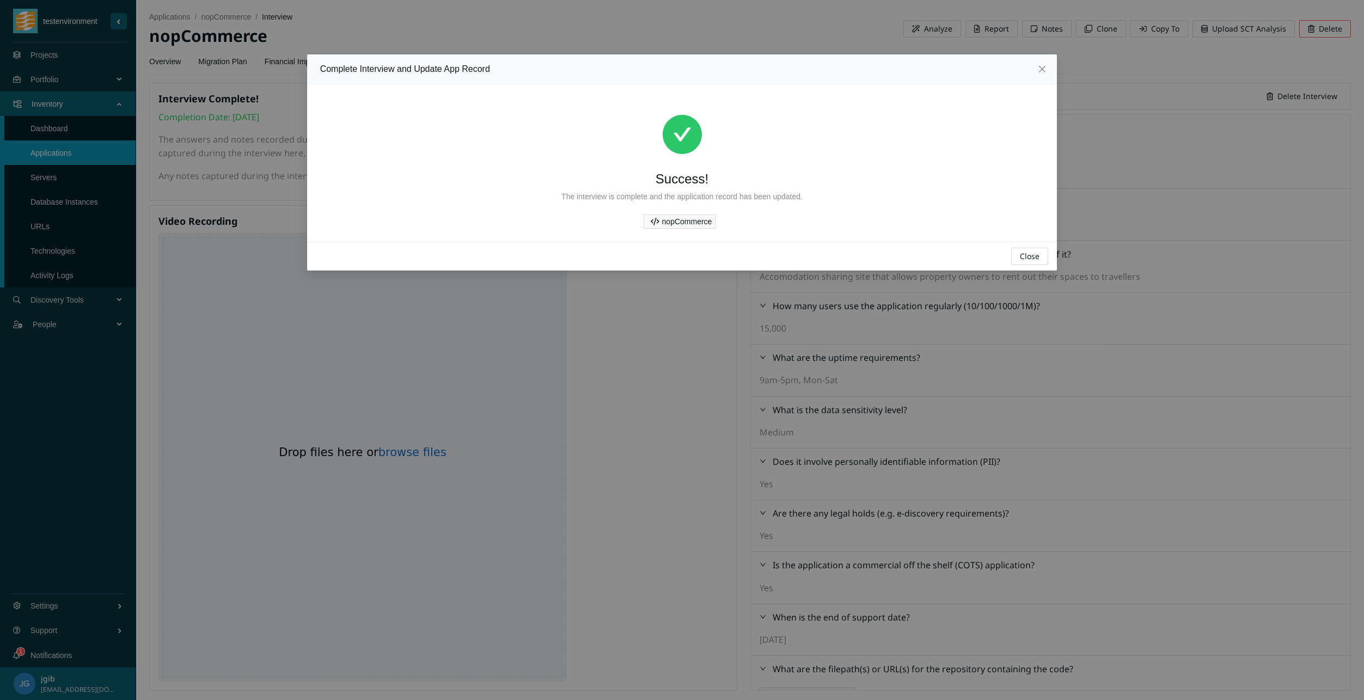
click at [1036, 255] on span "Close" at bounding box center [1030, 257] width 20 height 12
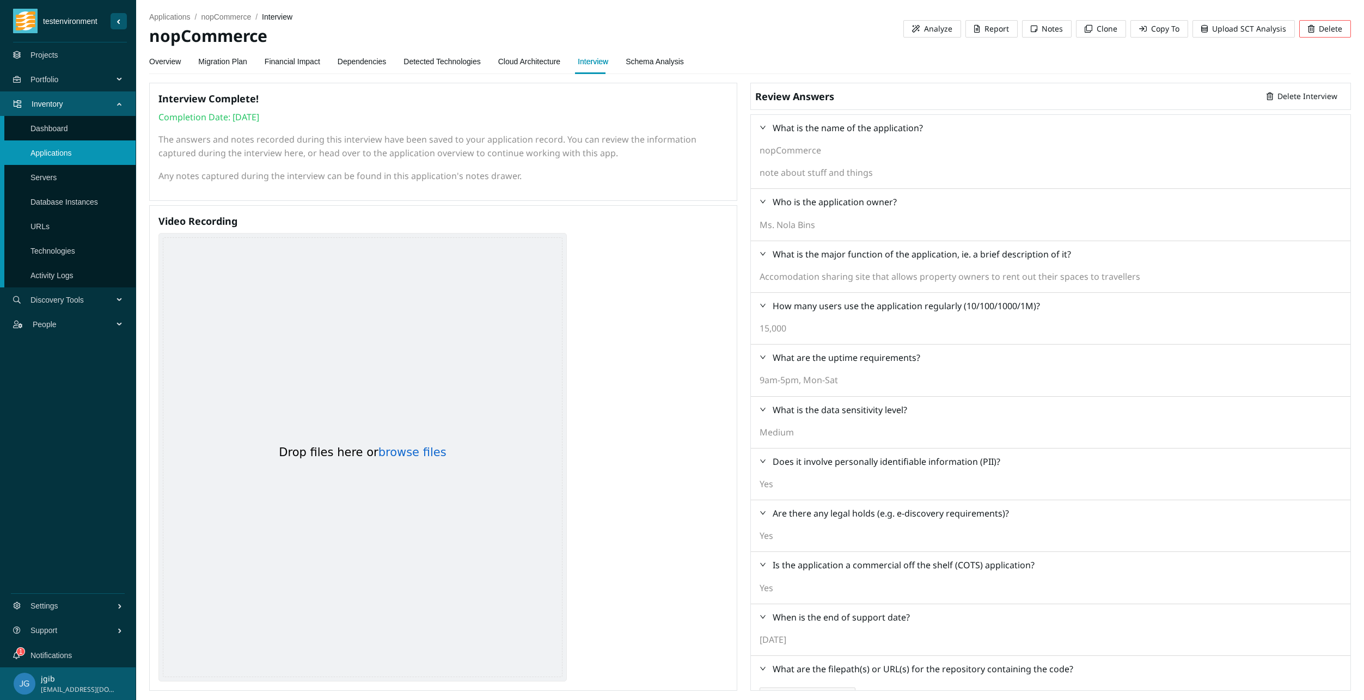
click at [819, 132] on span "What is the name of the application?" at bounding box center [848, 128] width 150 height 12
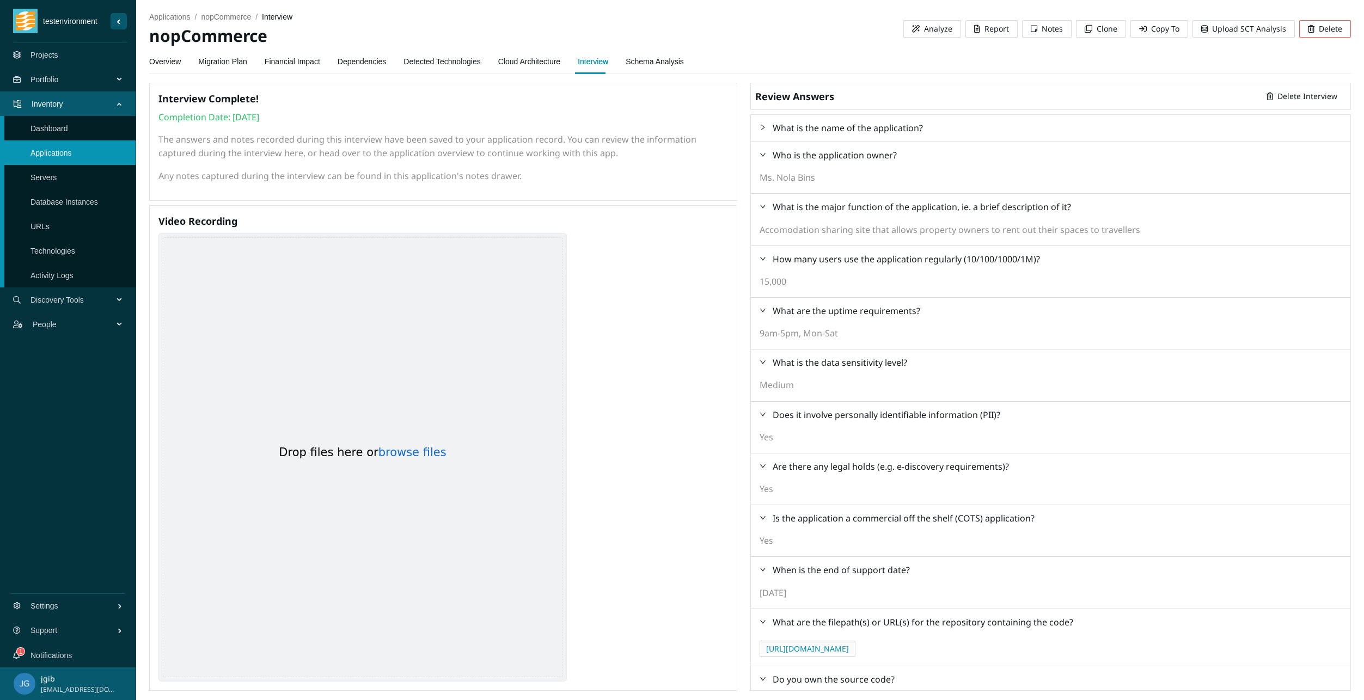
click at [819, 132] on span "What is the name of the application?" at bounding box center [848, 128] width 150 height 12
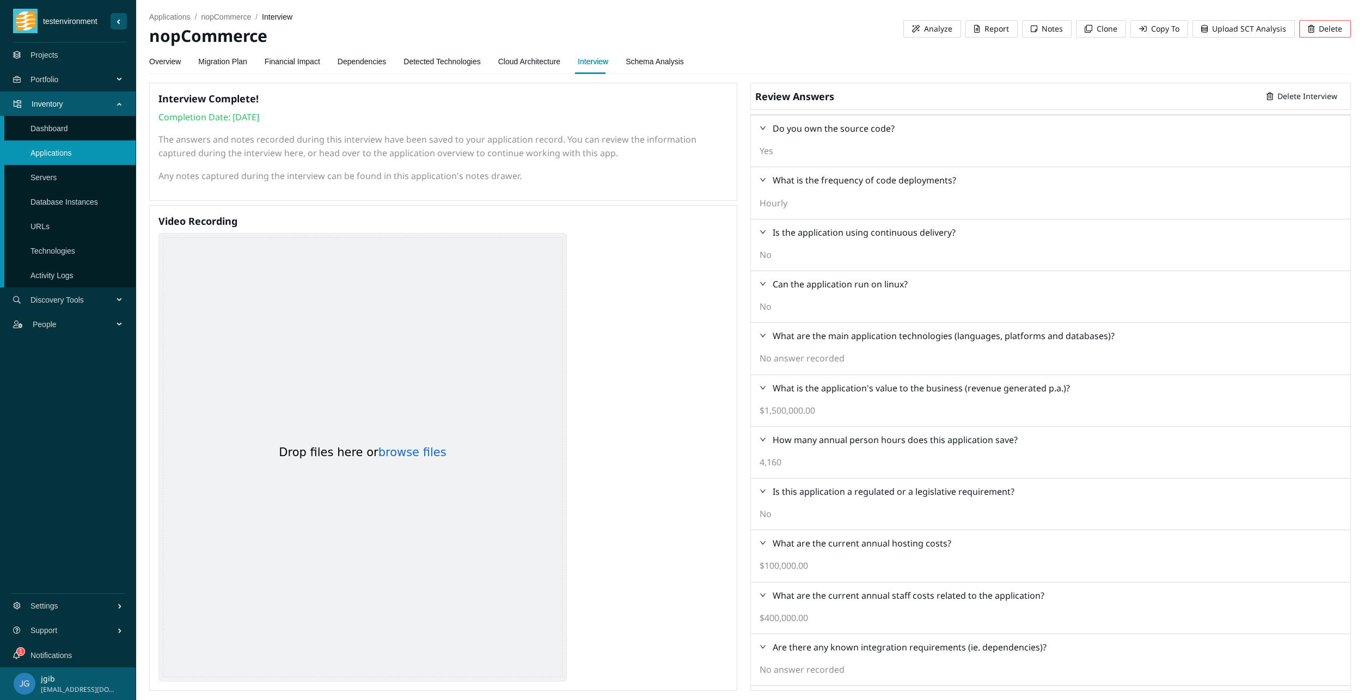
scroll to position [645, 0]
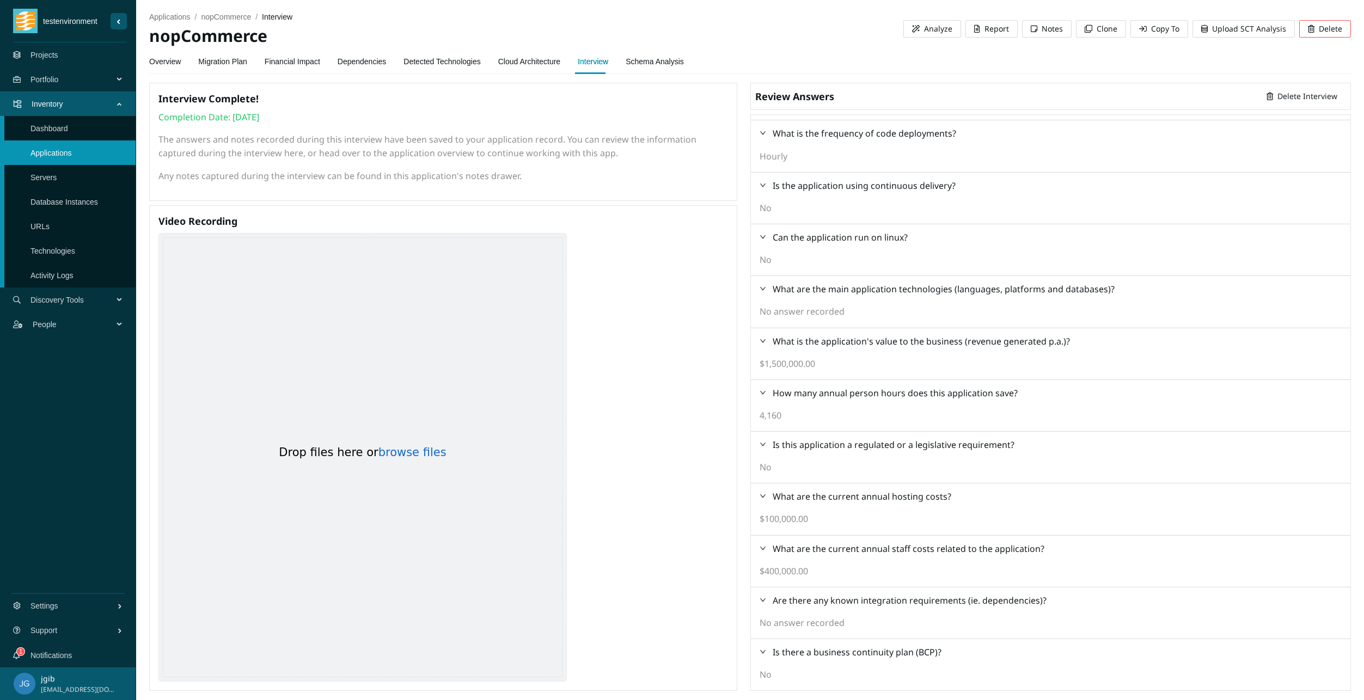
click at [1059, 29] on span "Notes" at bounding box center [1052, 29] width 21 height 12
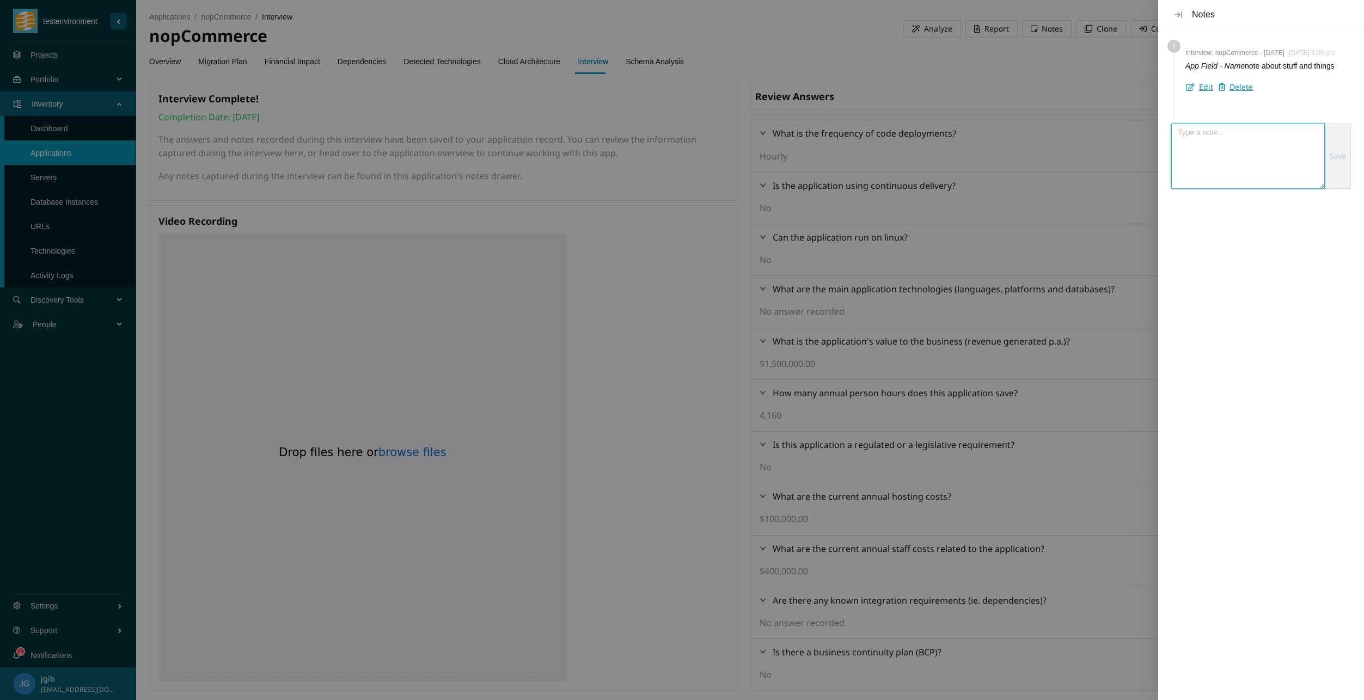
click at [1208, 156] on textarea "New note" at bounding box center [1248, 156] width 152 height 64
click at [1223, 176] on textarea "New note" at bounding box center [1248, 156] width 152 height 64
type textarea "other things blah"
click at [1339, 162] on span "Save" at bounding box center [1337, 156] width 17 height 12
click at [479, 392] on div at bounding box center [682, 350] width 1364 height 700
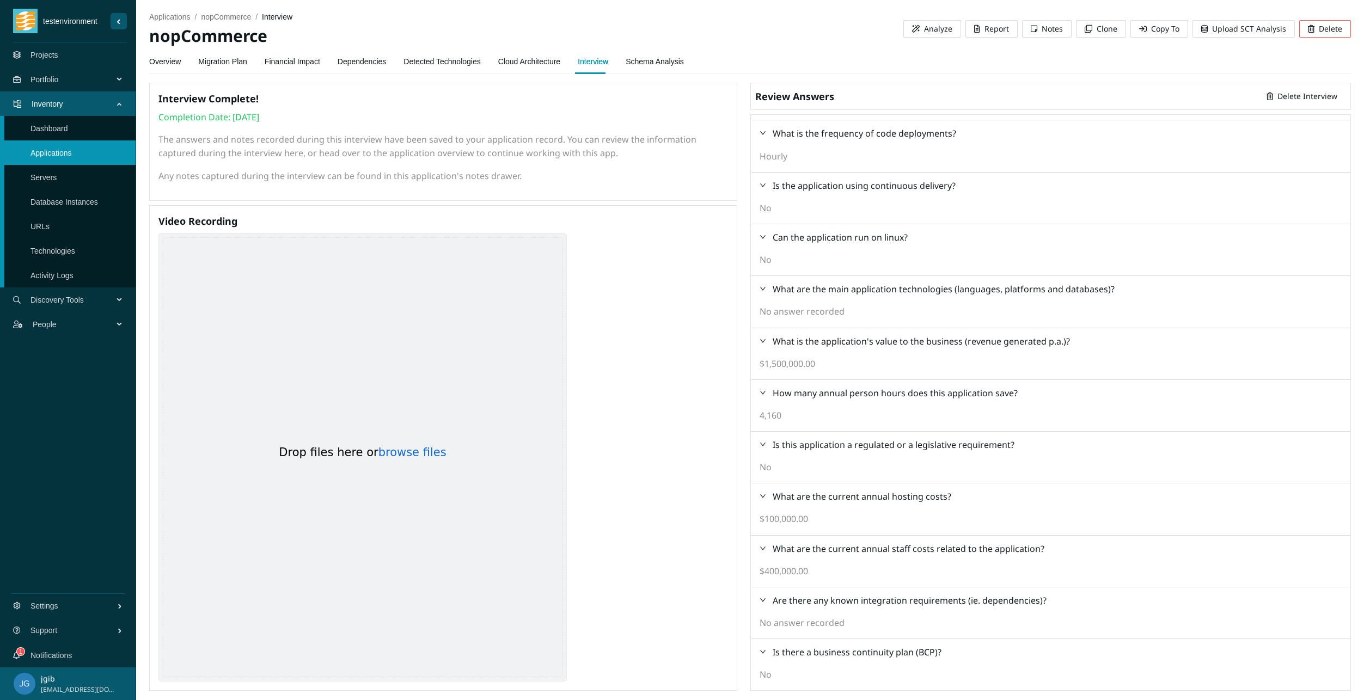
click at [58, 104] on span "Inventory" at bounding box center [75, 104] width 86 height 33
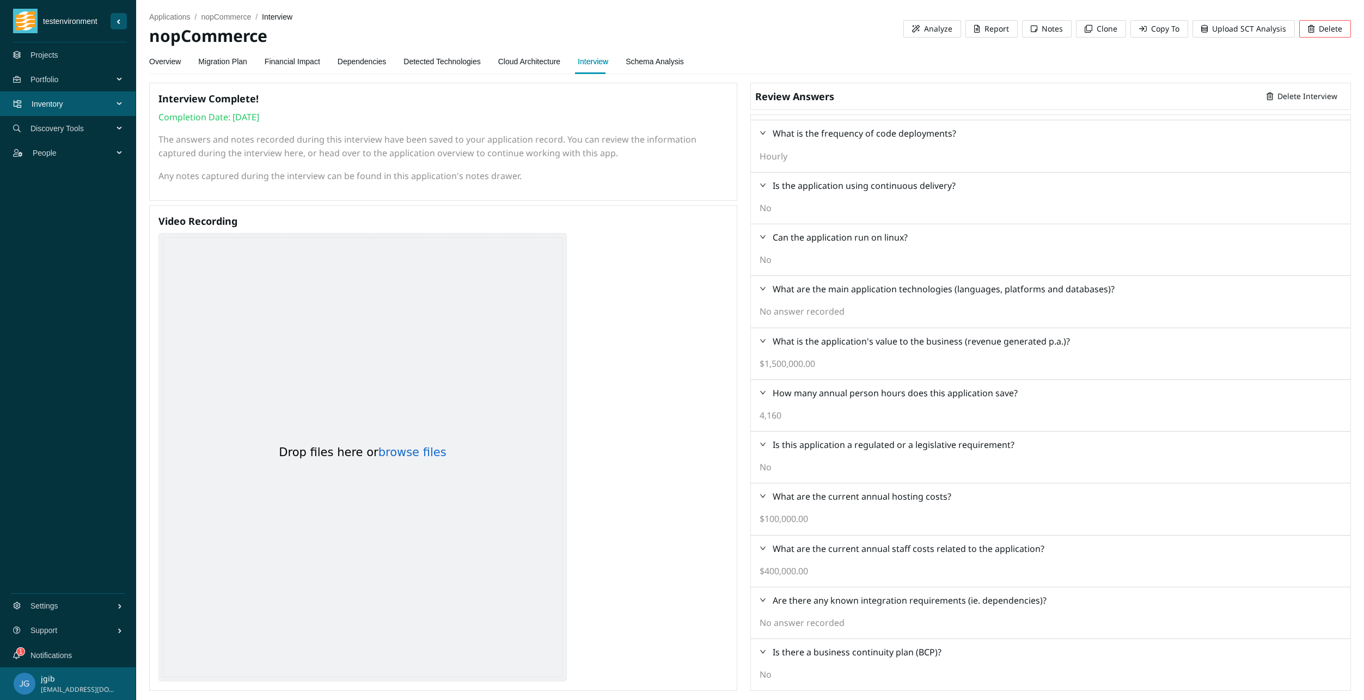
click at [58, 104] on span "Inventory" at bounding box center [75, 104] width 86 height 33
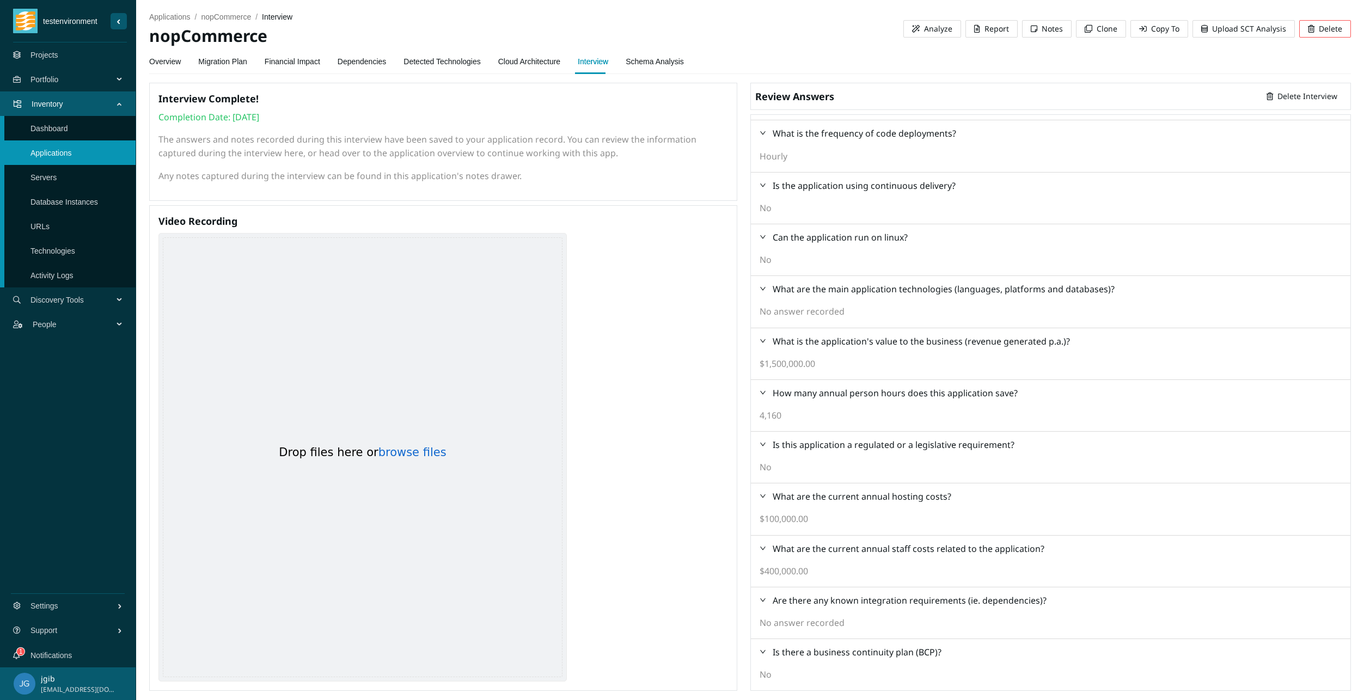
click at [61, 152] on link "Applications" at bounding box center [50, 153] width 41 height 9
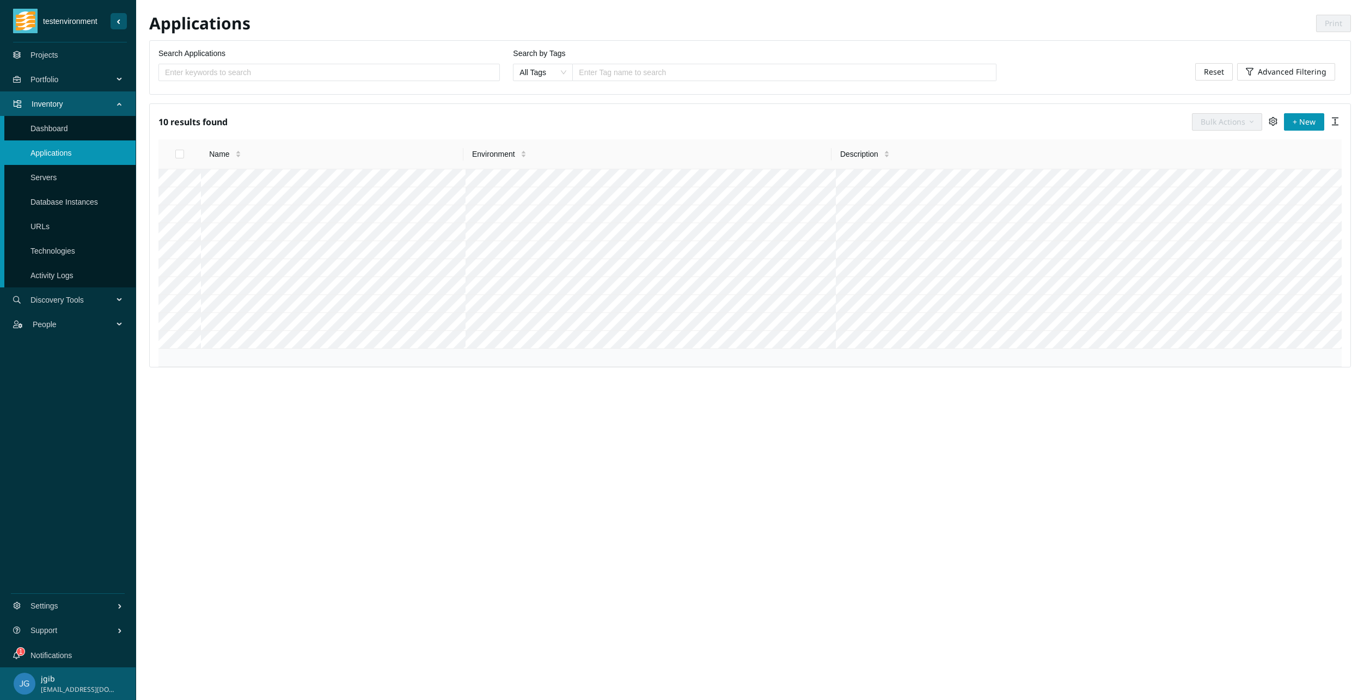
click at [249, 71] on input "Search Applications" at bounding box center [325, 72] width 320 height 12
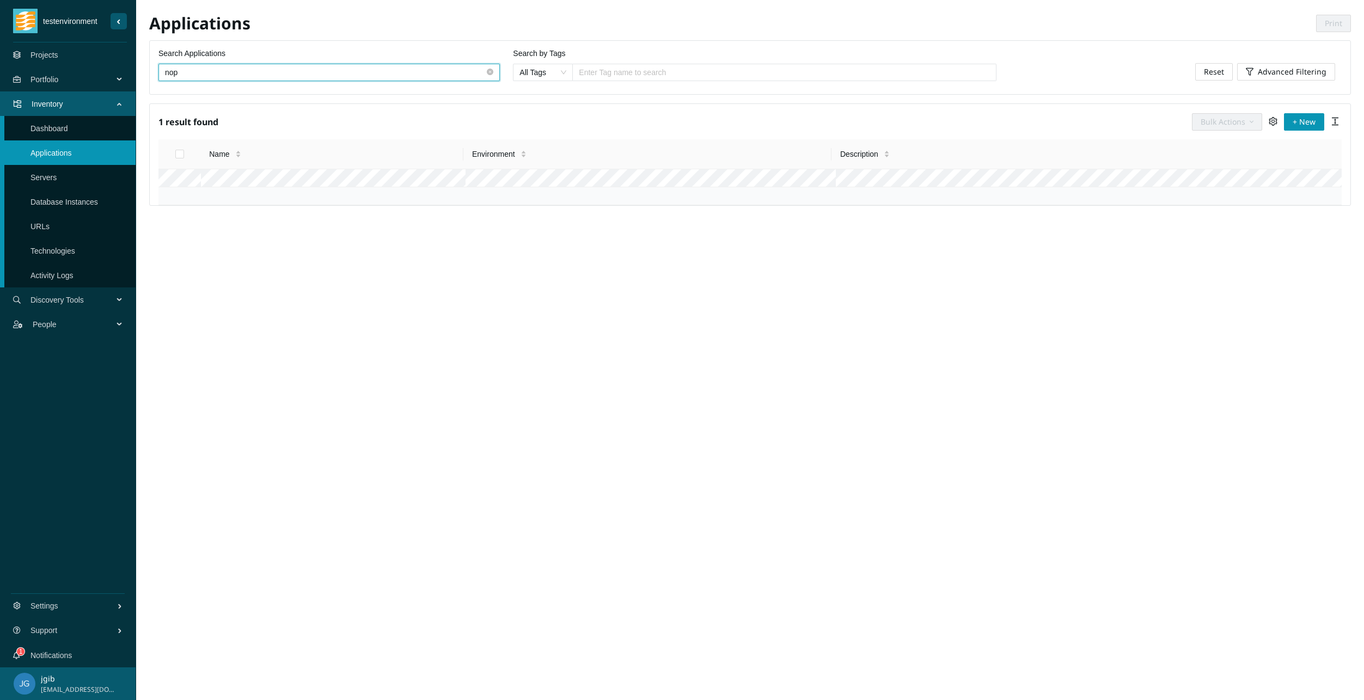
type input "nop"
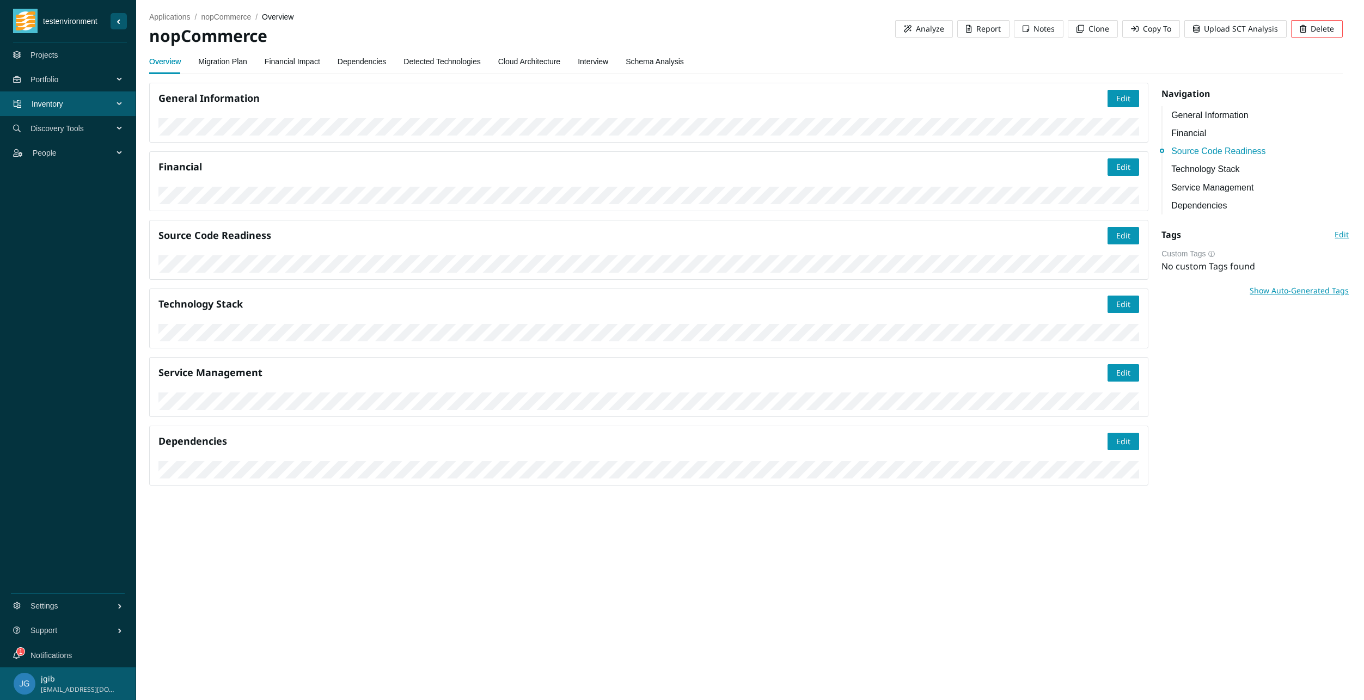
scroll to position [172, 0]
click at [70, 74] on span "Portfolio" at bounding box center [73, 79] width 87 height 33
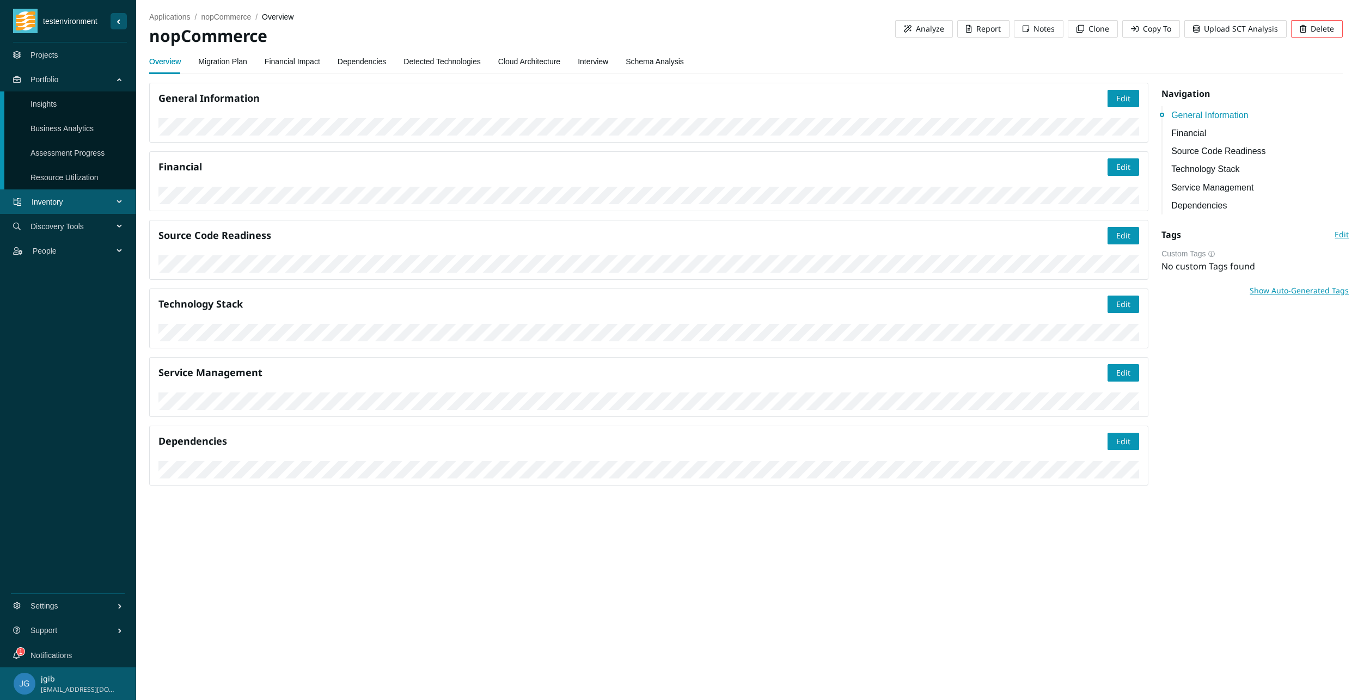
click at [94, 131] on link "Business Analytics" at bounding box center [61, 128] width 63 height 9
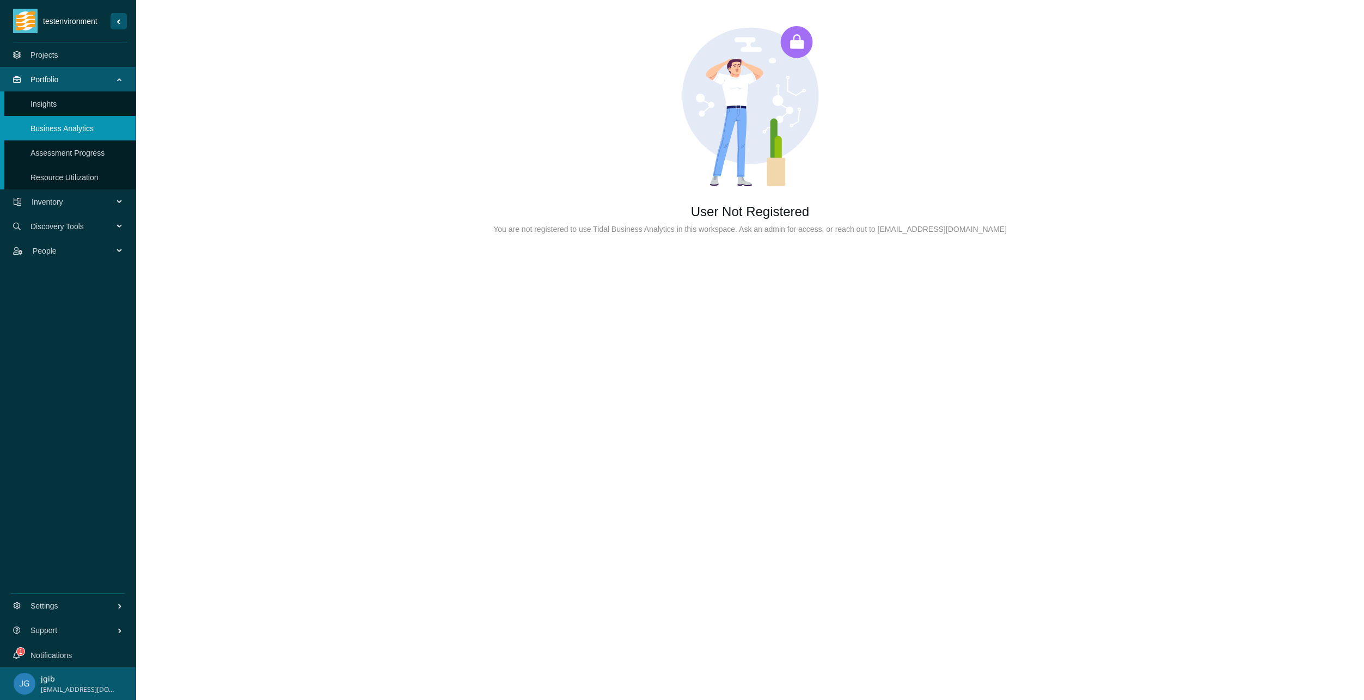
click at [57, 107] on link "Insights" at bounding box center [43, 104] width 26 height 9
click at [80, 173] on link "Resource Utilization" at bounding box center [64, 177] width 68 height 9
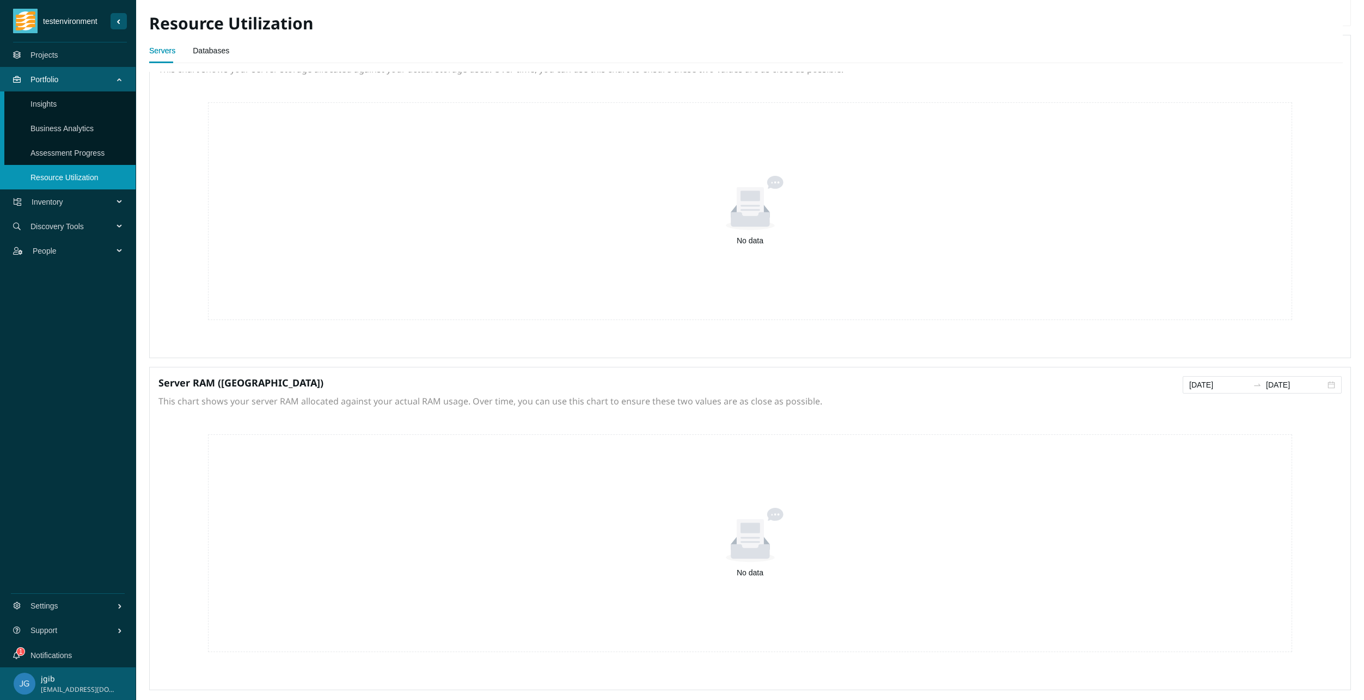
scroll to position [184, 0]
click at [55, 201] on span "Inventory" at bounding box center [75, 202] width 86 height 33
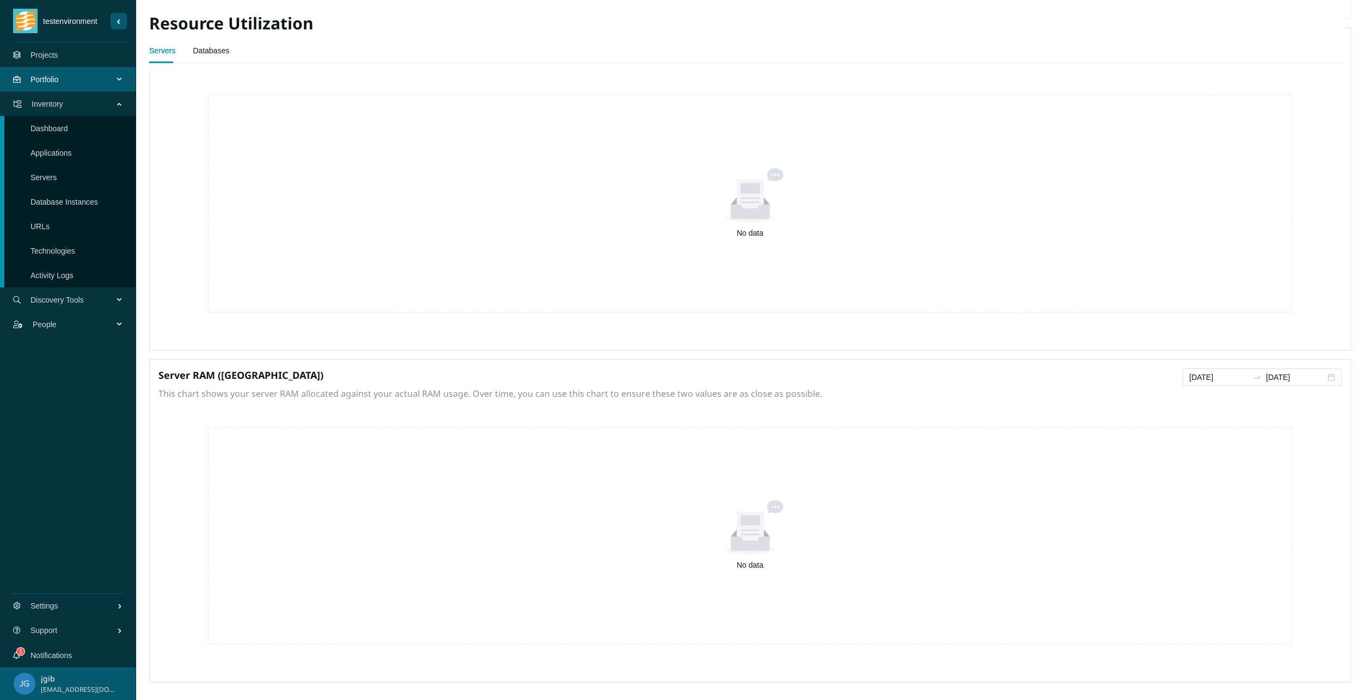
click at [63, 198] on link "Database Instances" at bounding box center [64, 202] width 68 height 9
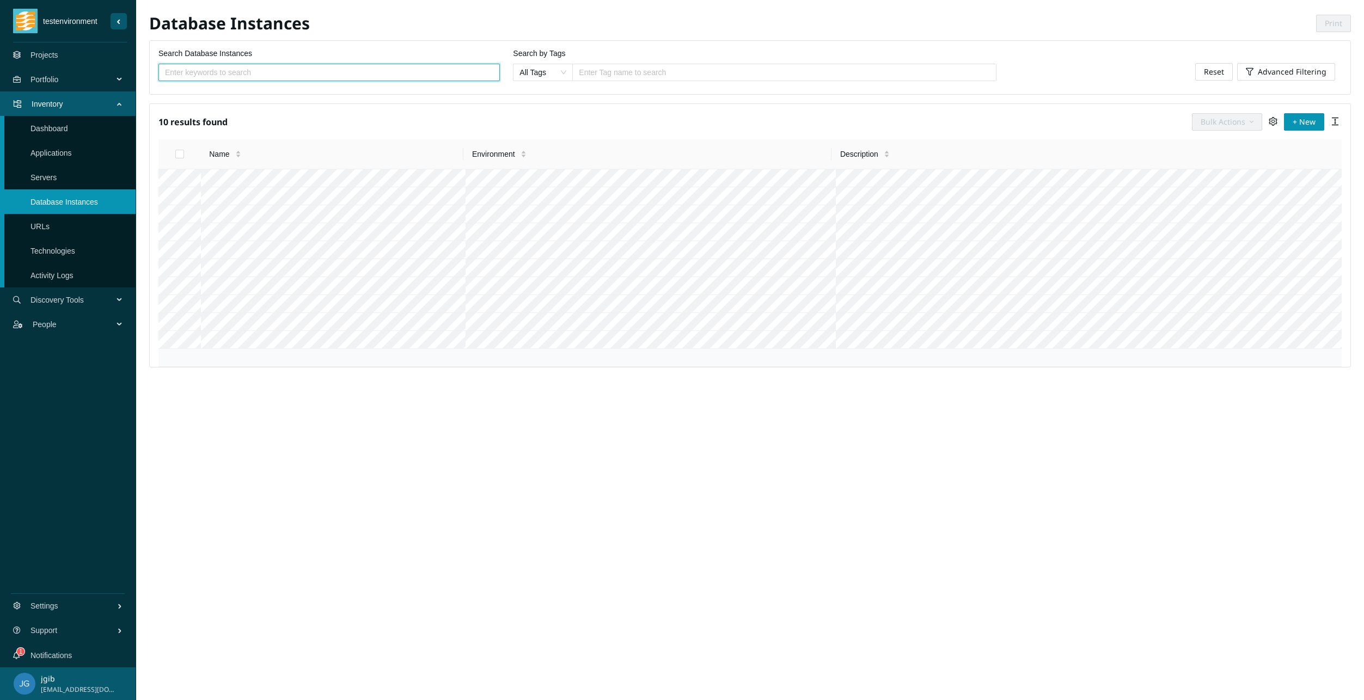
click at [50, 222] on link "URLs" at bounding box center [39, 226] width 19 height 9
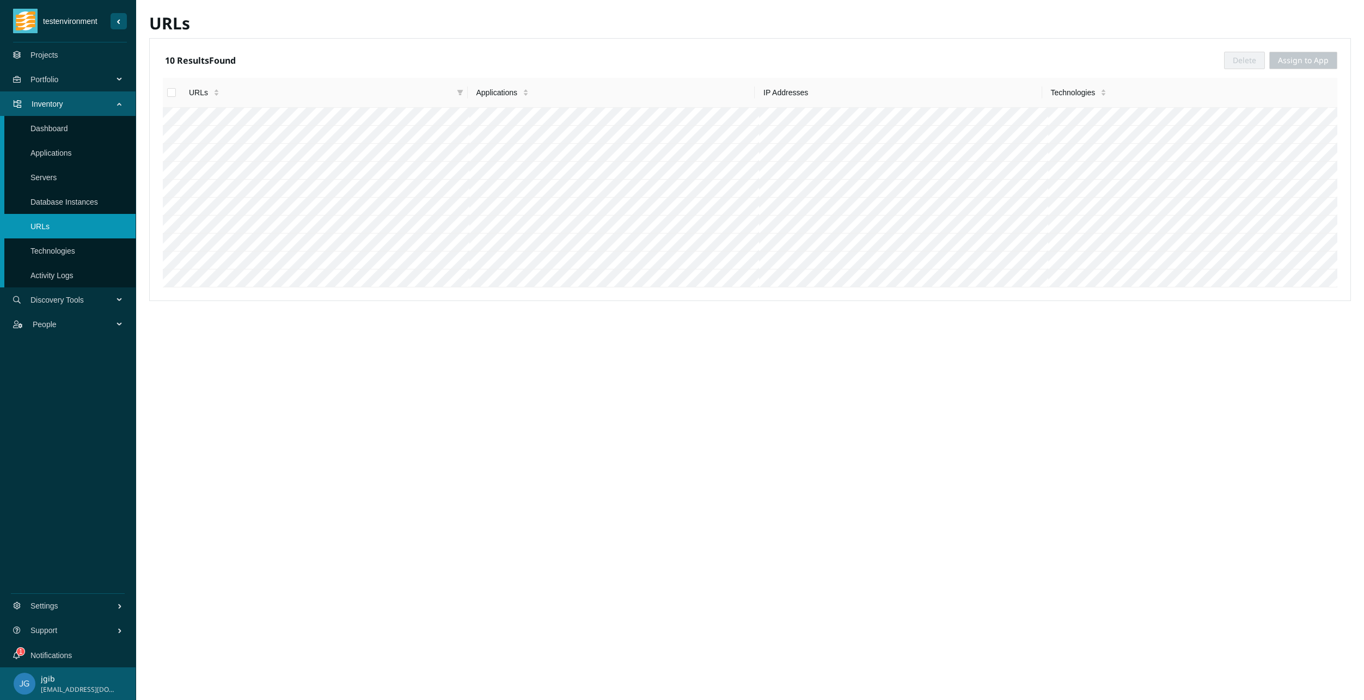
click at [54, 253] on link "Technologies" at bounding box center [52, 251] width 45 height 9
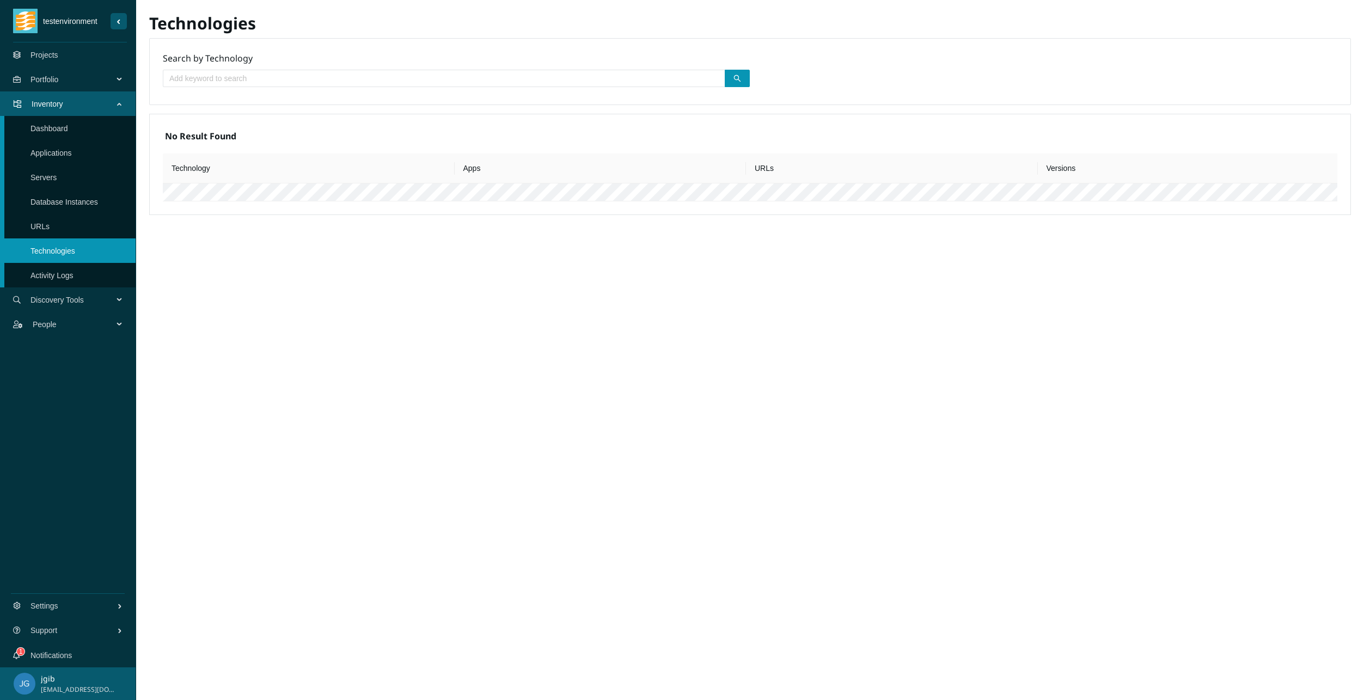
click at [56, 280] on link "Activity Logs" at bounding box center [51, 275] width 43 height 9
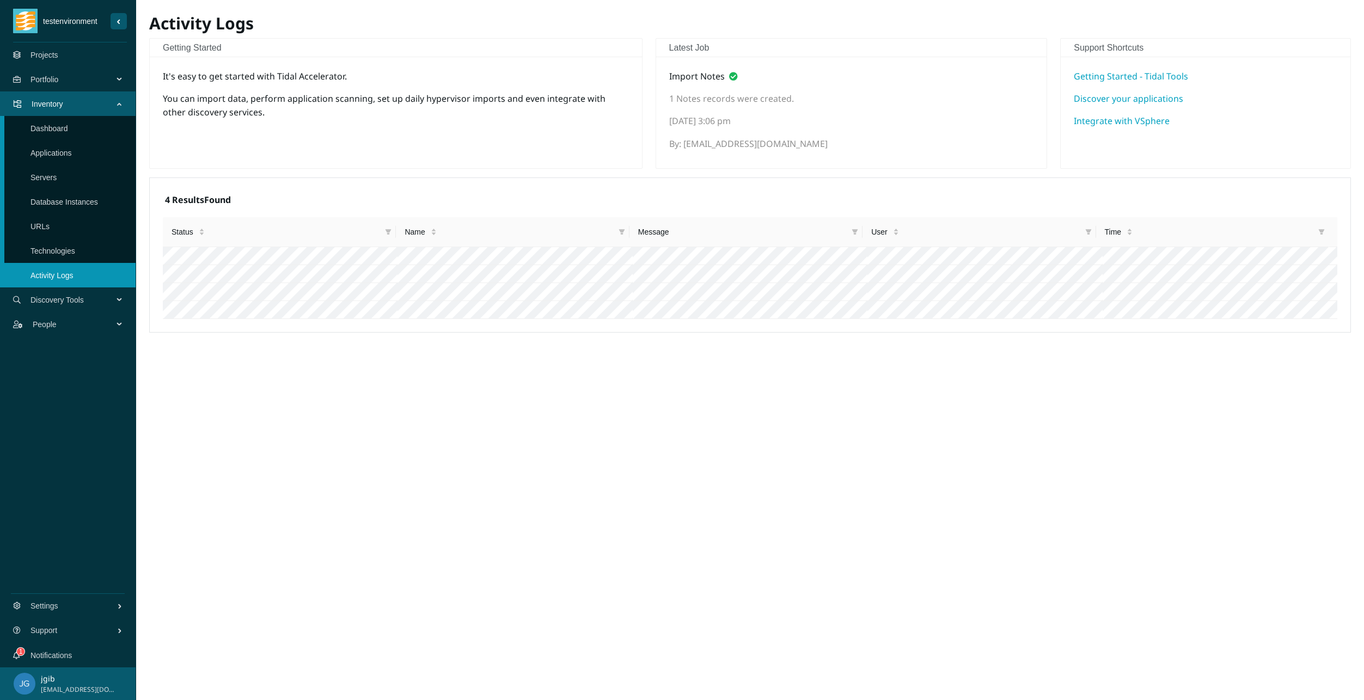
click at [59, 305] on span "Discovery Tools" at bounding box center [73, 300] width 87 height 33
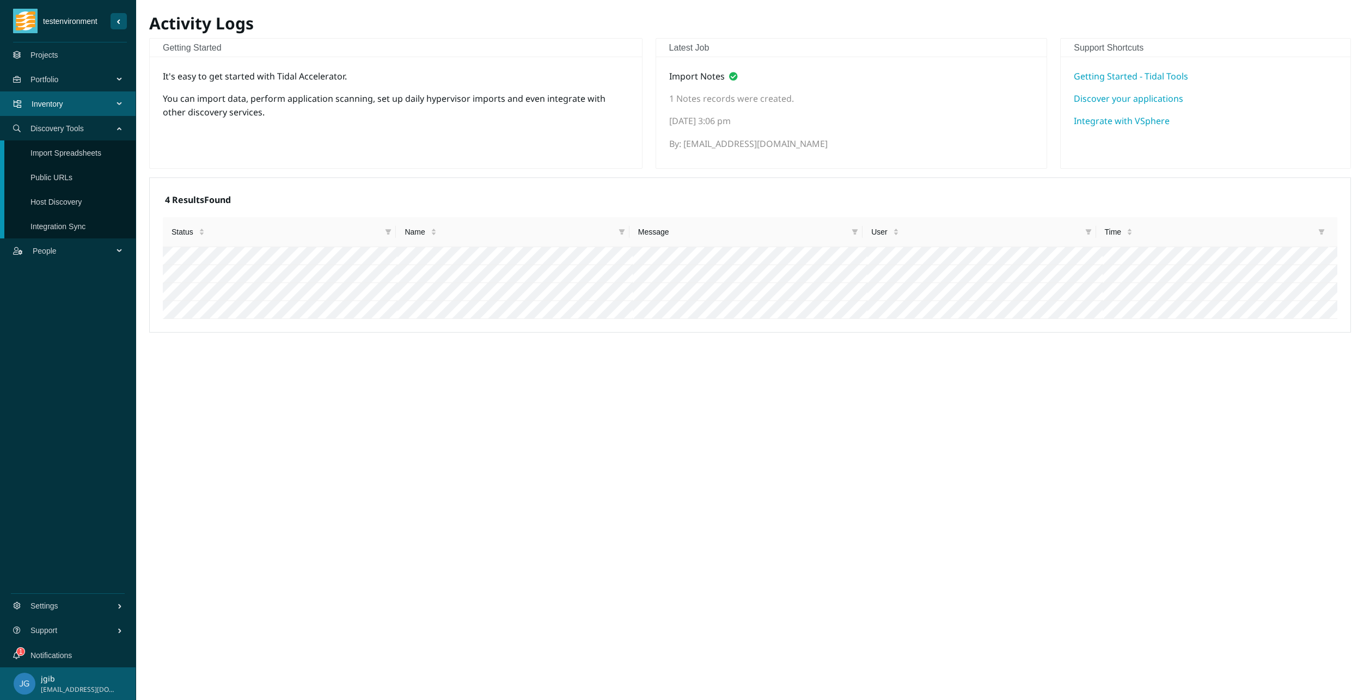
click at [69, 155] on link "Import Spreadsheets" at bounding box center [65, 153] width 71 height 9
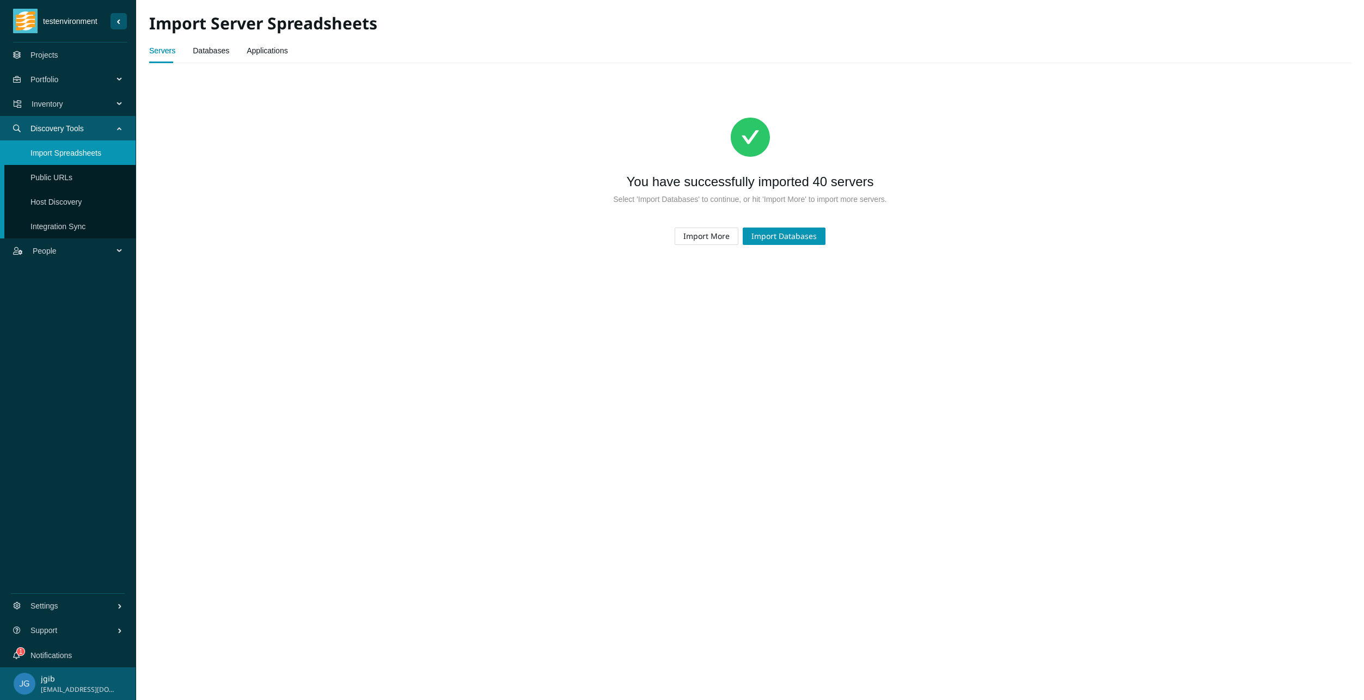
click at [72, 182] on link "Public URLs" at bounding box center [51, 177] width 42 height 9
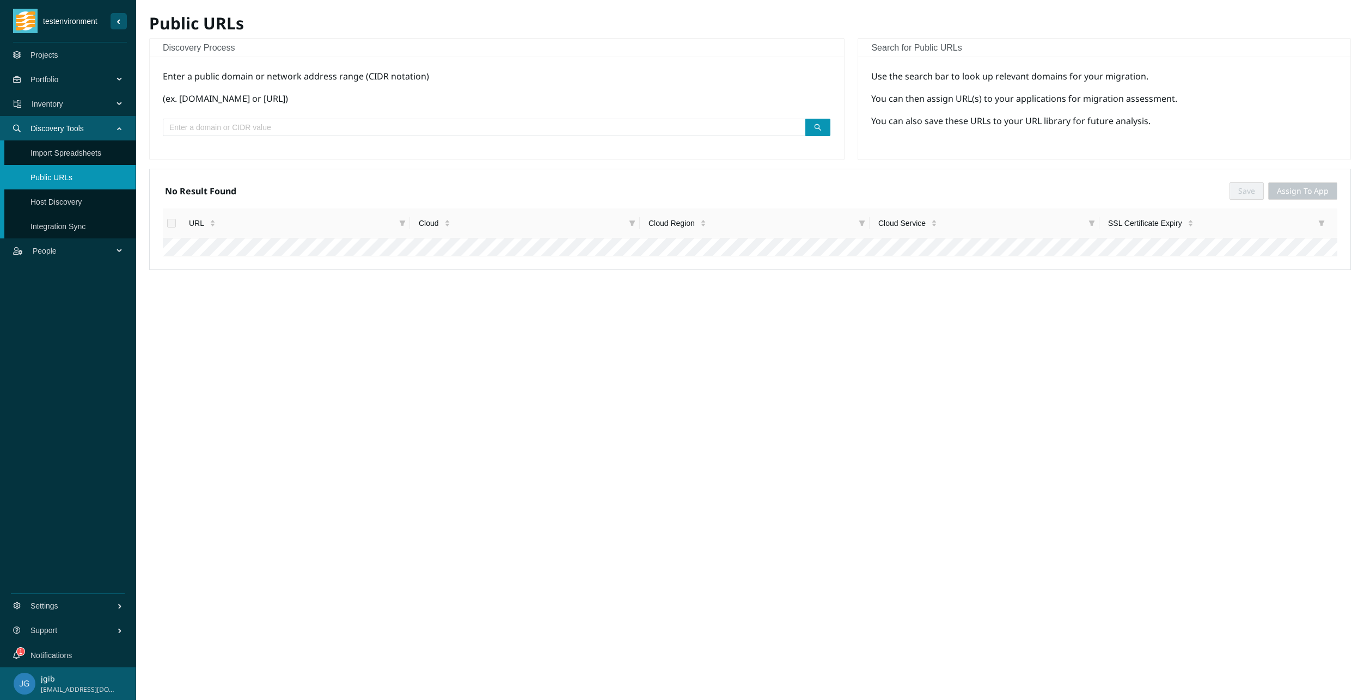
click at [76, 203] on link "Host Discovery" at bounding box center [55, 202] width 51 height 9
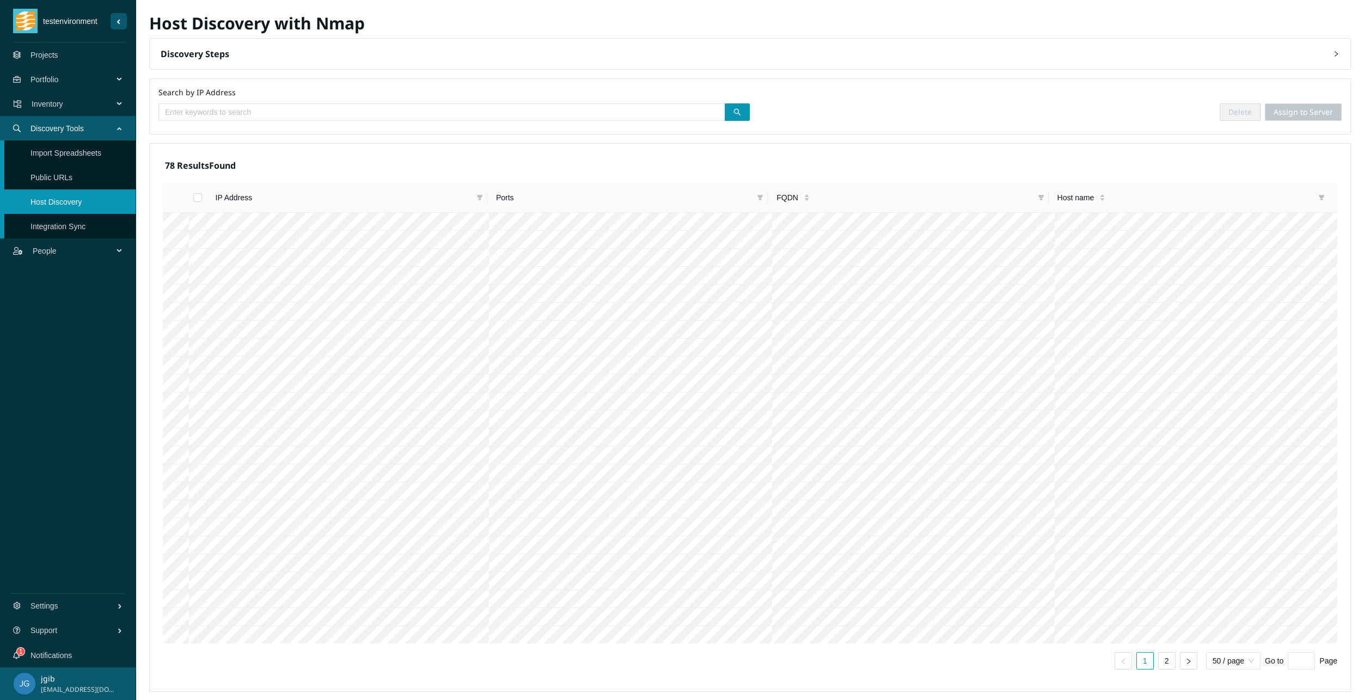
click at [80, 226] on link "Integration Sync" at bounding box center [57, 226] width 55 height 9
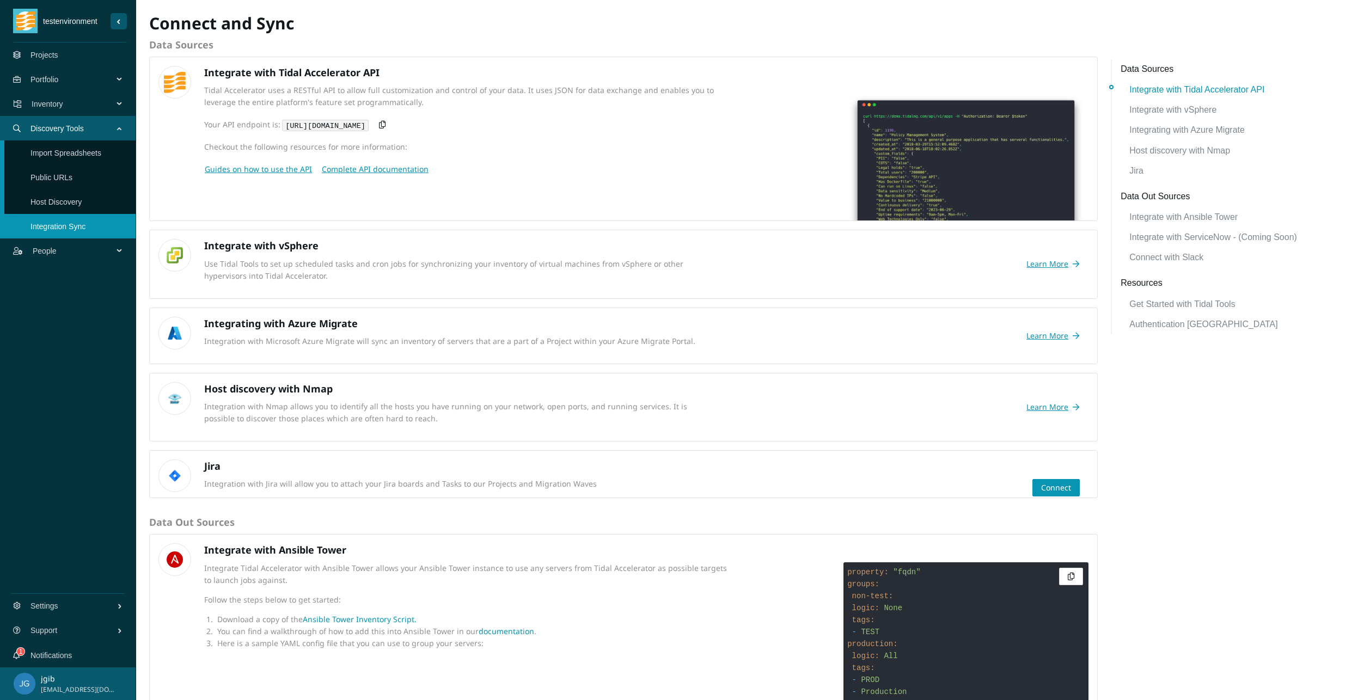
drag, startPoint x: 599, startPoint y: 636, endPoint x: 60, endPoint y: 630, distance: 539.2
click at [598, 636] on li "You can find a walkthrough of how to add this into Ansible Tower in our documen…" at bounding box center [475, 632] width 520 height 12
click at [25, 51] on li "Projects" at bounding box center [68, 54] width 136 height 25
click at [40, 76] on span "Portfolio" at bounding box center [73, 79] width 87 height 33
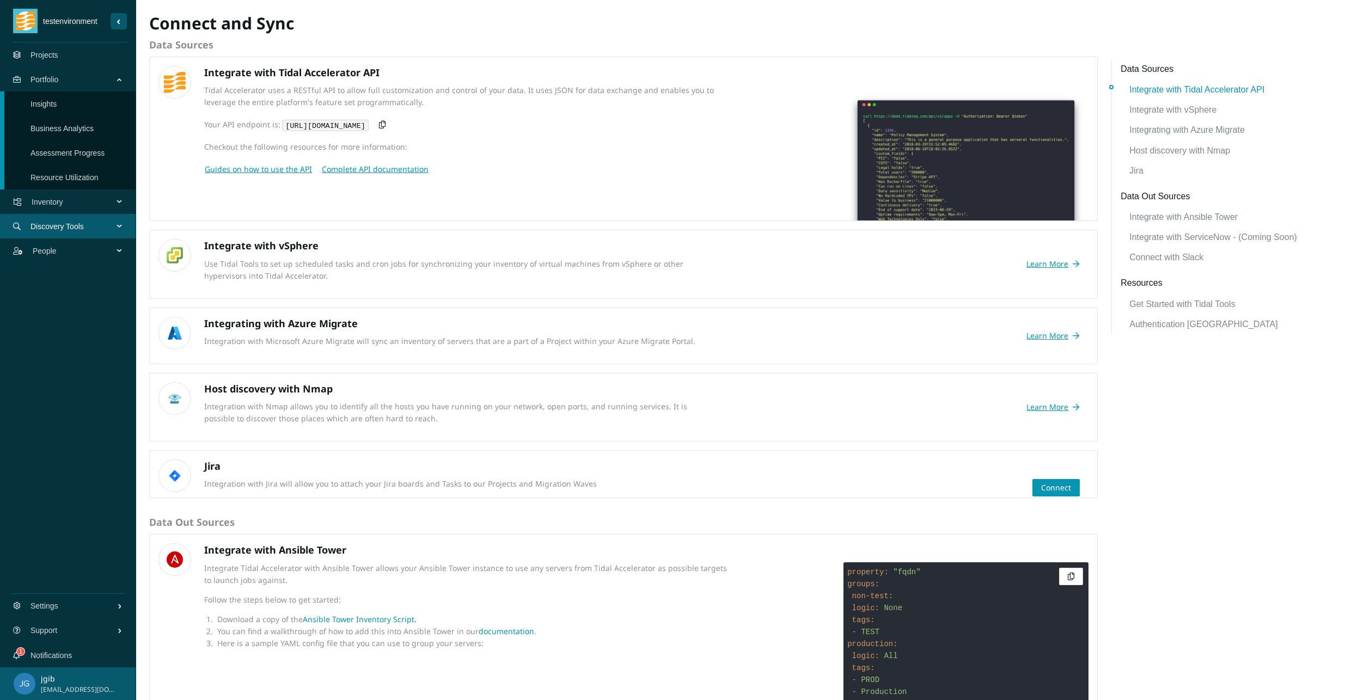
click at [46, 155] on link "Assessment Progress" at bounding box center [67, 153] width 74 height 9
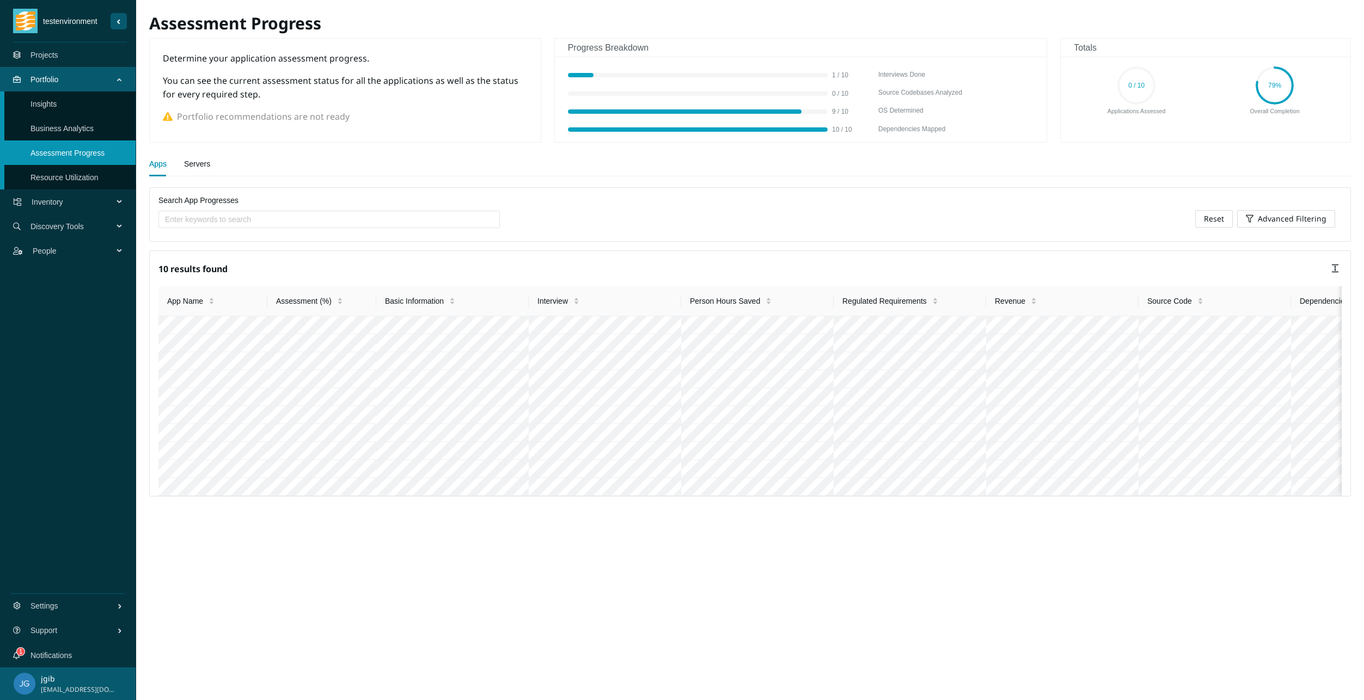
click at [197, 161] on link "Servers" at bounding box center [197, 164] width 26 height 22
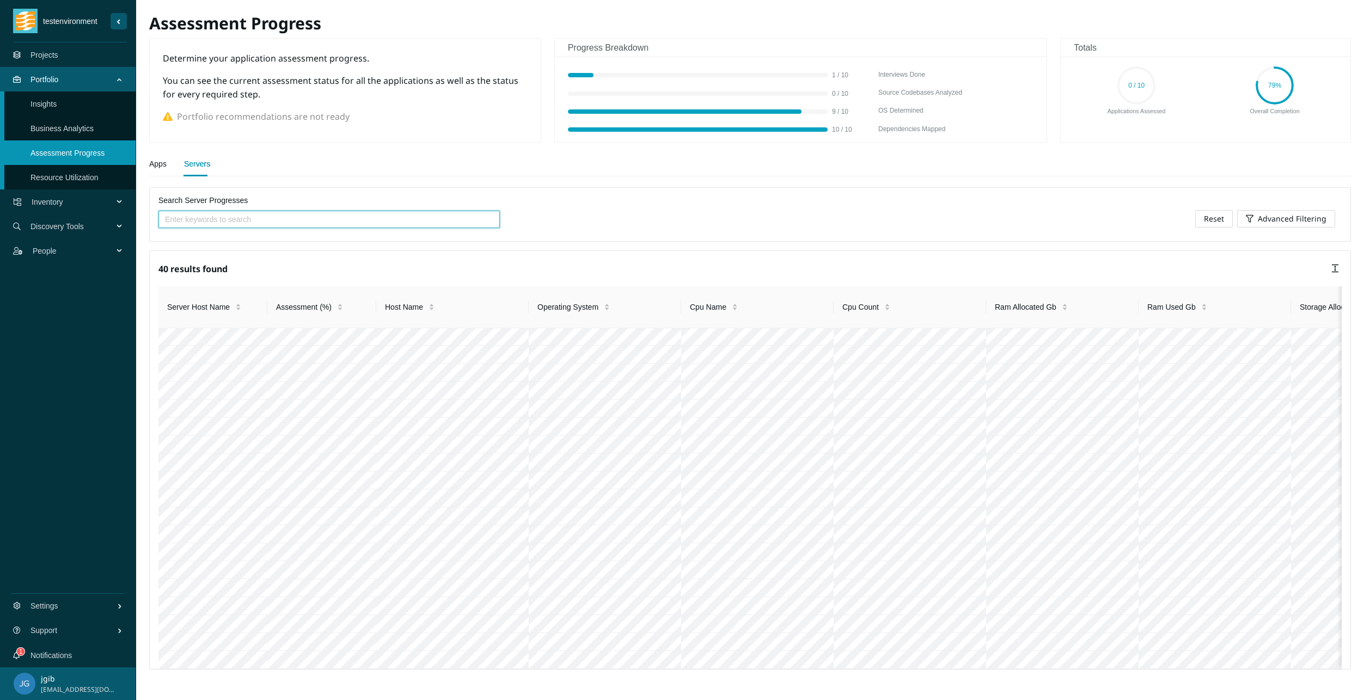
scroll to position [996, 0]
click at [70, 660] on link "Notifications" at bounding box center [50, 655] width 41 height 9
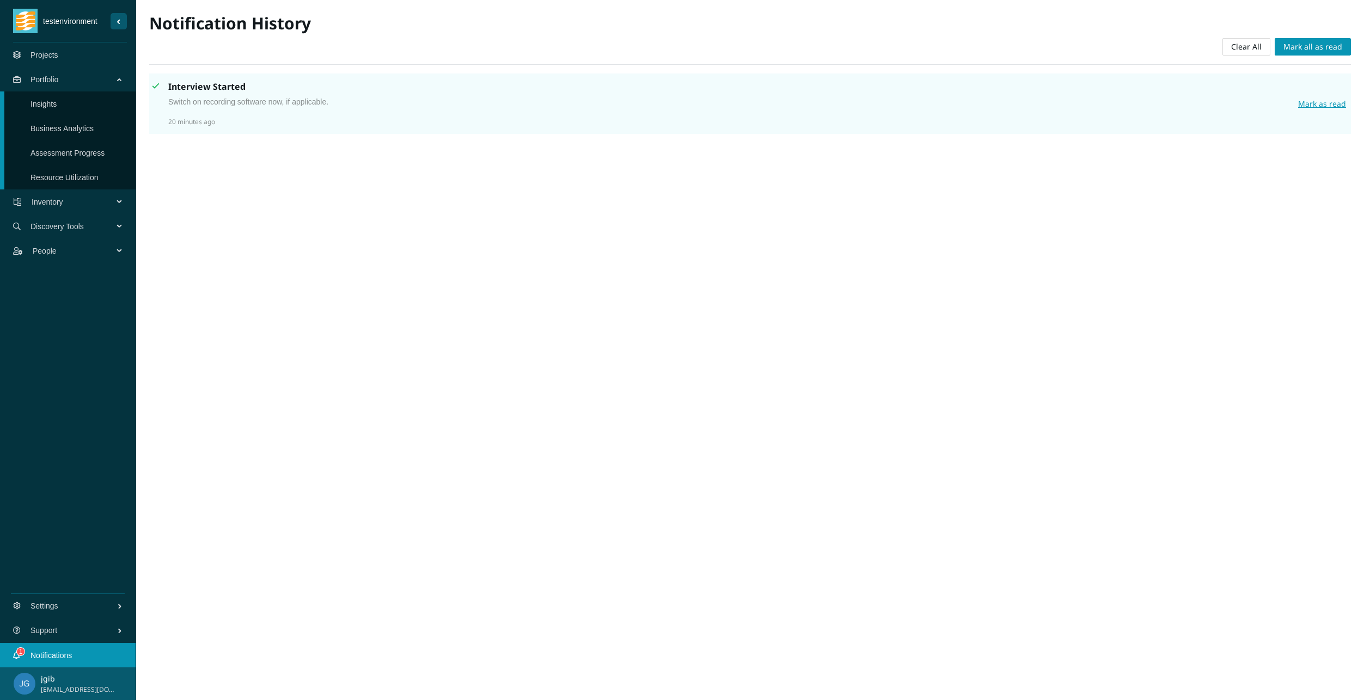
click at [1308, 104] on span "Mark as read" at bounding box center [1322, 104] width 48 height 12
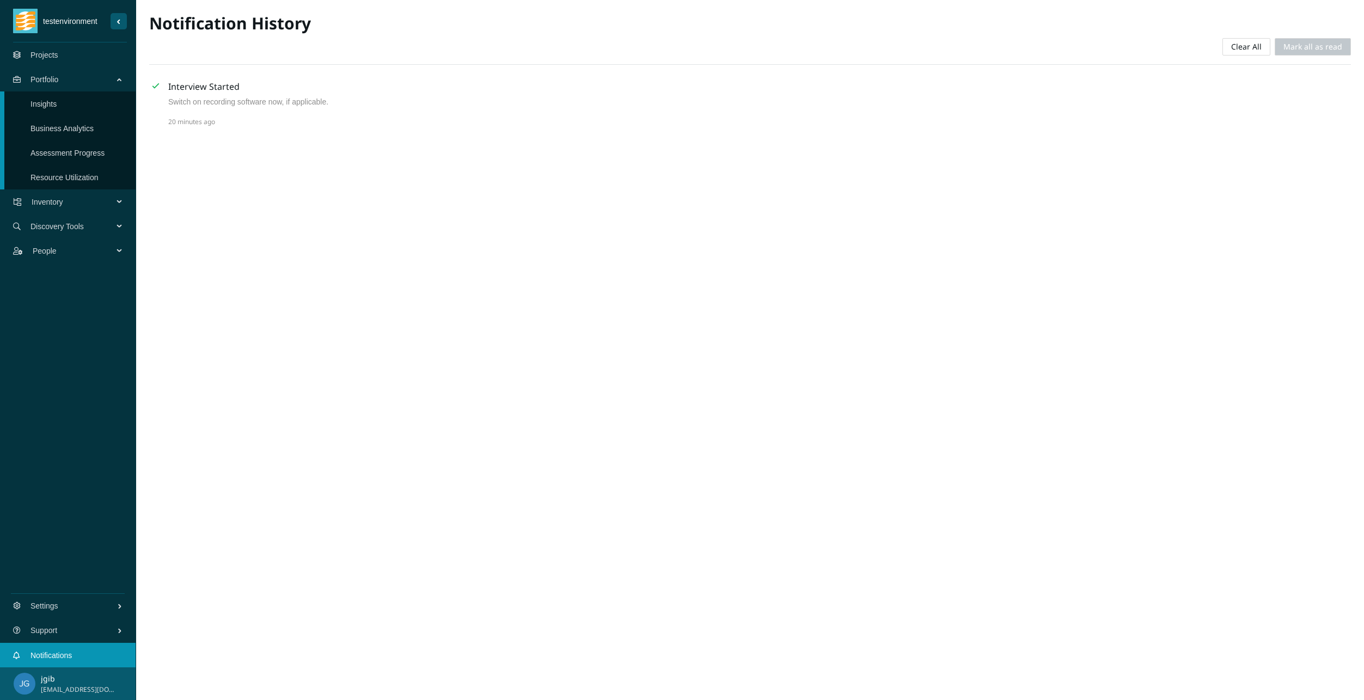
click at [50, 58] on link "Projects" at bounding box center [44, 55] width 28 height 9
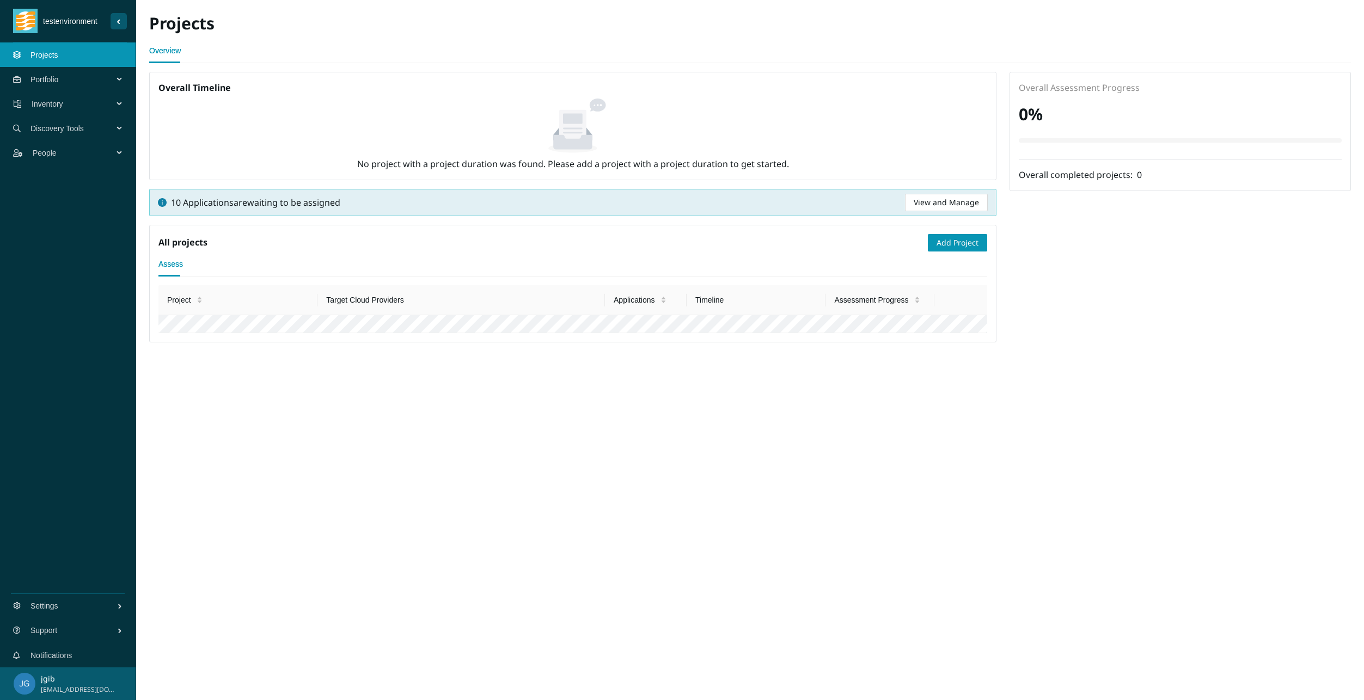
click at [85, 131] on span "Discovery Tools" at bounding box center [73, 128] width 87 height 33
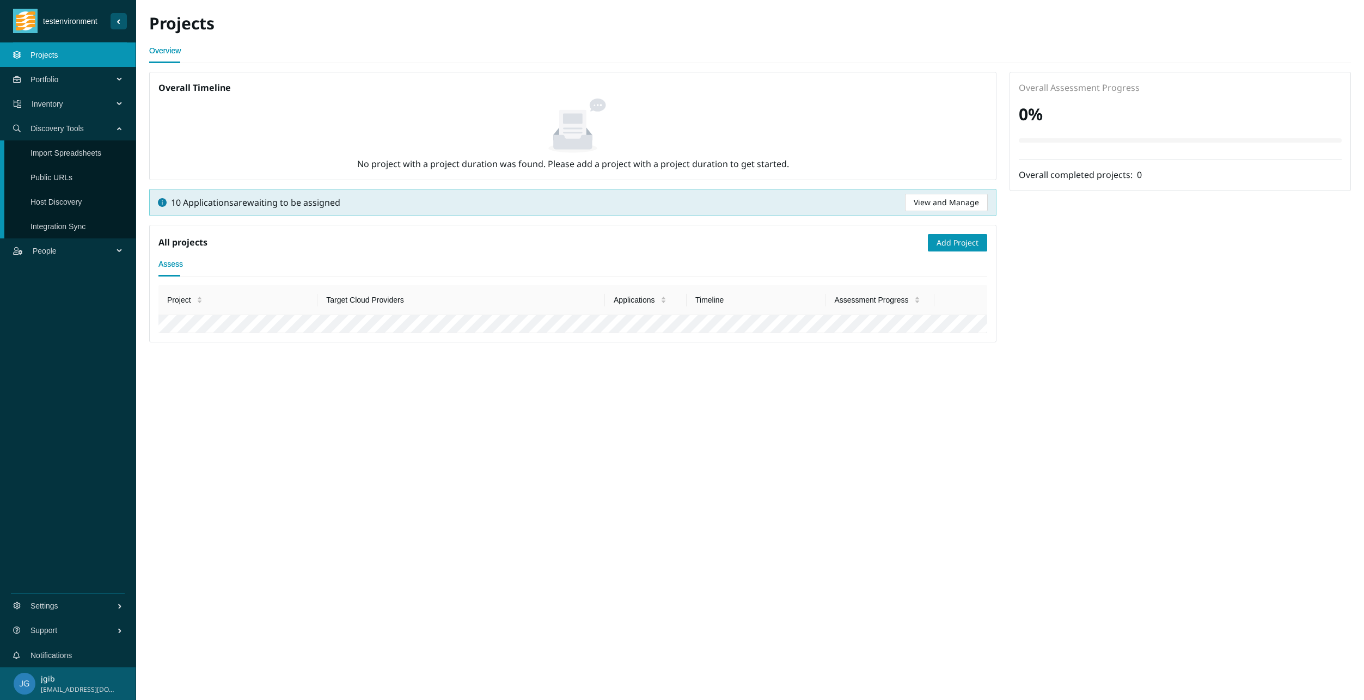
click at [48, 99] on span "Inventory" at bounding box center [75, 104] width 86 height 33
click at [51, 132] on link "Dashboard" at bounding box center [49, 128] width 38 height 9
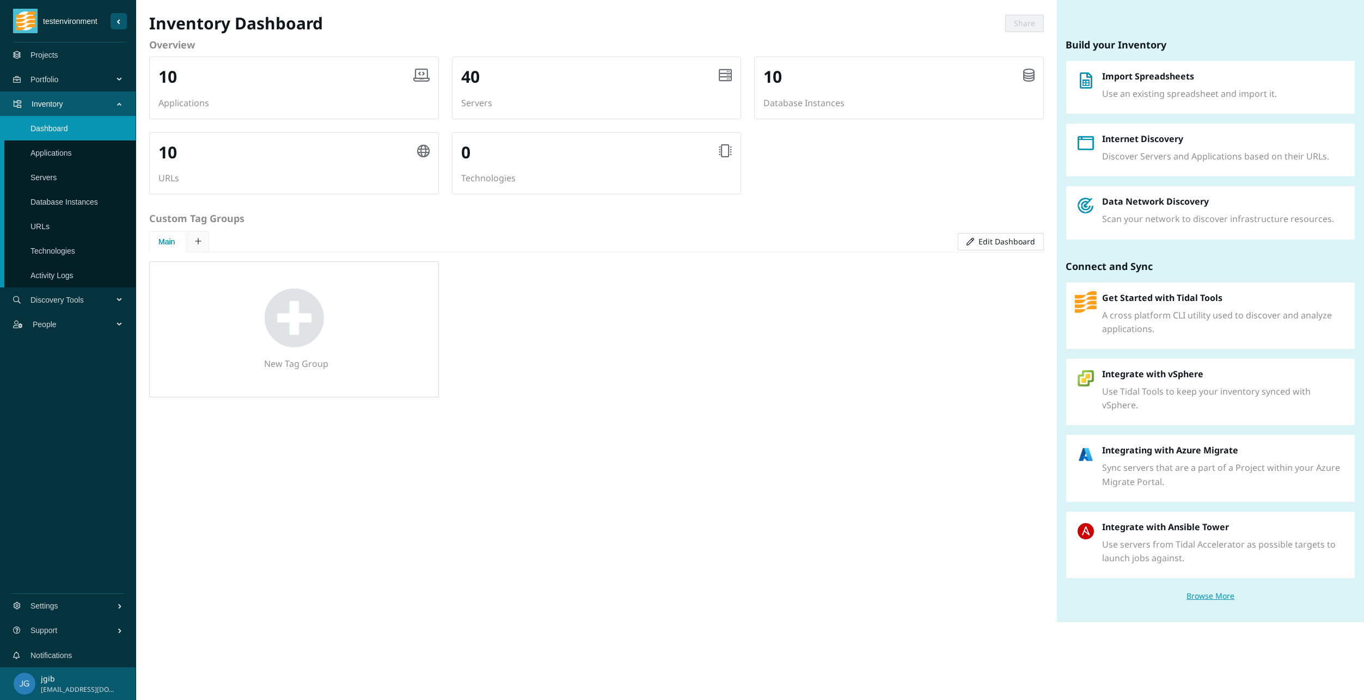
click at [41, 78] on span "Portfolio" at bounding box center [73, 79] width 87 height 33
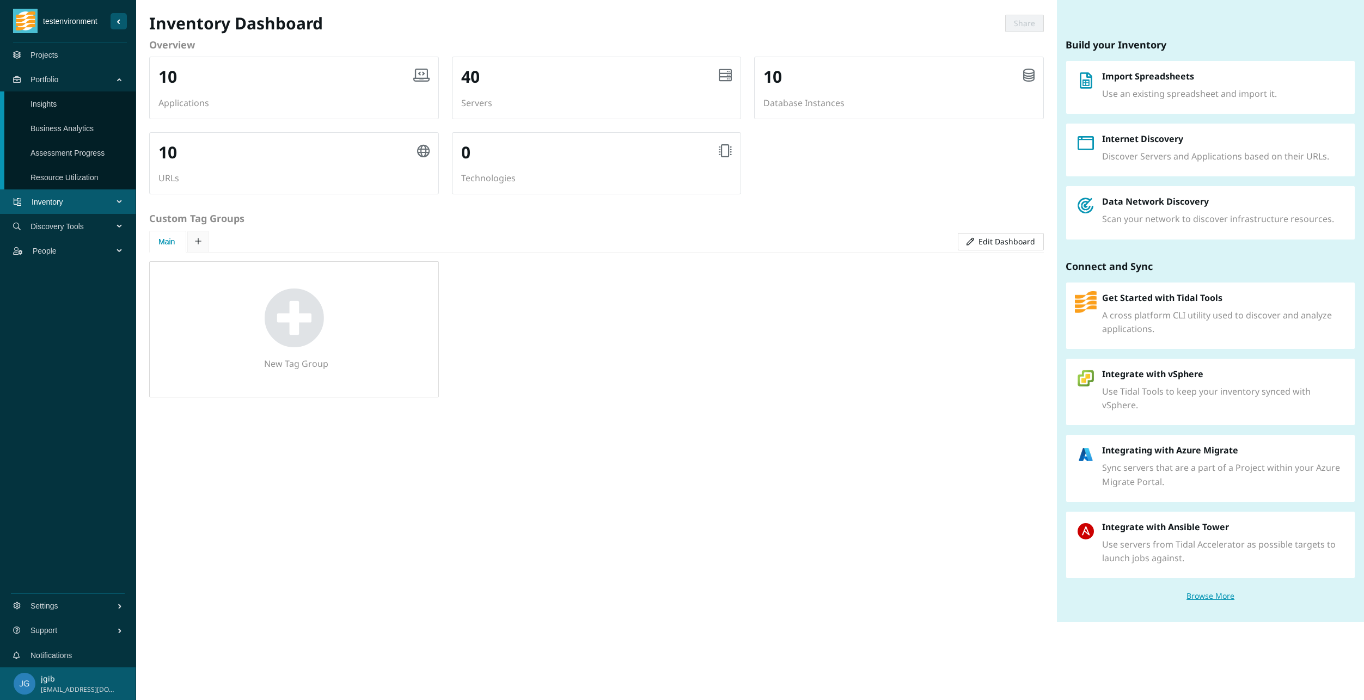
click at [50, 205] on span "Inventory" at bounding box center [75, 202] width 86 height 33
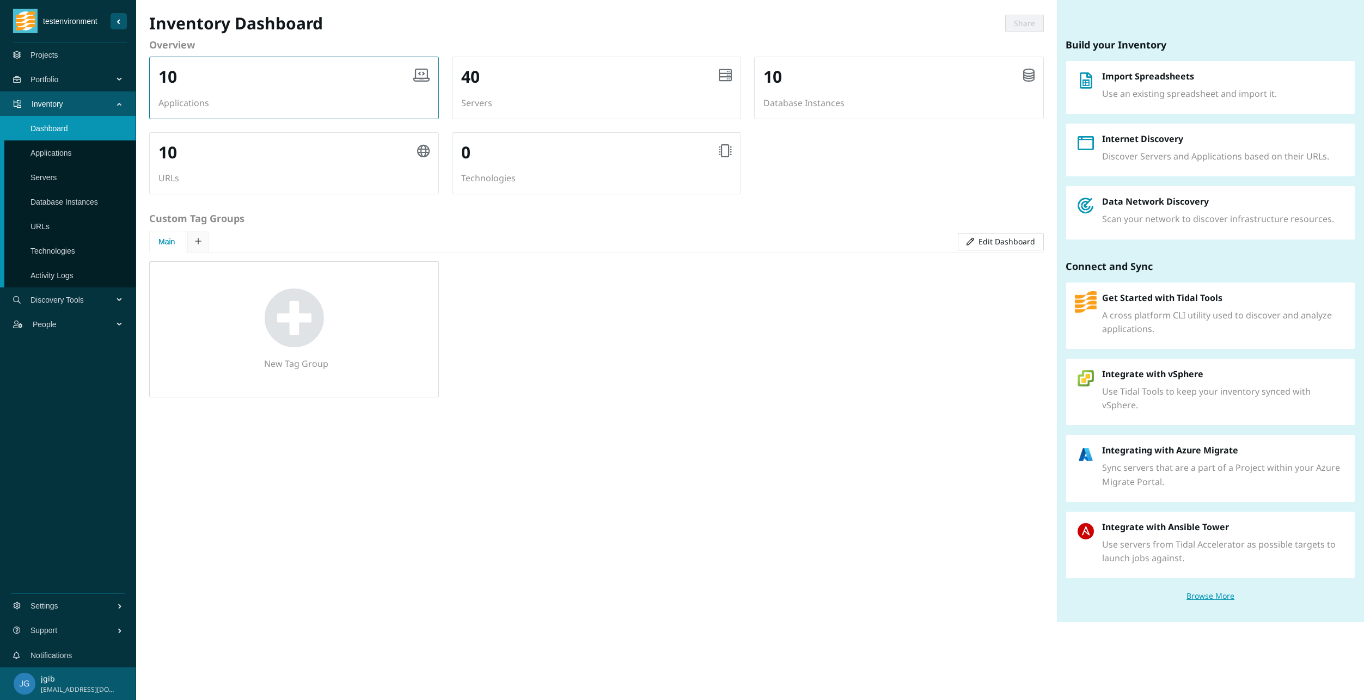
click at [169, 72] on h2 "10" at bounding box center [167, 77] width 19 height 22
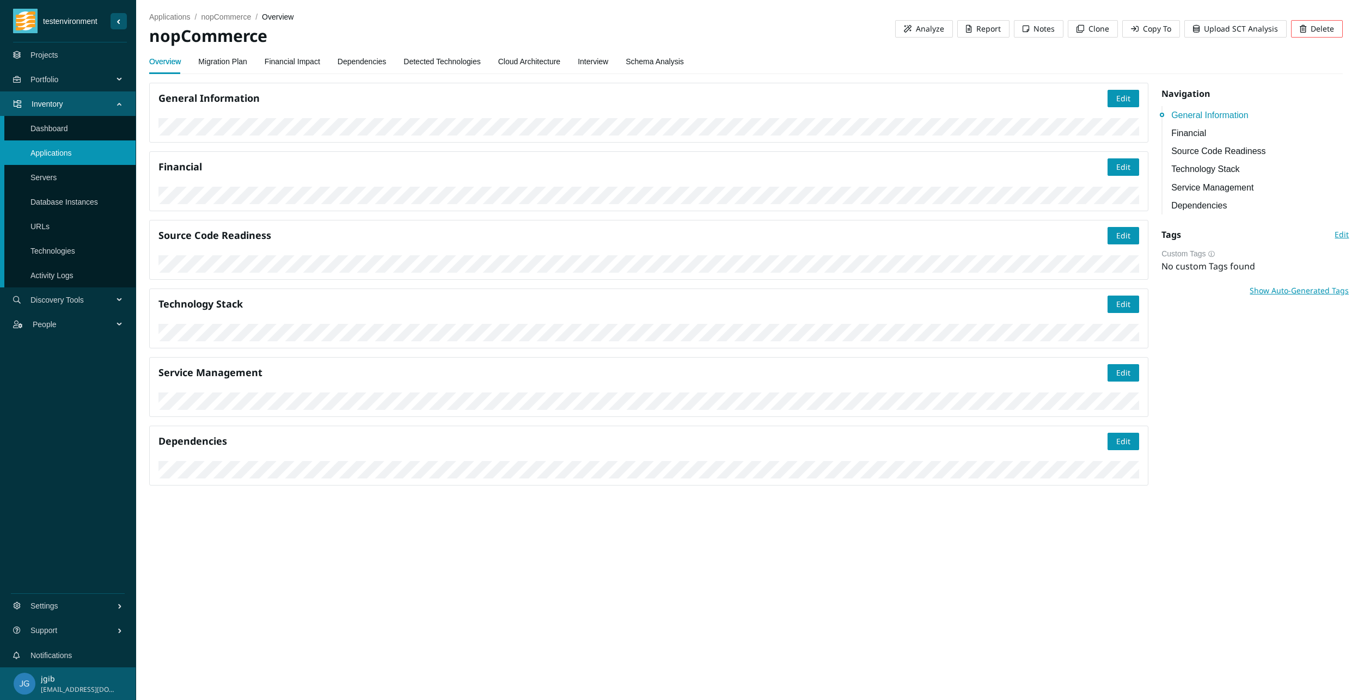
scroll to position [272, 0]
